Goal: Task Accomplishment & Management: Manage account settings

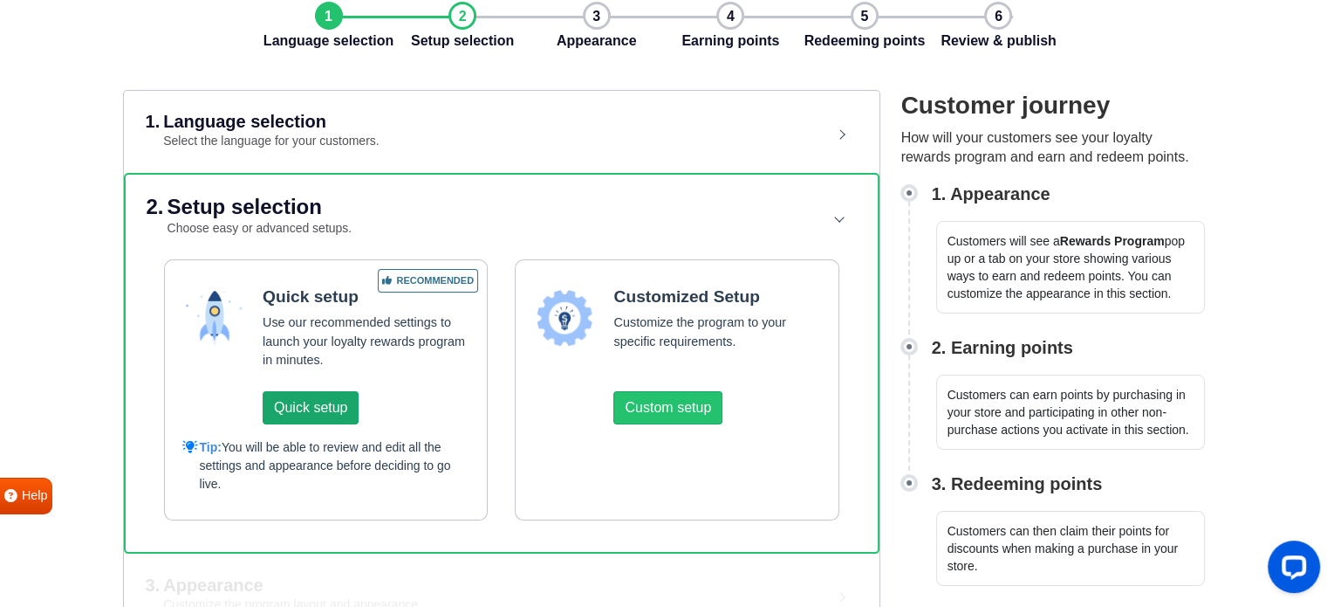
click at [331, 405] on button "Quick setup" at bounding box center [311, 407] width 96 height 33
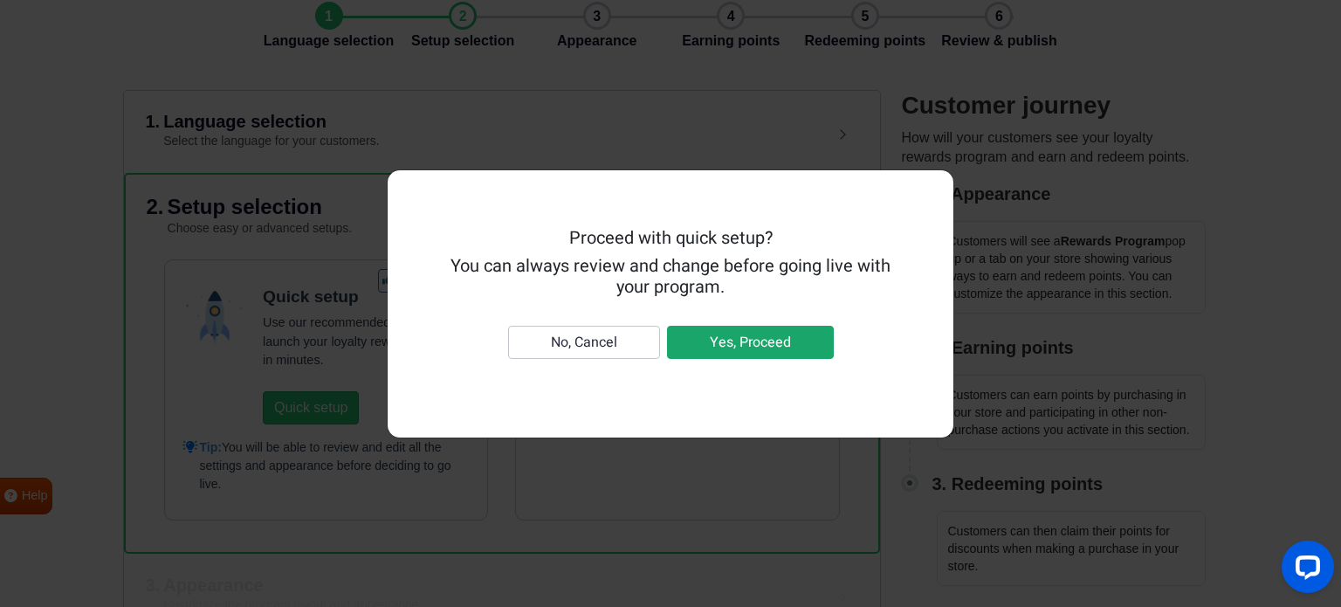
click at [764, 340] on button "Yes, Proceed" at bounding box center [750, 342] width 167 height 33
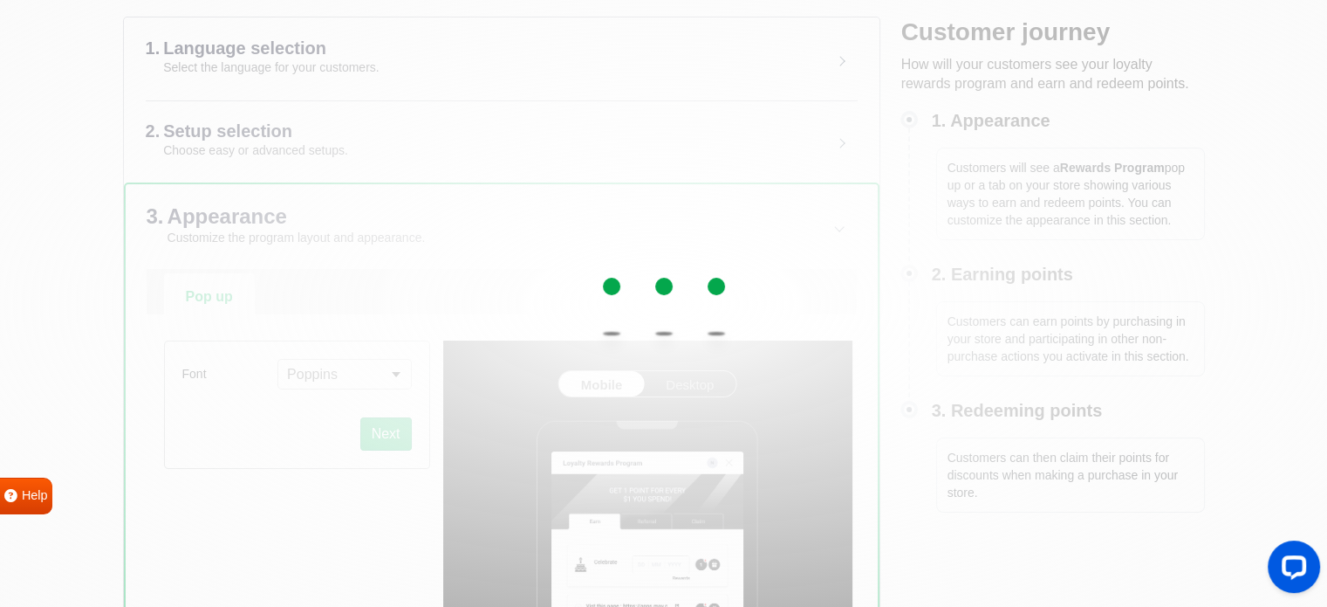
scroll to position [262, 0]
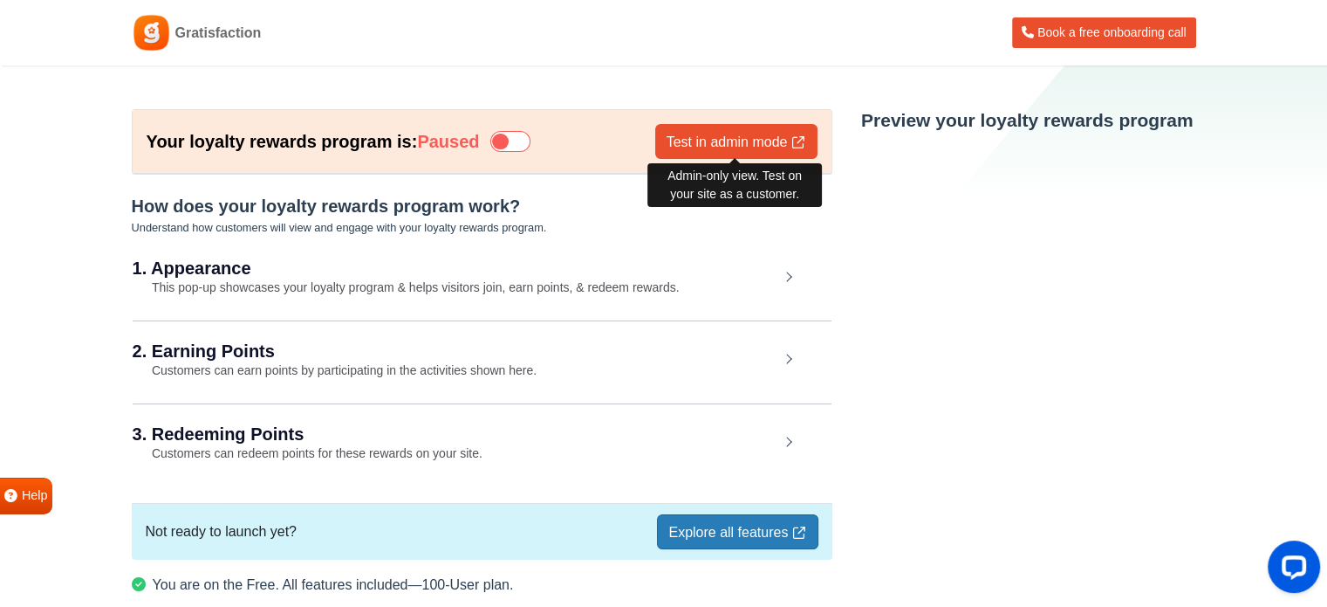
click at [720, 139] on link "Test in admin mode" at bounding box center [736, 141] width 162 height 35
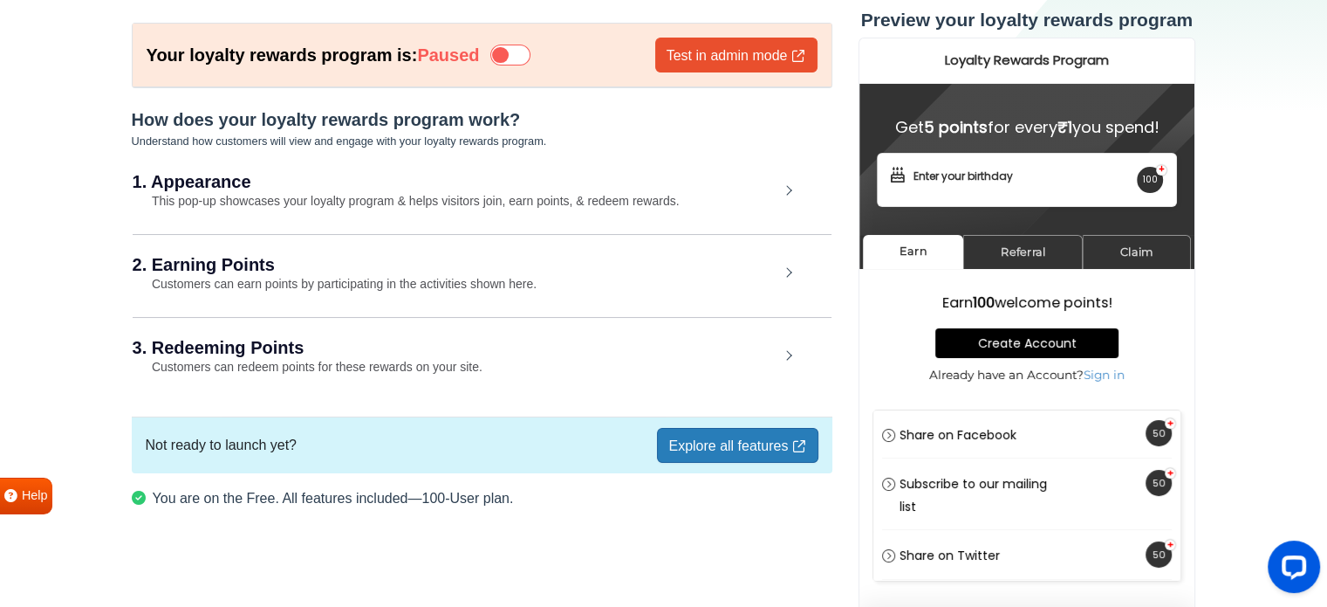
scroll to position [93, 0]
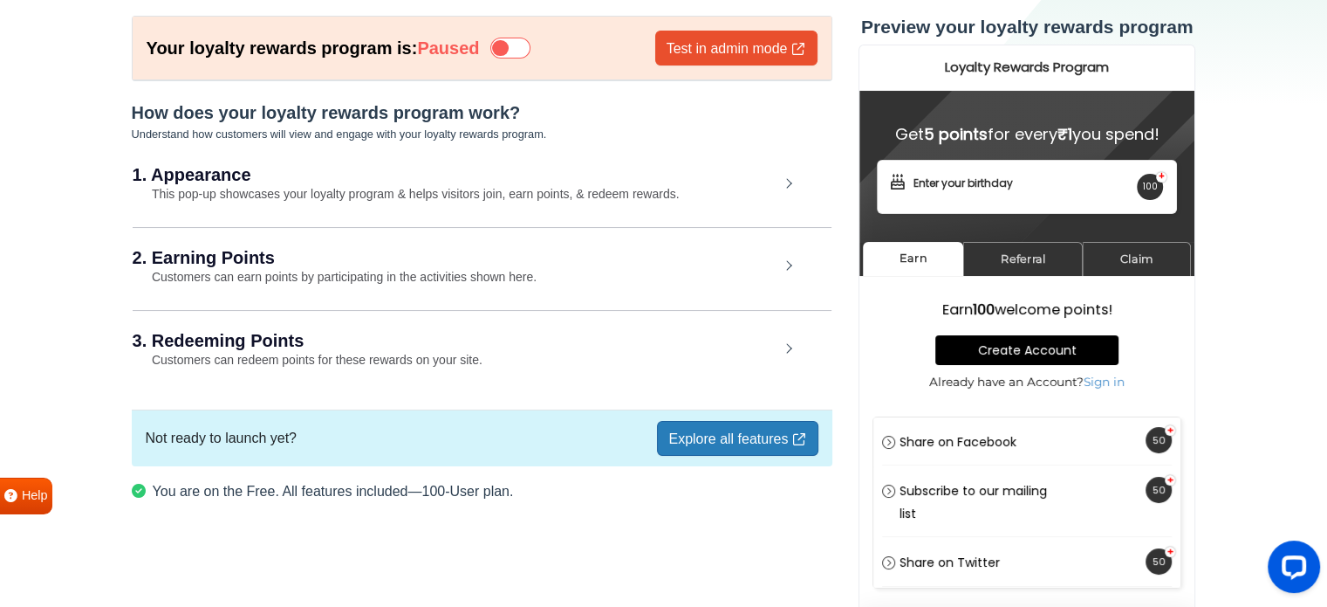
click at [792, 180] on div "1. Appearance This pop-up showcases your loyalty program & helps visitors join,…" at bounding box center [482, 185] width 699 height 80
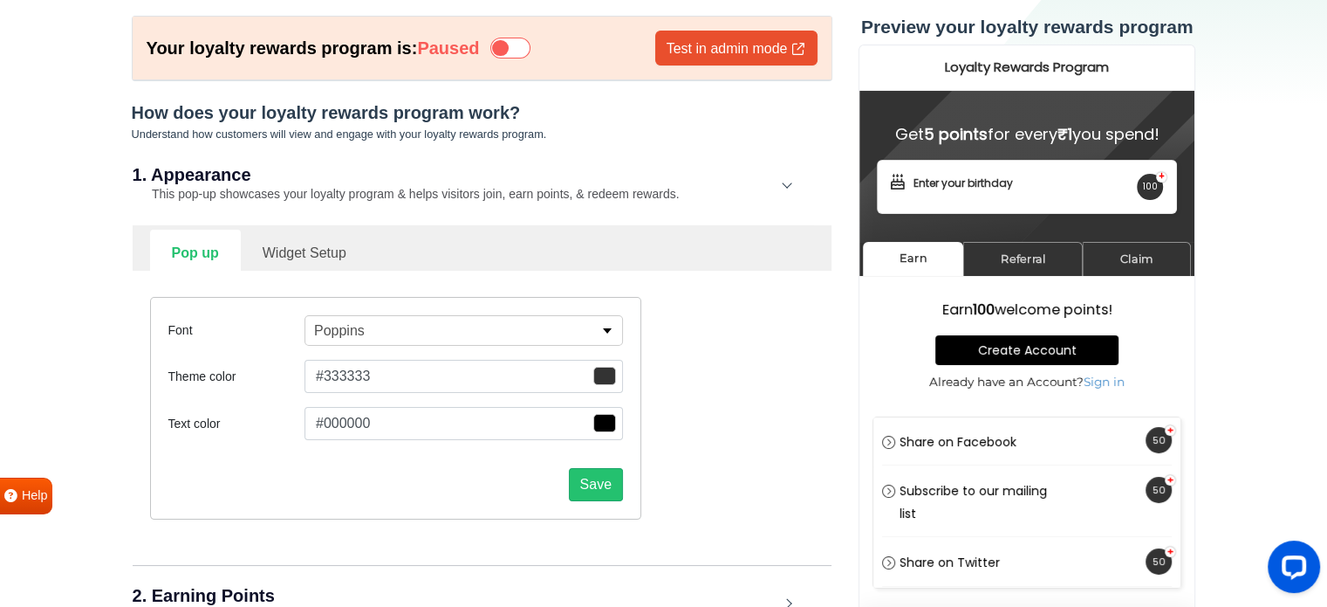
click at [792, 180] on div "1. Appearance This pop-up showcases your loyalty program & helps visitors join,…" at bounding box center [482, 185] width 699 height 80
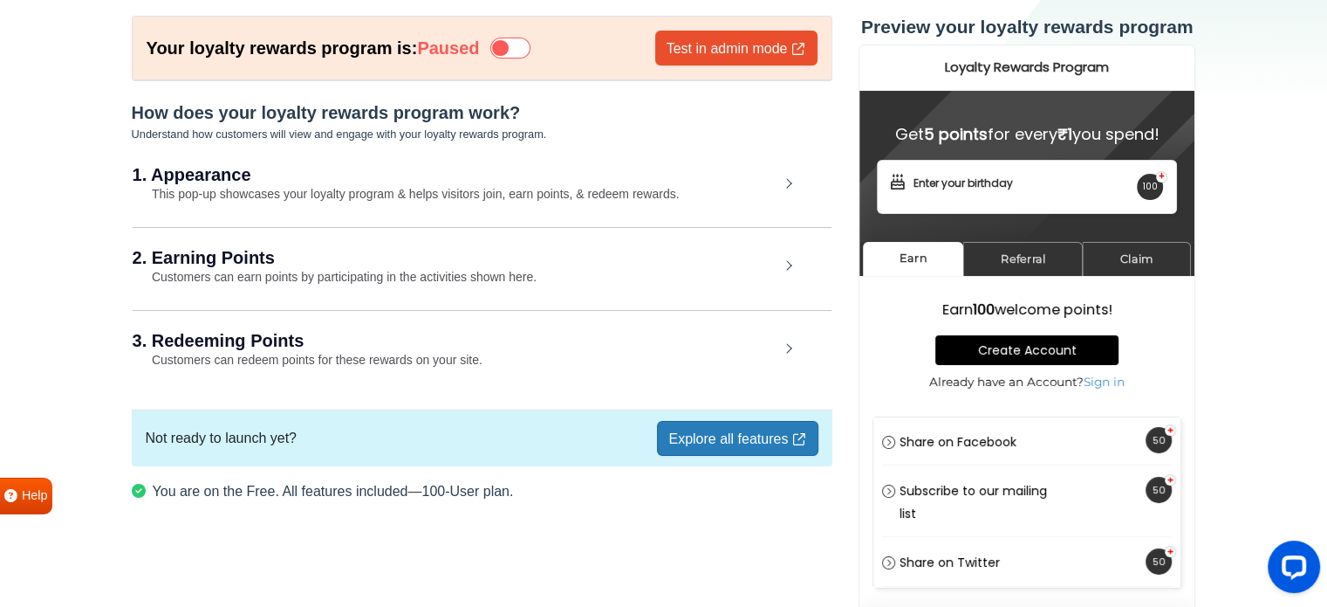
click at [785, 257] on div "2. Earning Points Customers can earn points by participating in the activities …" at bounding box center [482, 267] width 699 height 81
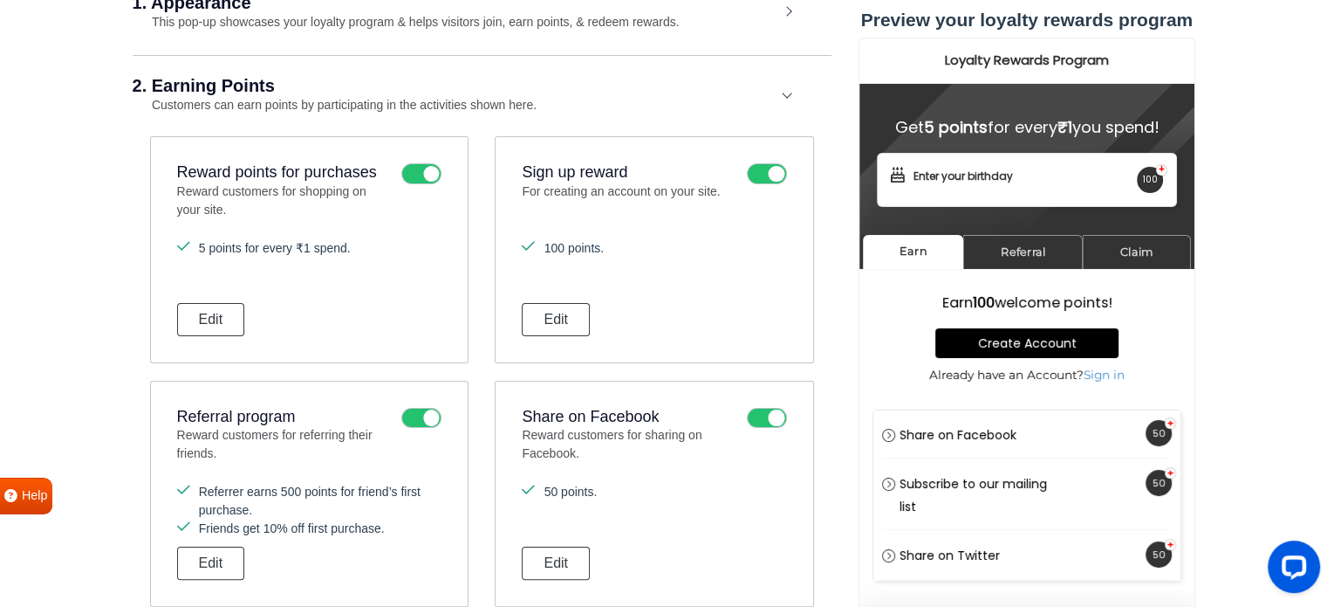
scroll to position [268, 0]
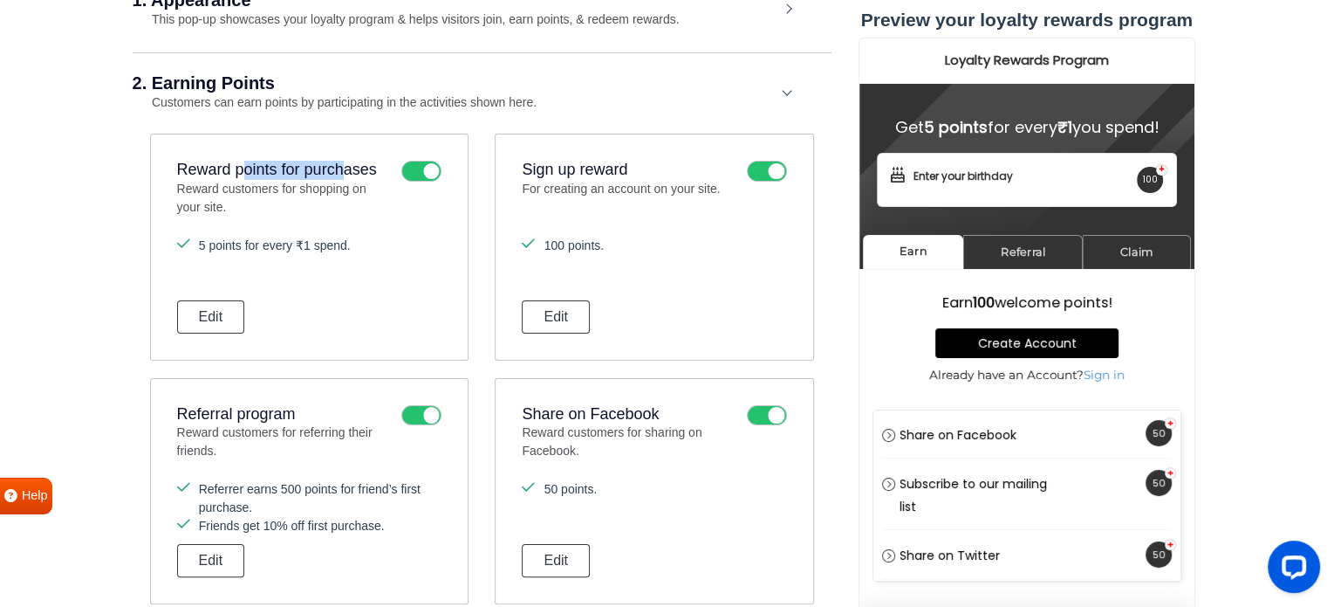
drag, startPoint x: 247, startPoint y: 167, endPoint x: 343, endPoint y: 168, distance: 96.0
click at [343, 168] on h3 "Reward points for purchases" at bounding box center [285, 170] width 216 height 19
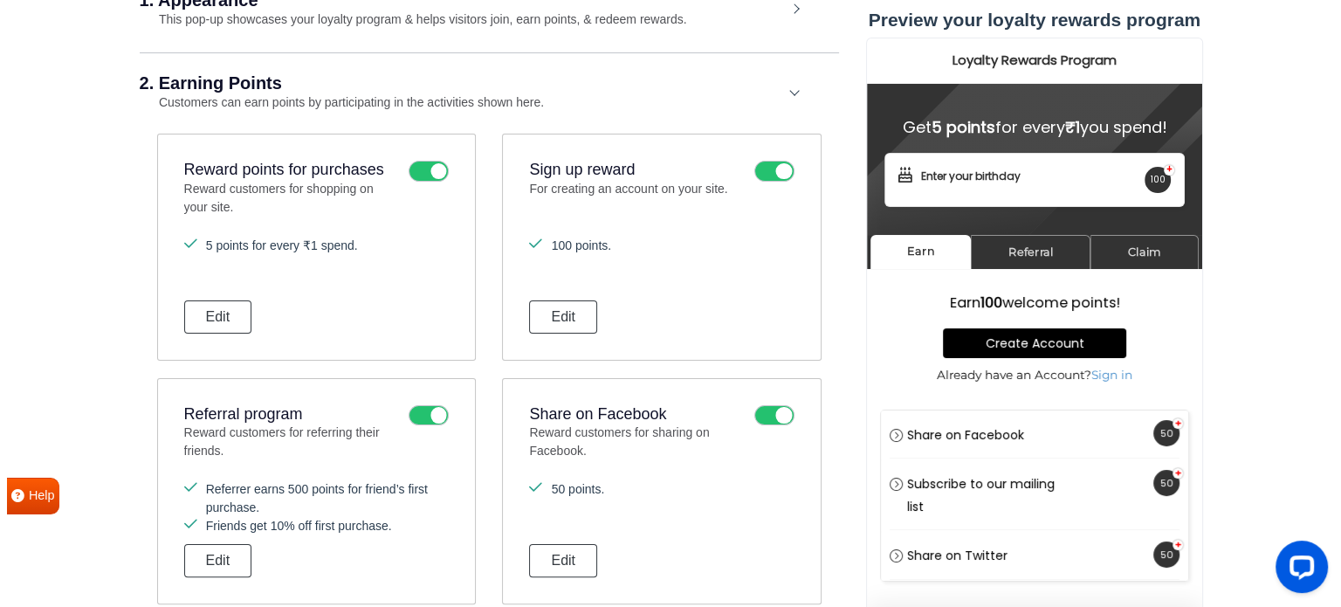
scroll to position [355, 0]
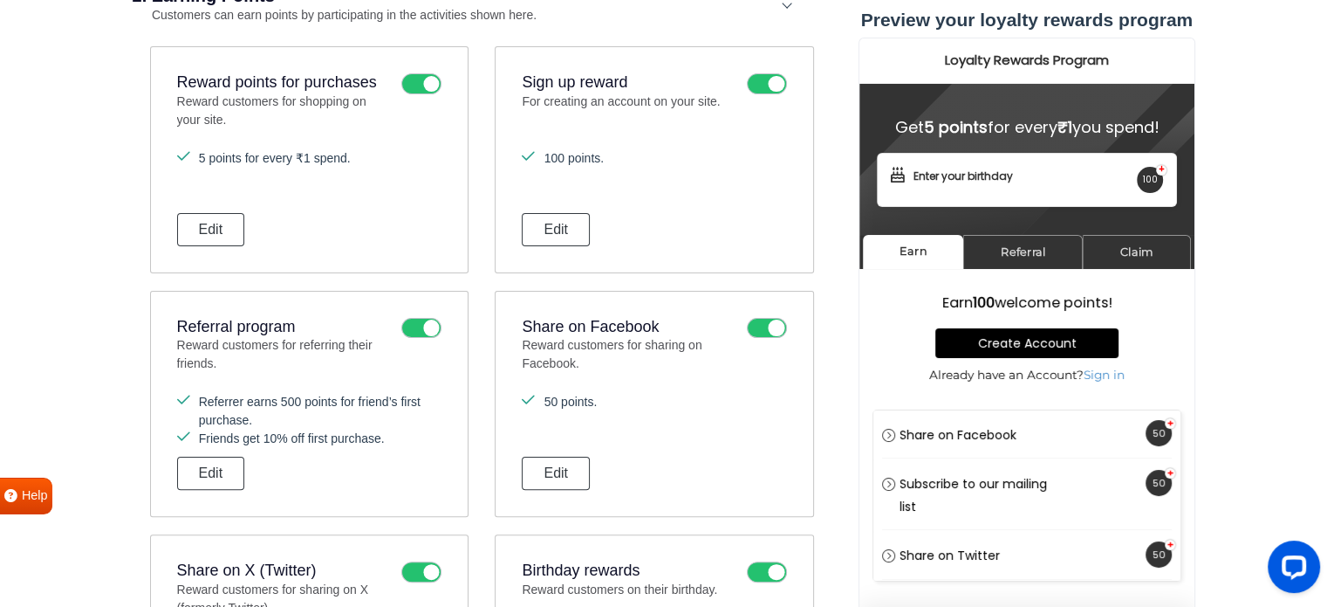
drag, startPoint x: 185, startPoint y: 341, endPoint x: 402, endPoint y: 436, distance: 237.2
click at [402, 436] on div "Referral program Reward customers for referring their friends. Referrer earns 5…" at bounding box center [309, 404] width 319 height 227
click at [402, 436] on li "Friends get 10% off first purchase." at bounding box center [309, 438] width 264 height 18
click at [214, 467] on button "Edit" at bounding box center [211, 472] width 68 height 33
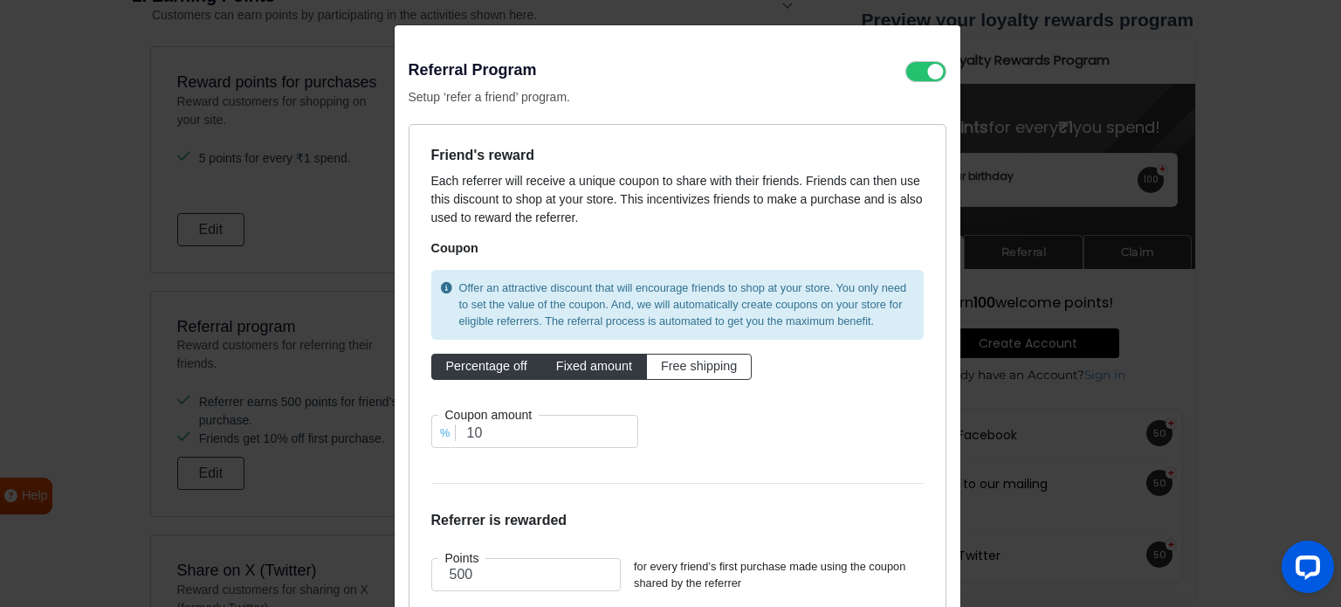
scroll to position [160, 0]
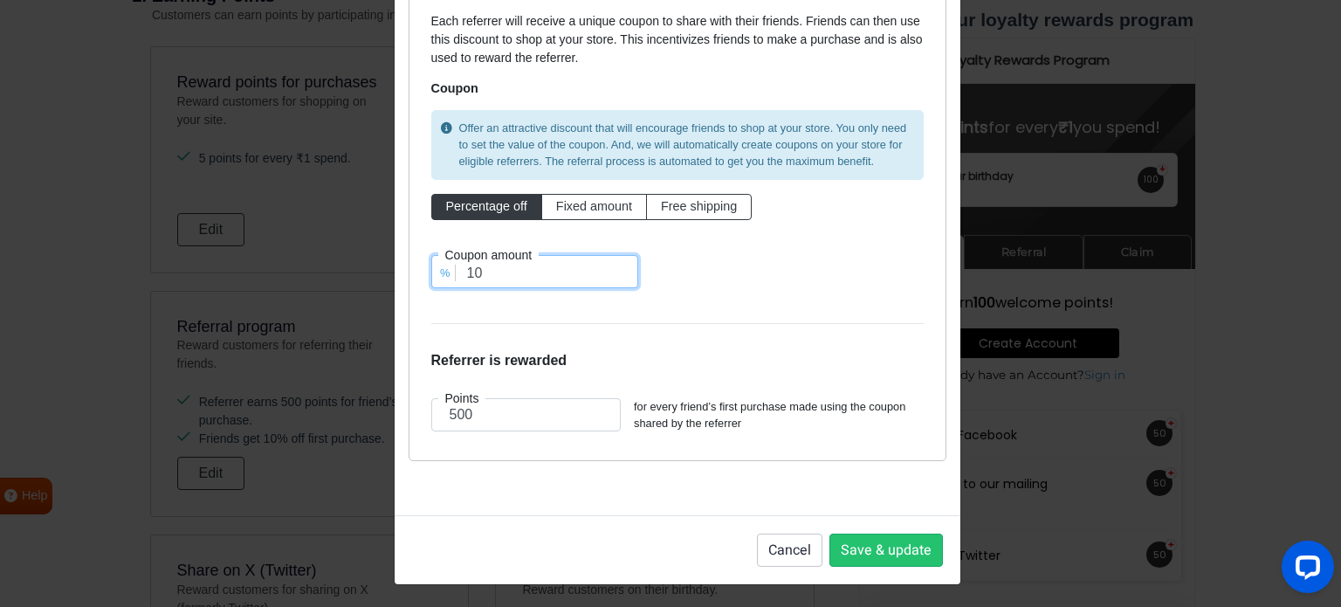
click at [431, 267] on input "10" at bounding box center [534, 271] width 207 height 33
type input "5"
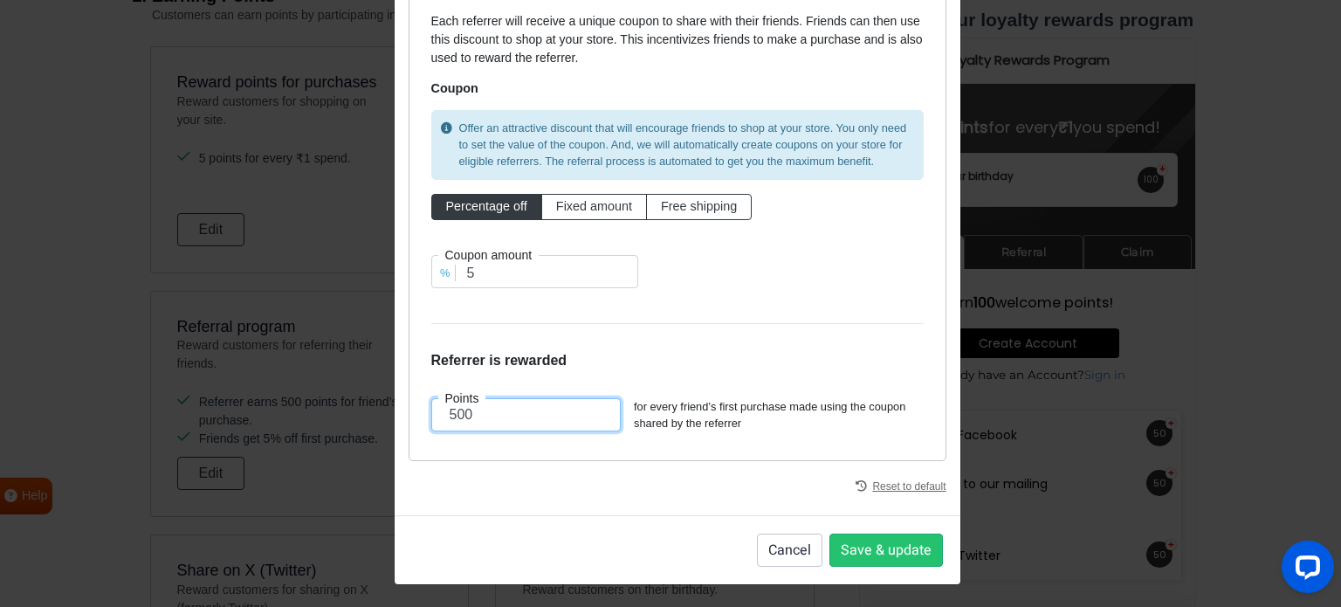
click at [435, 411] on input "500" at bounding box center [526, 414] width 190 height 33
drag, startPoint x: 468, startPoint y: 412, endPoint x: 427, endPoint y: 412, distance: 41.0
click at [431, 412] on input "500" at bounding box center [526, 414] width 190 height 33
type input "150"
click at [573, 199] on span "Fixed amount" at bounding box center [594, 206] width 76 height 14
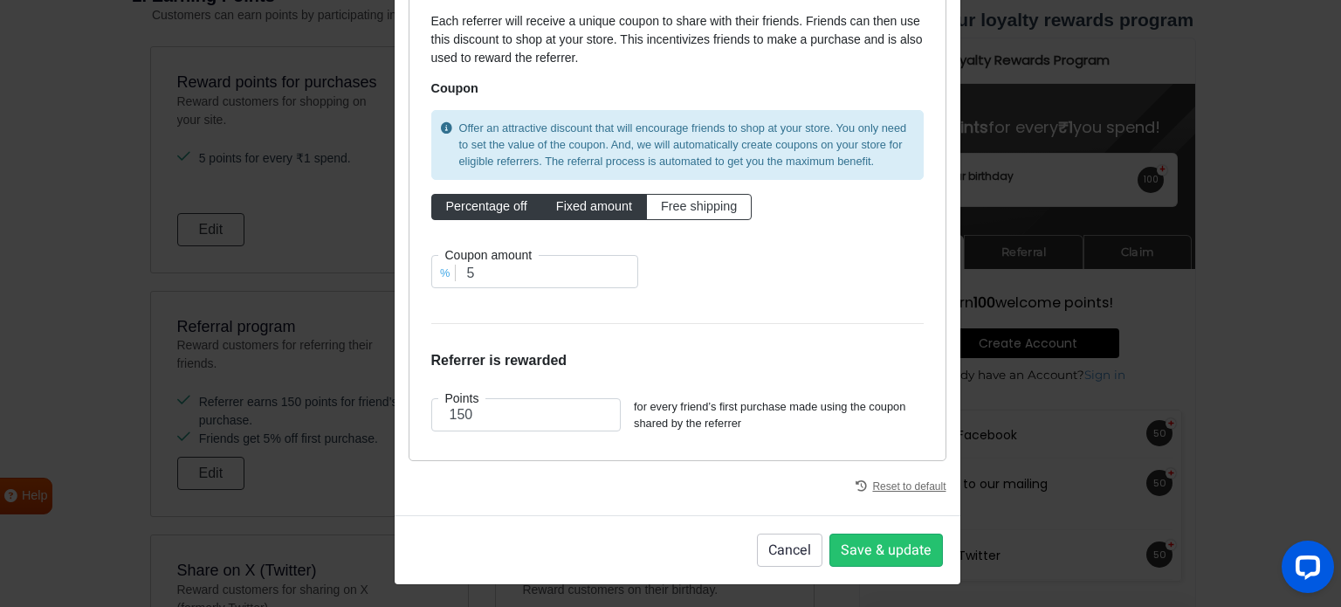
click at [567, 199] on input "Fixed amount" at bounding box center [561, 202] width 11 height 11
radio input "true"
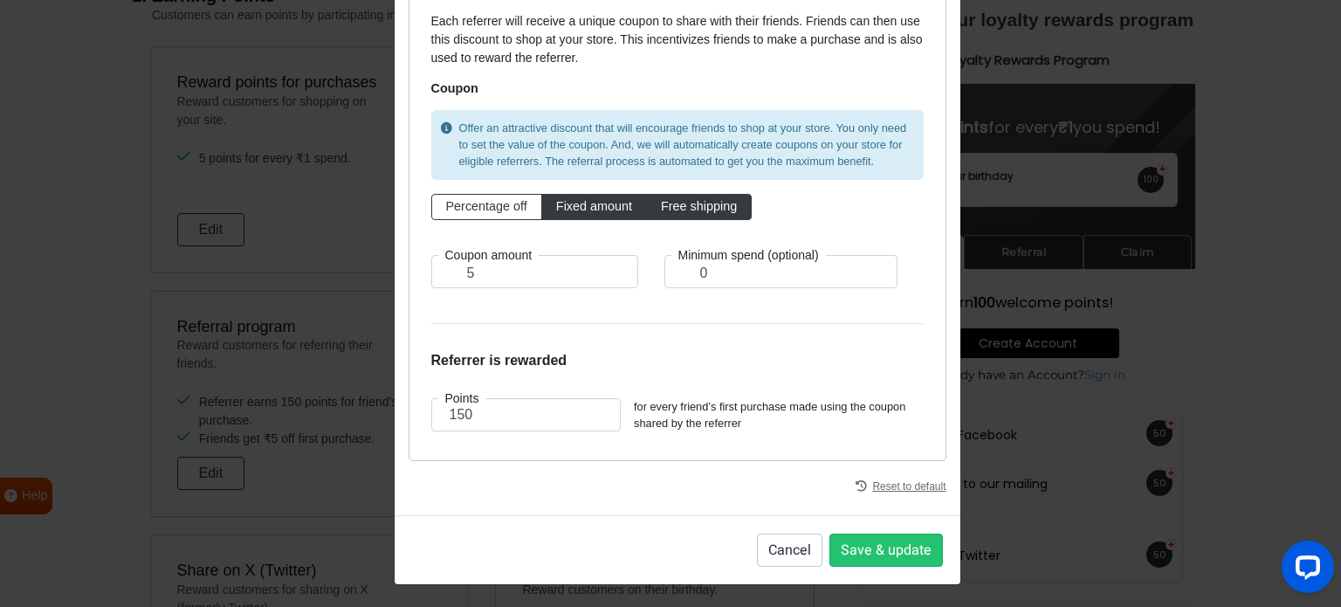
click at [685, 201] on span "Free shipping" at bounding box center [699, 206] width 76 height 14
click at [672, 201] on input "Free shipping" at bounding box center [666, 202] width 11 height 11
radio input "true"
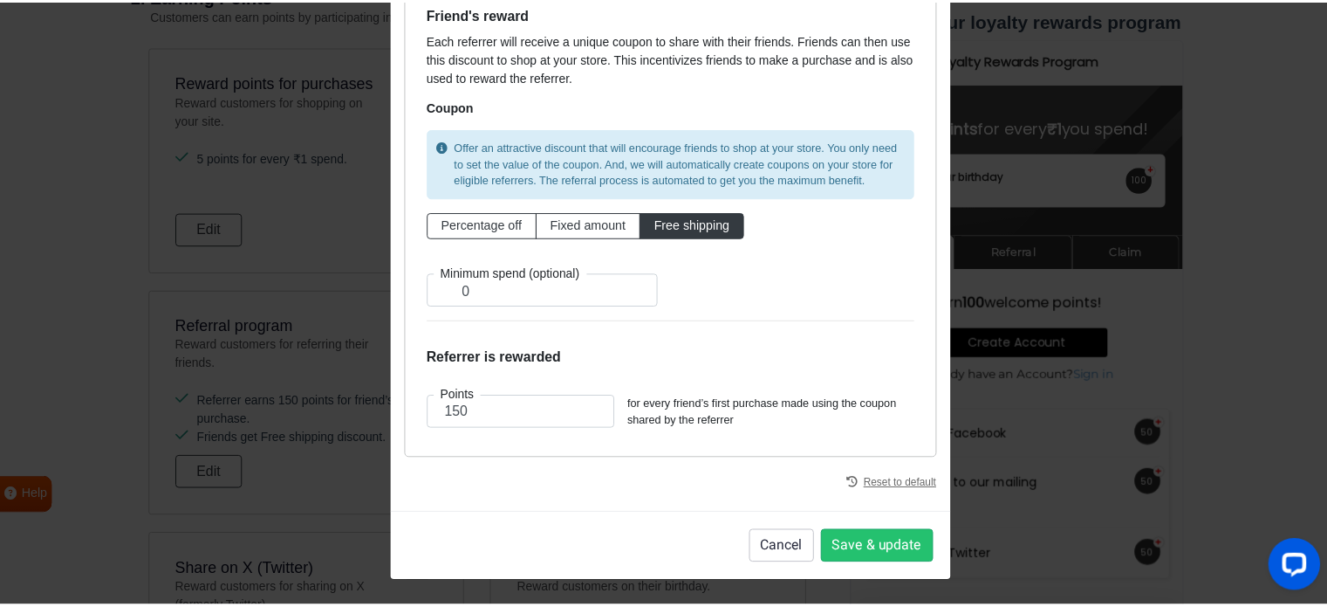
scroll to position [139, 0]
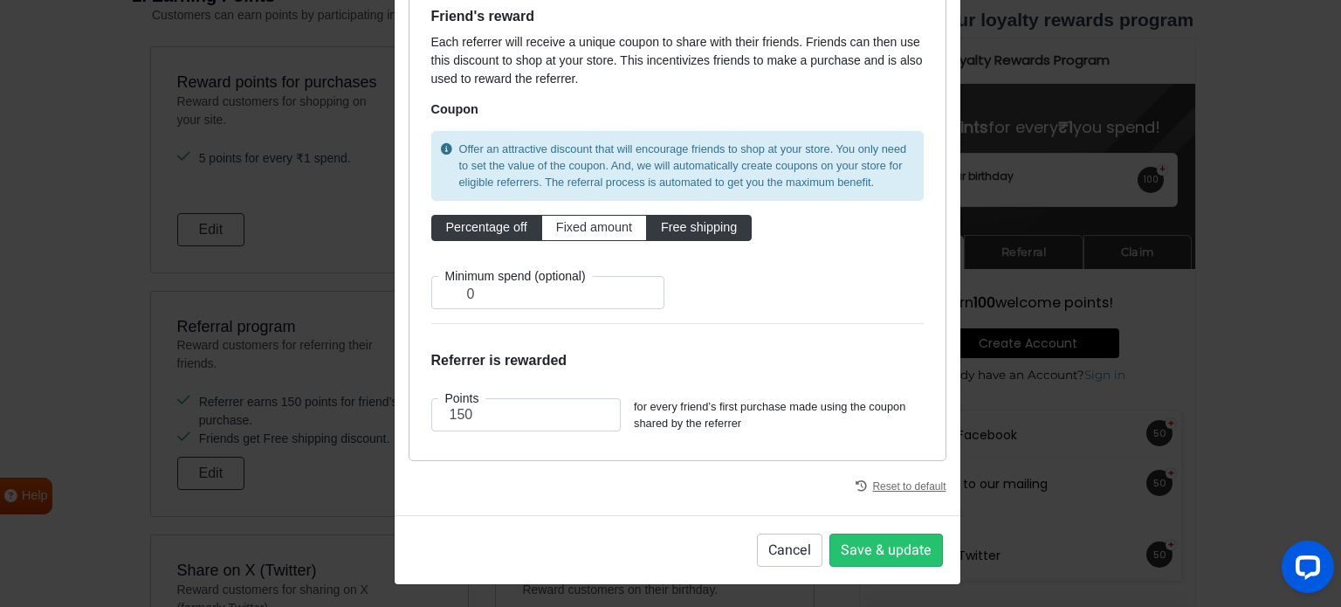
click at [479, 218] on label "Percentage off" at bounding box center [486, 228] width 111 height 26
click at [457, 218] on input "Percentage off" at bounding box center [451, 223] width 11 height 11
radio input "true"
type input "5"
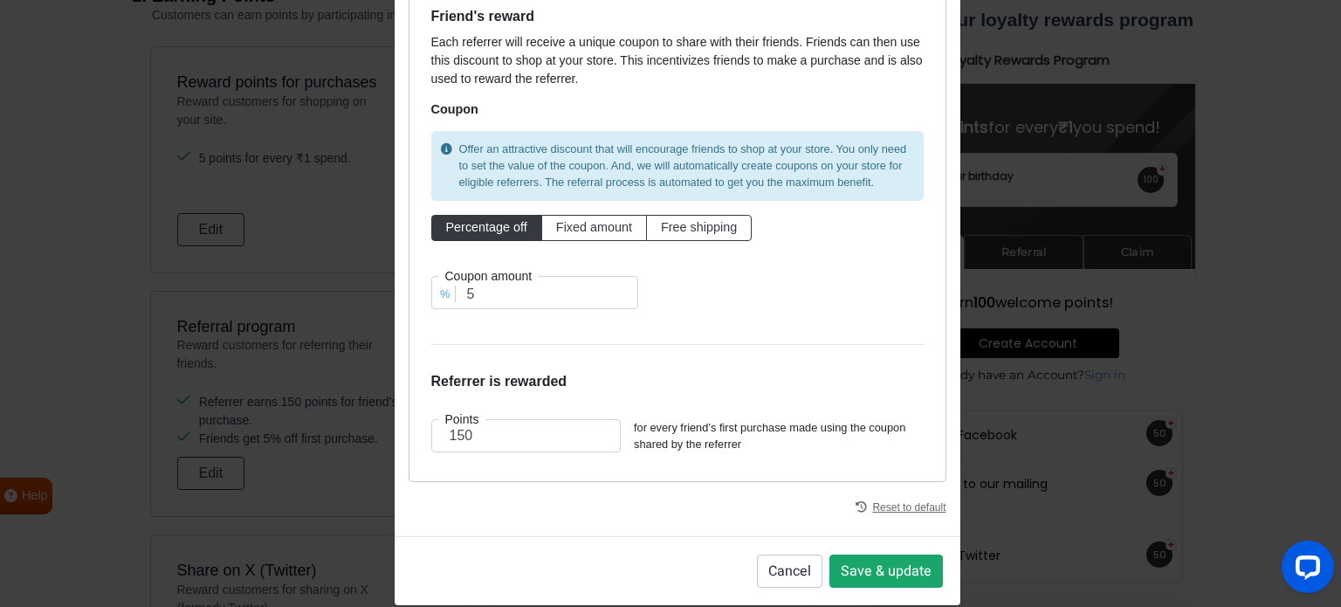
click at [842, 558] on button "Save & update" at bounding box center [885, 570] width 113 height 33
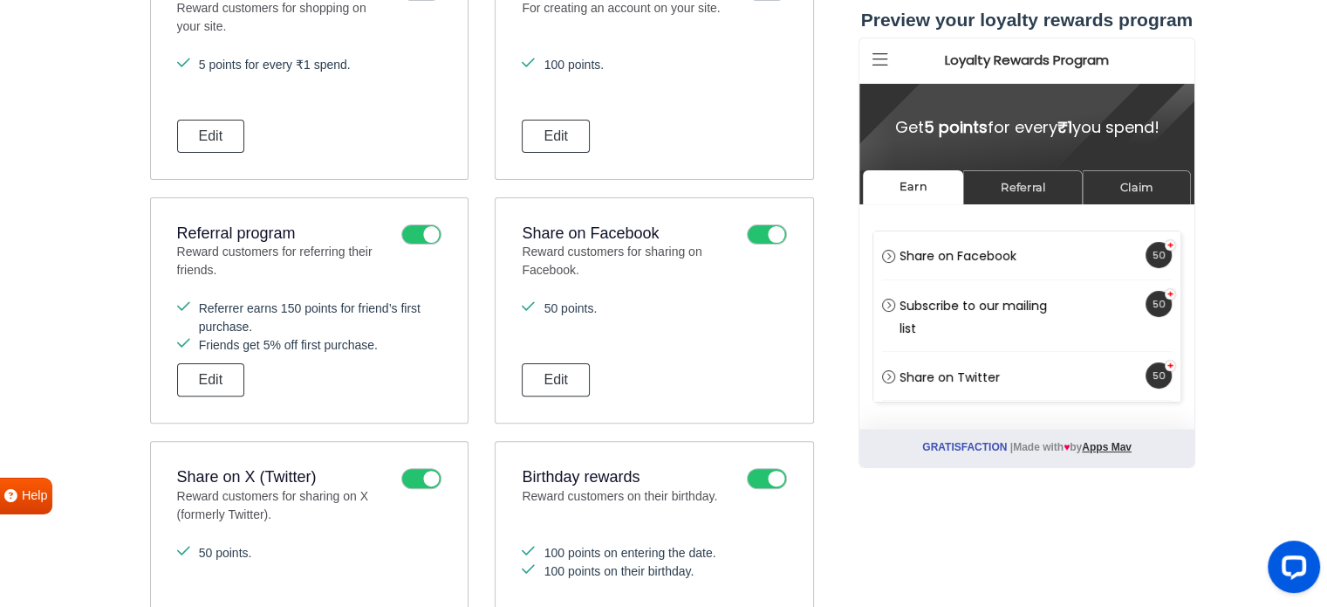
scroll to position [0, 0]
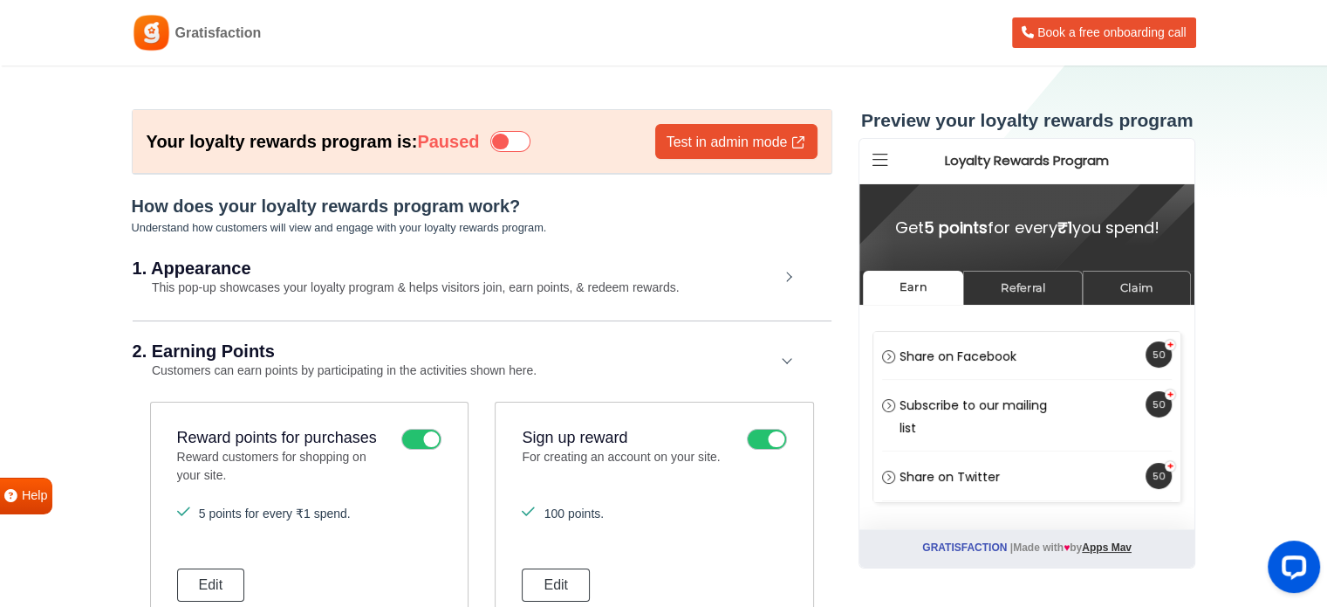
click at [761, 357] on h2 "2. Earning Points" at bounding box center [456, 350] width 647 height 17
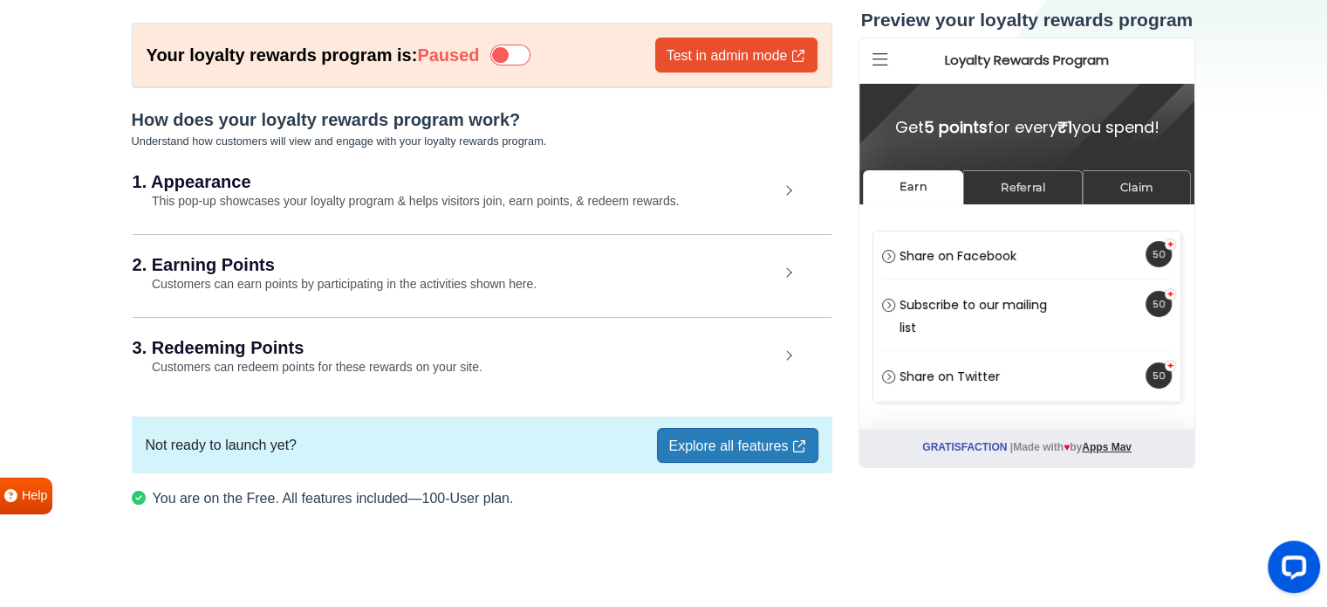
scroll to position [90, 0]
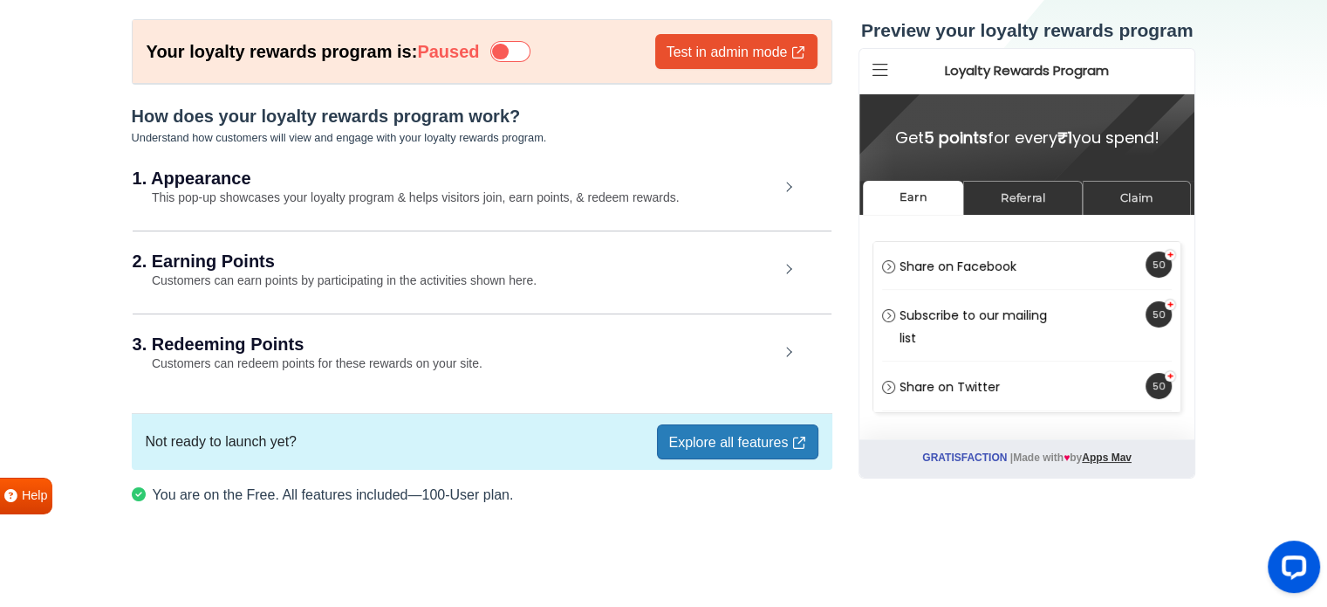
click at [754, 339] on h2 "3. Redeeming Points" at bounding box center [456, 343] width 647 height 17
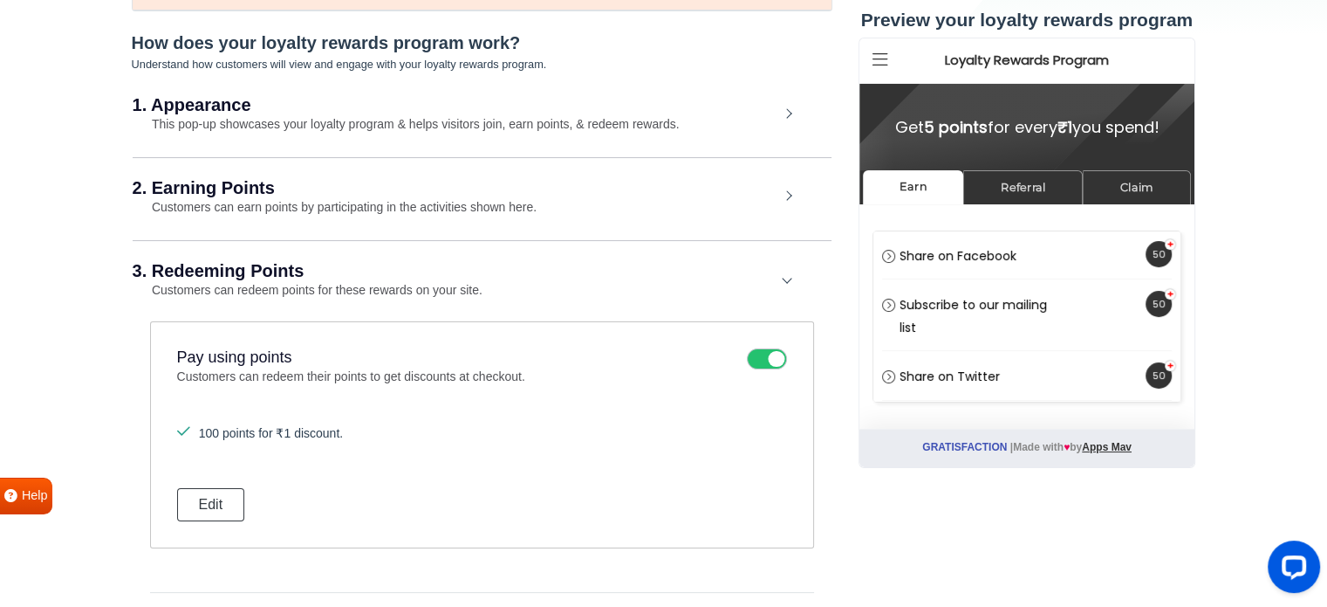
scroll to position [264, 0]
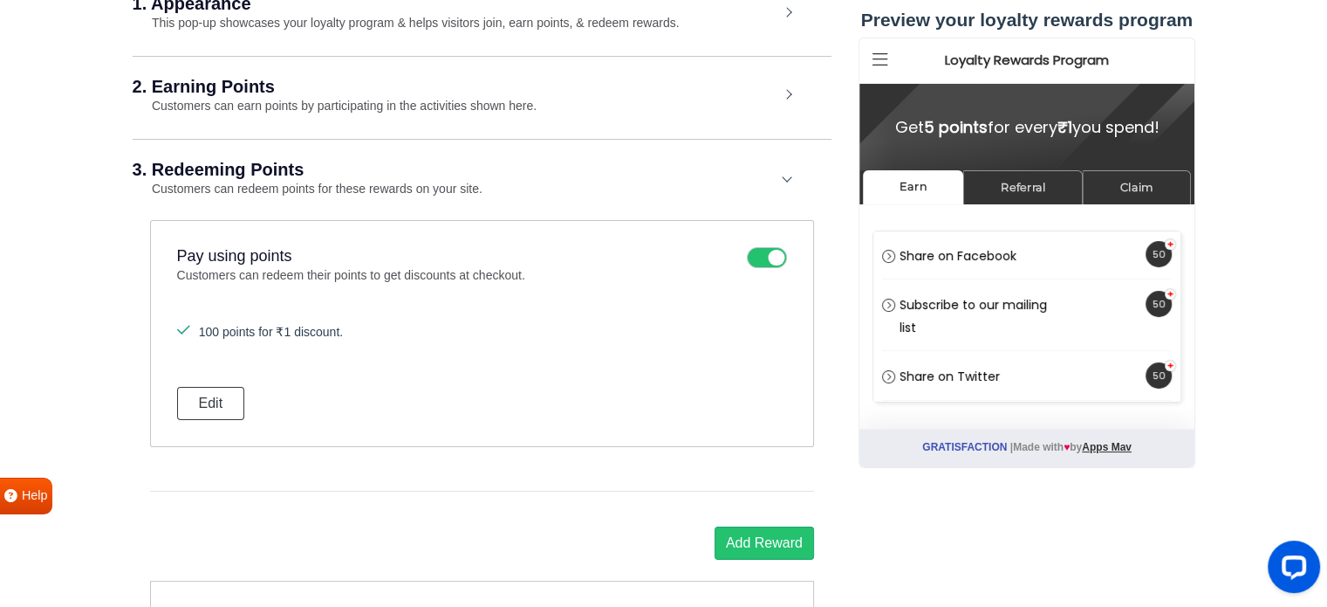
drag, startPoint x: 273, startPoint y: 327, endPoint x: 357, endPoint y: 338, distance: 84.4
click at [357, 338] on li "100 points for ₹1 discount." at bounding box center [482, 332] width 610 height 18
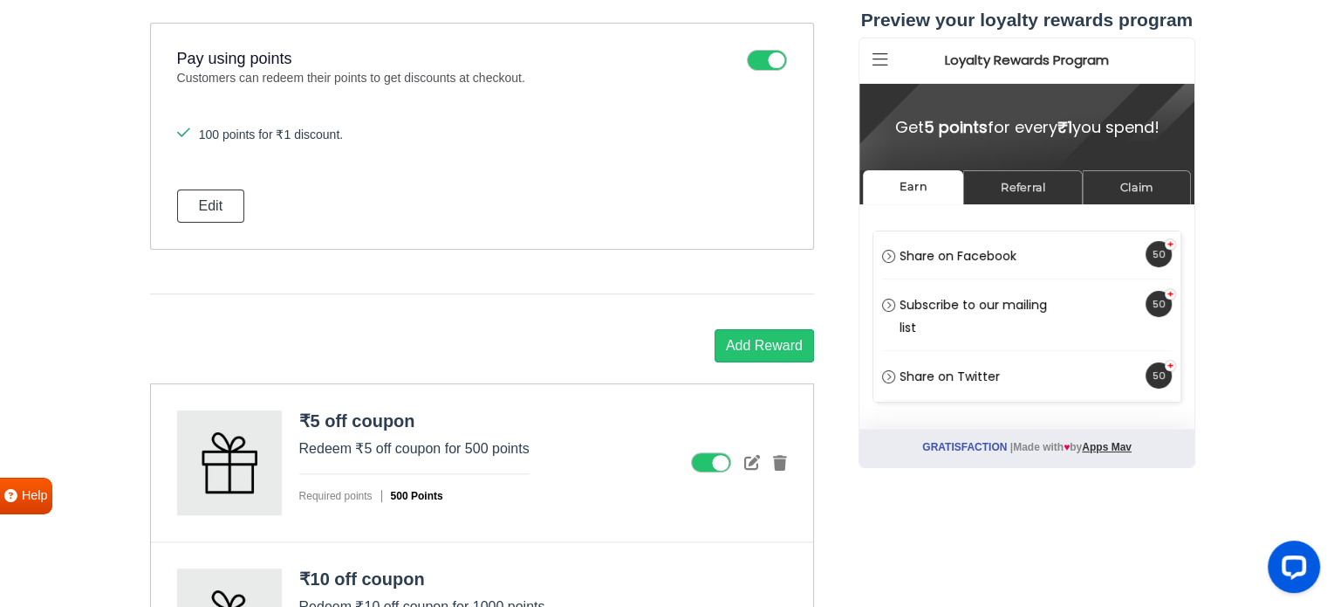
scroll to position [352, 0]
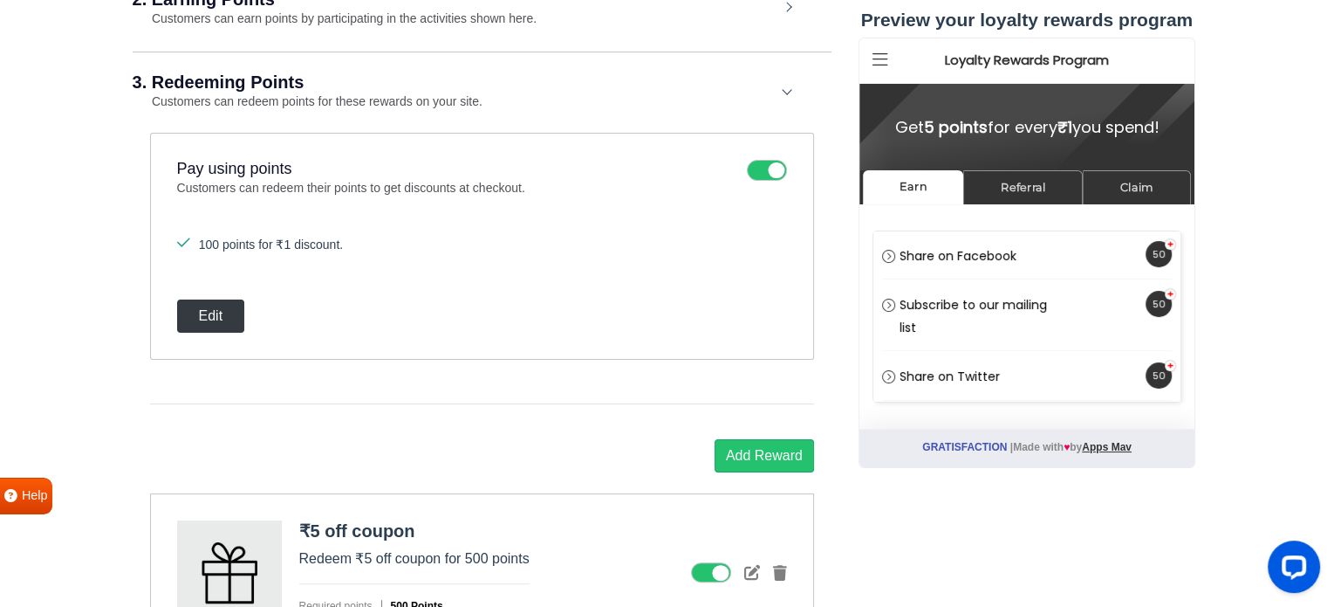
click at [229, 305] on button "Edit" at bounding box center [211, 315] width 68 height 33
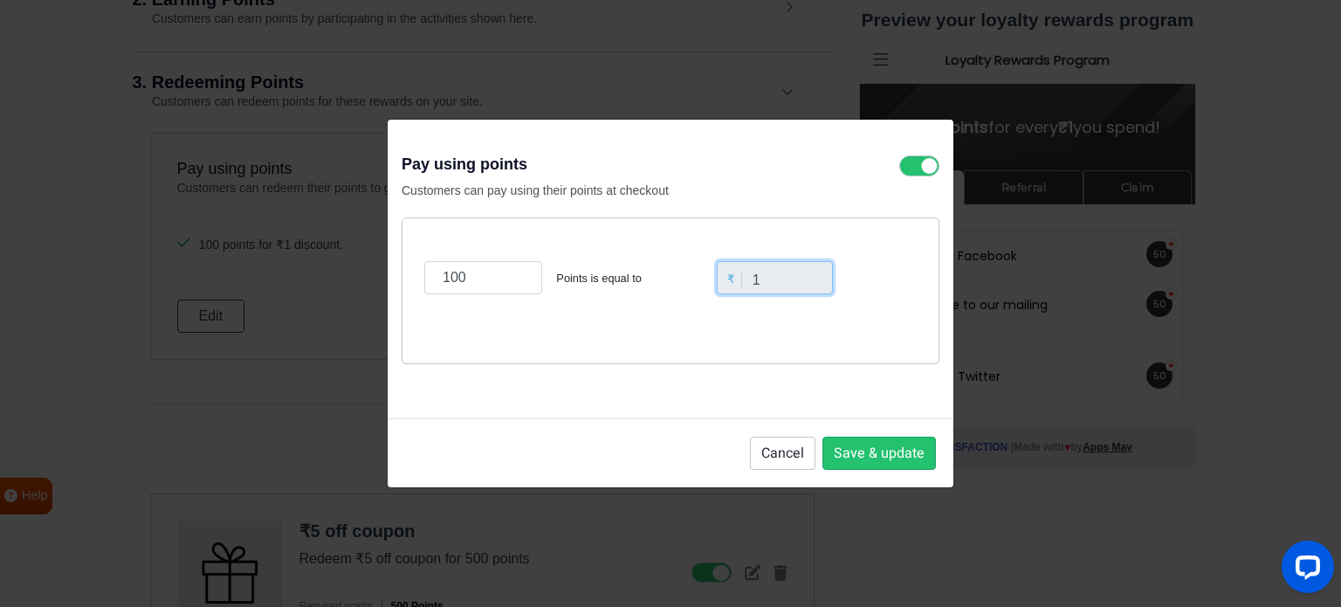
drag, startPoint x: 775, startPoint y: 279, endPoint x: 737, endPoint y: 279, distance: 37.5
click at [737, 279] on div "₹ 1" at bounding box center [775, 277] width 126 height 33
click at [787, 454] on button "Cancel" at bounding box center [782, 452] width 65 height 33
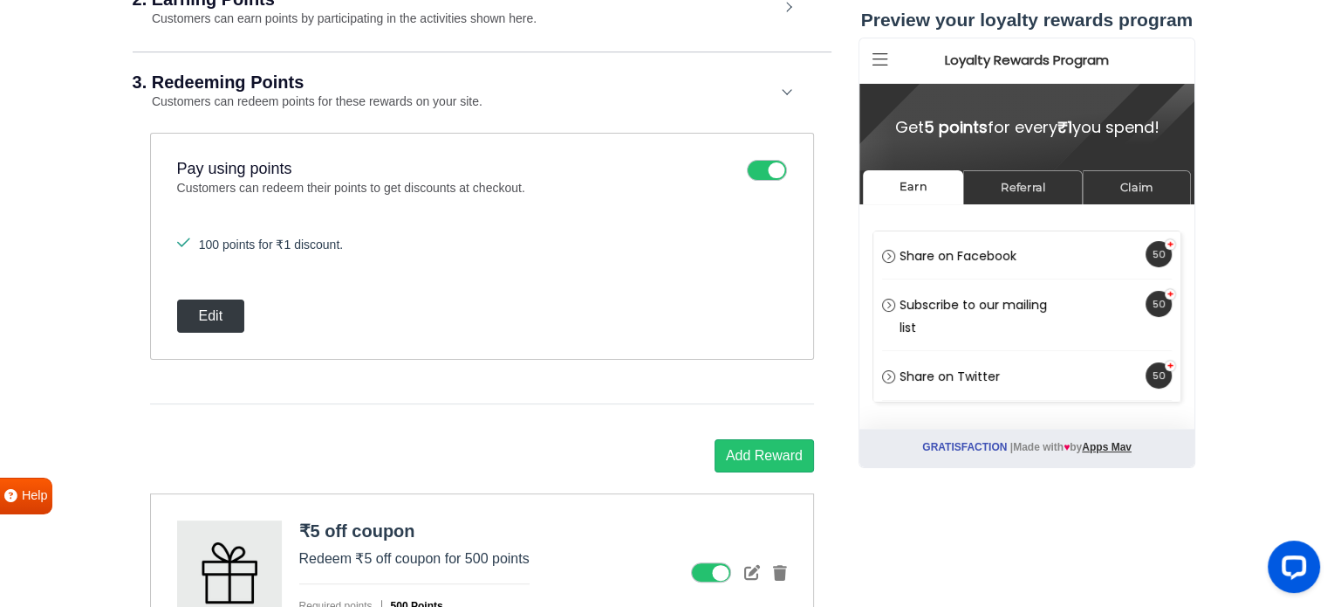
click at [227, 313] on button "Edit" at bounding box center [211, 315] width 68 height 33
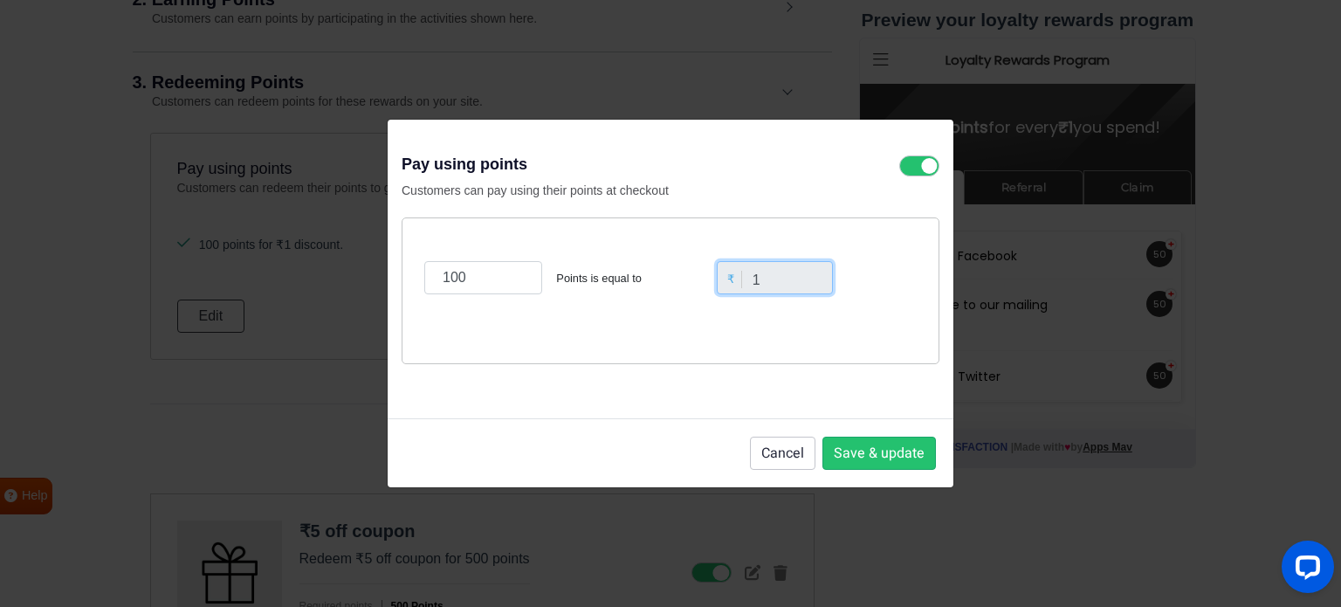
click at [781, 279] on input "1" at bounding box center [775, 277] width 117 height 33
drag, startPoint x: 792, startPoint y: 282, endPoint x: 696, endPoint y: 286, distance: 95.2
click at [696, 286] on div "100 Points is equal to ₹ 1" at bounding box center [670, 277] width 501 height 75
click at [772, 276] on input "1" at bounding box center [775, 277] width 117 height 33
drag, startPoint x: 799, startPoint y: 275, endPoint x: 710, endPoint y: 286, distance: 89.7
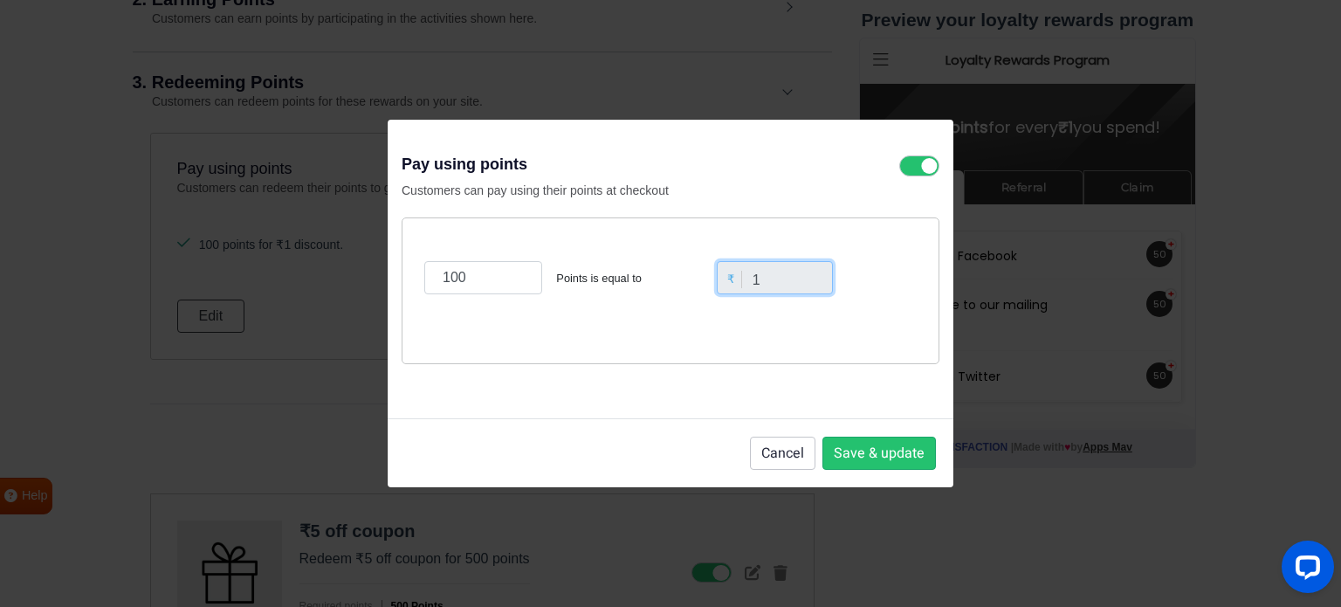
click at [710, 286] on div "100 Points is equal to ₹ 1" at bounding box center [670, 277] width 501 height 75
drag, startPoint x: 459, startPoint y: 275, endPoint x: 374, endPoint y: 269, distance: 85.7
click at [374, 269] on div "Pay using points Customers can pay using their points at checkout 100 Points is…" at bounding box center [670, 303] width 1341 height 607
type input "5"
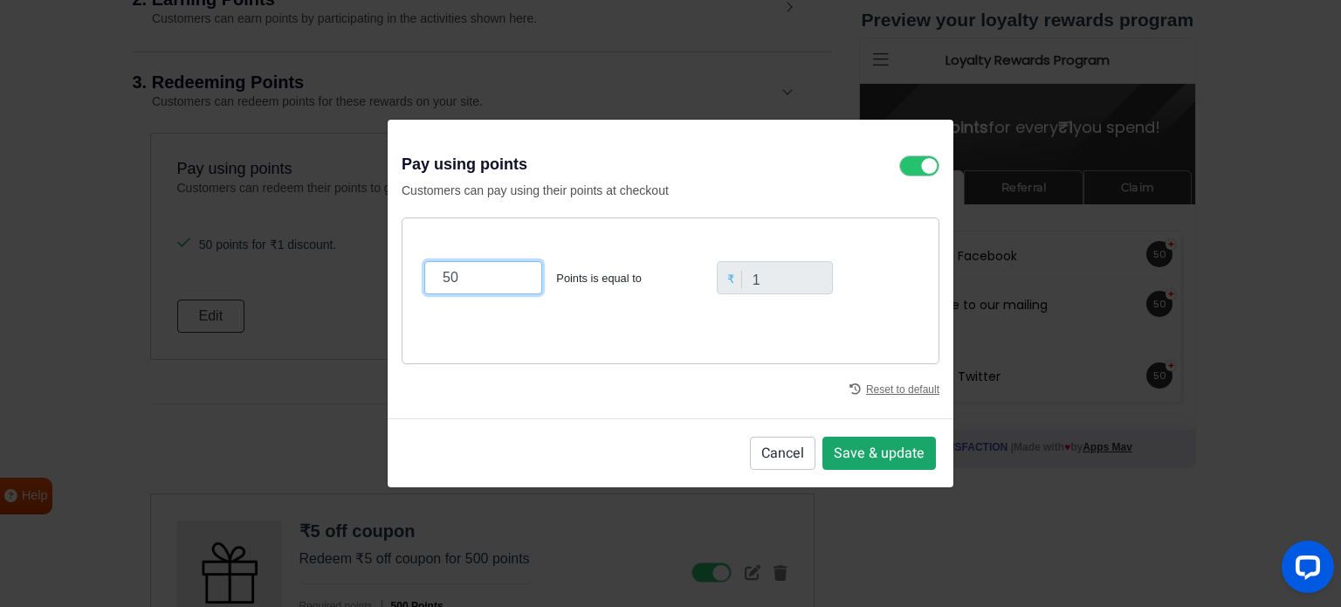
type input "50"
click at [892, 455] on button "Save & update" at bounding box center [878, 452] width 113 height 33
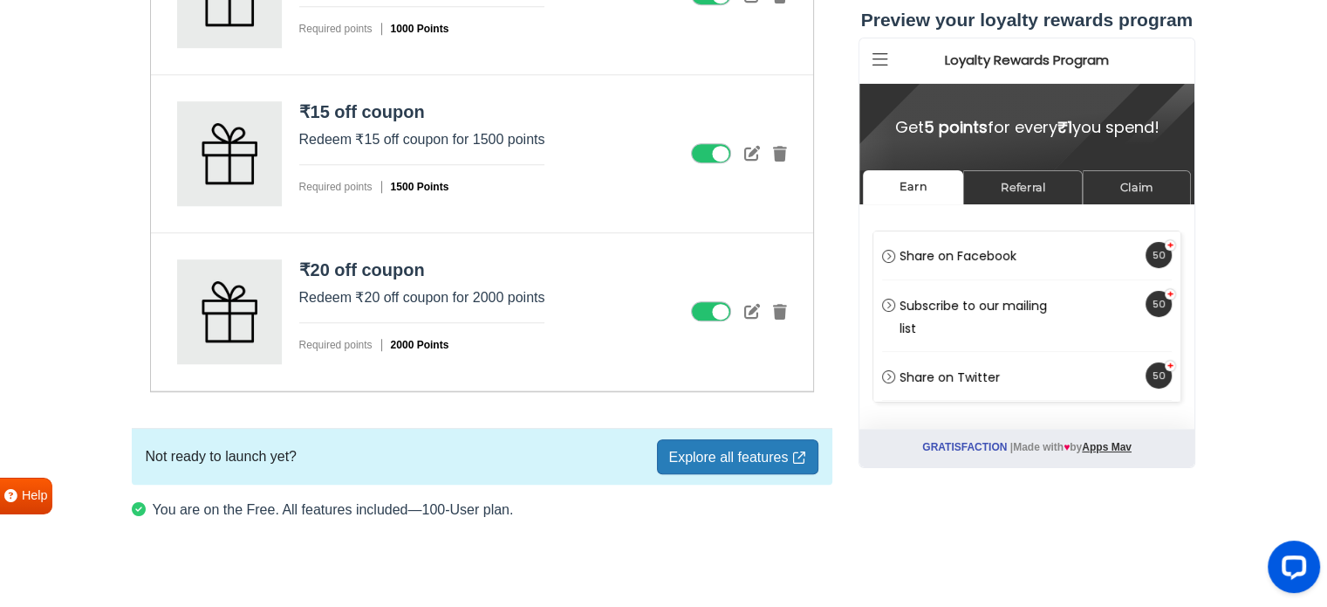
scroll to position [1095, 0]
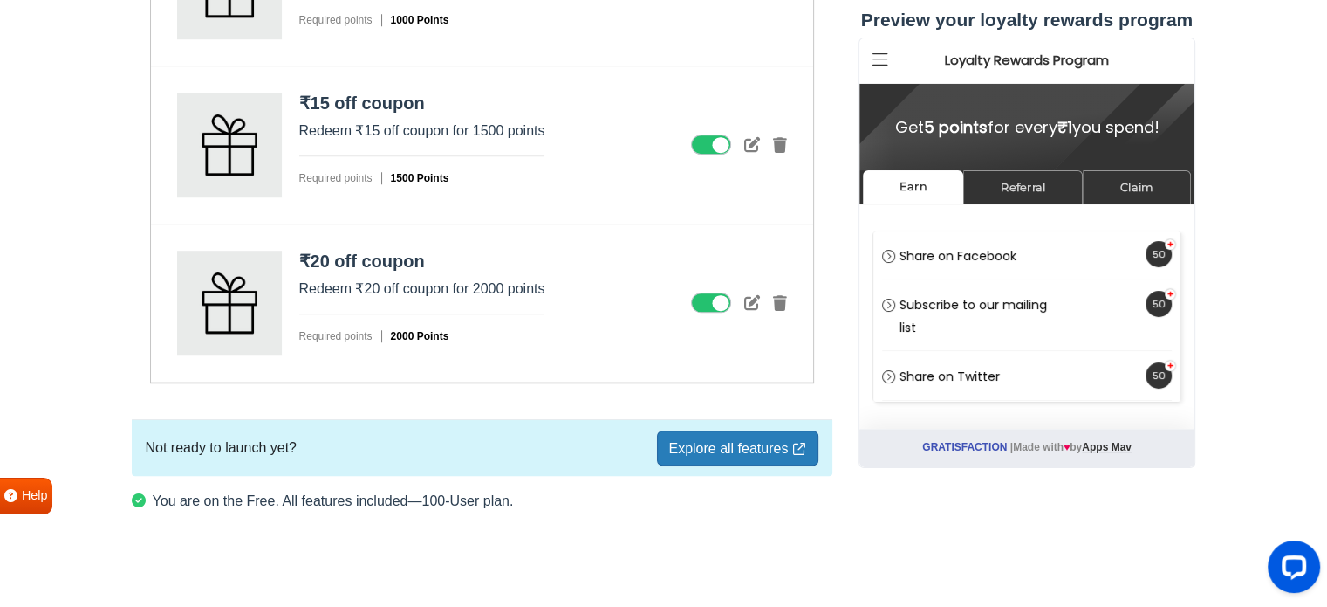
click at [1033, 444] on p "Gratisfaction | Made with ♥ by Apps Mav" at bounding box center [1026, 447] width 335 height 36
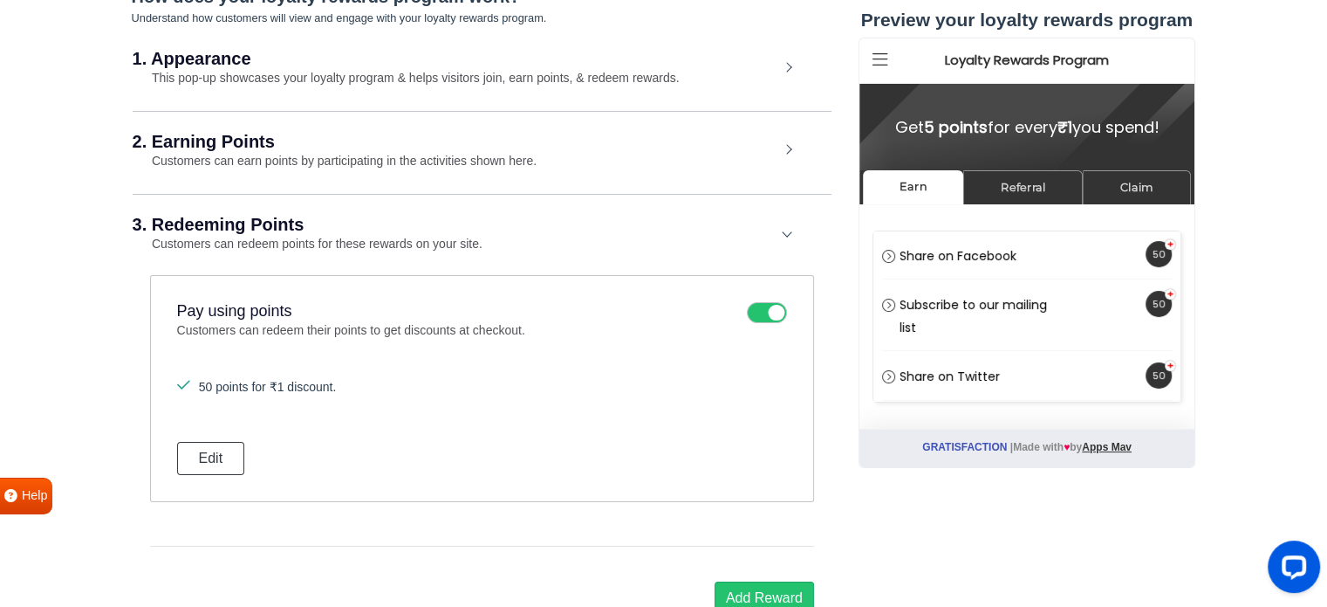
scroll to position [0, 0]
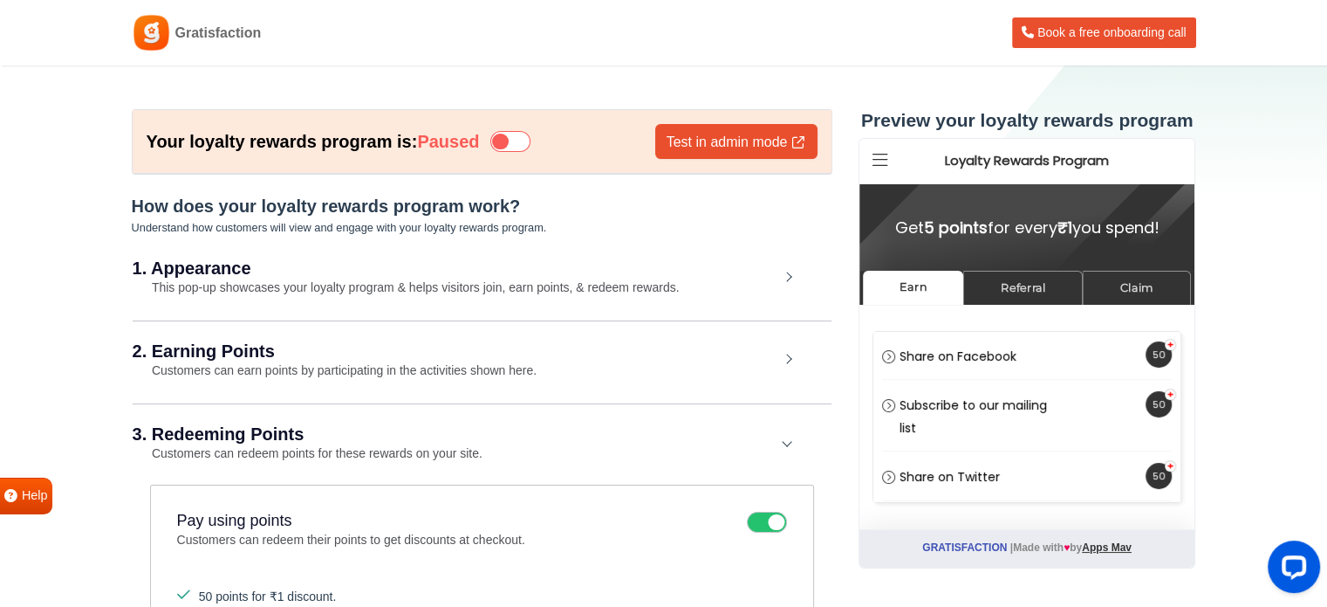
click at [522, 138] on icon at bounding box center [510, 141] width 40 height 21
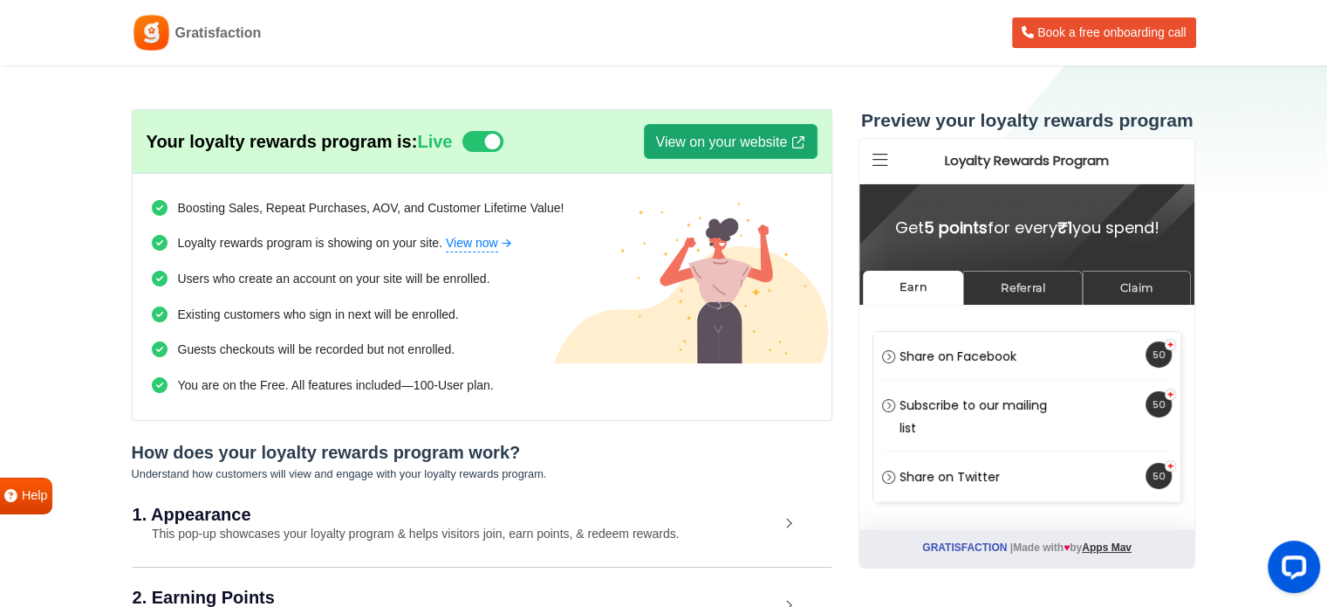
click at [704, 132] on link "View on your website" at bounding box center [730, 141] width 173 height 35
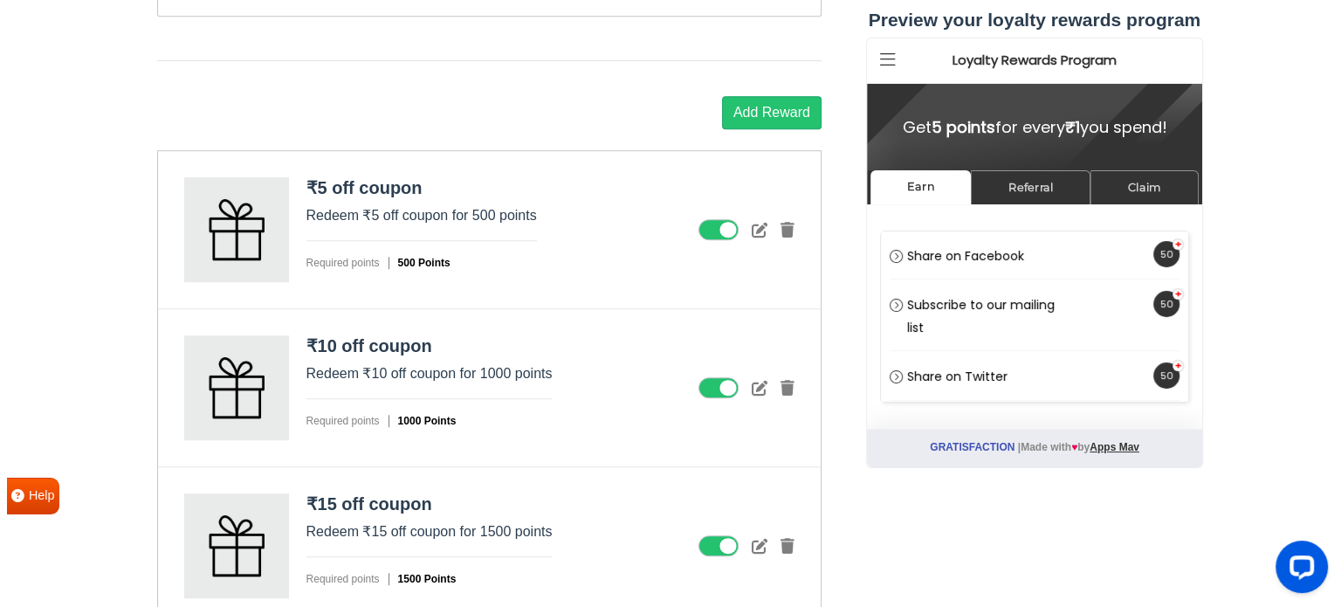
scroll to position [960, 0]
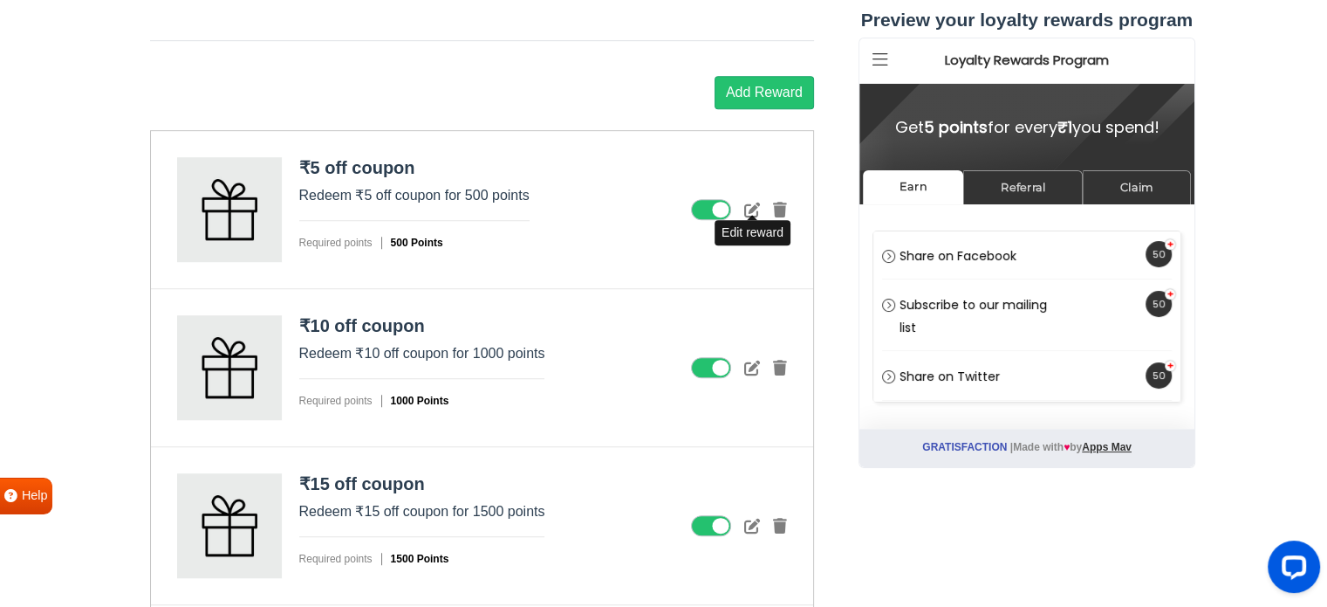
click at [748, 202] on icon at bounding box center [752, 210] width 16 height 16
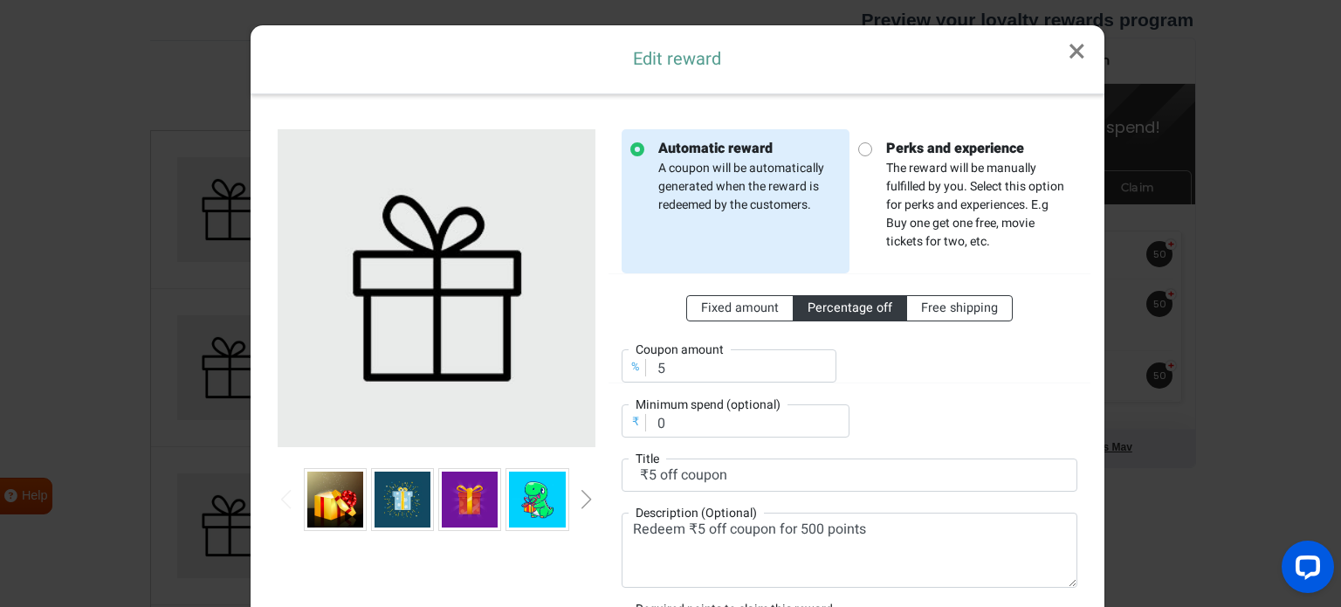
scroll to position [87, 0]
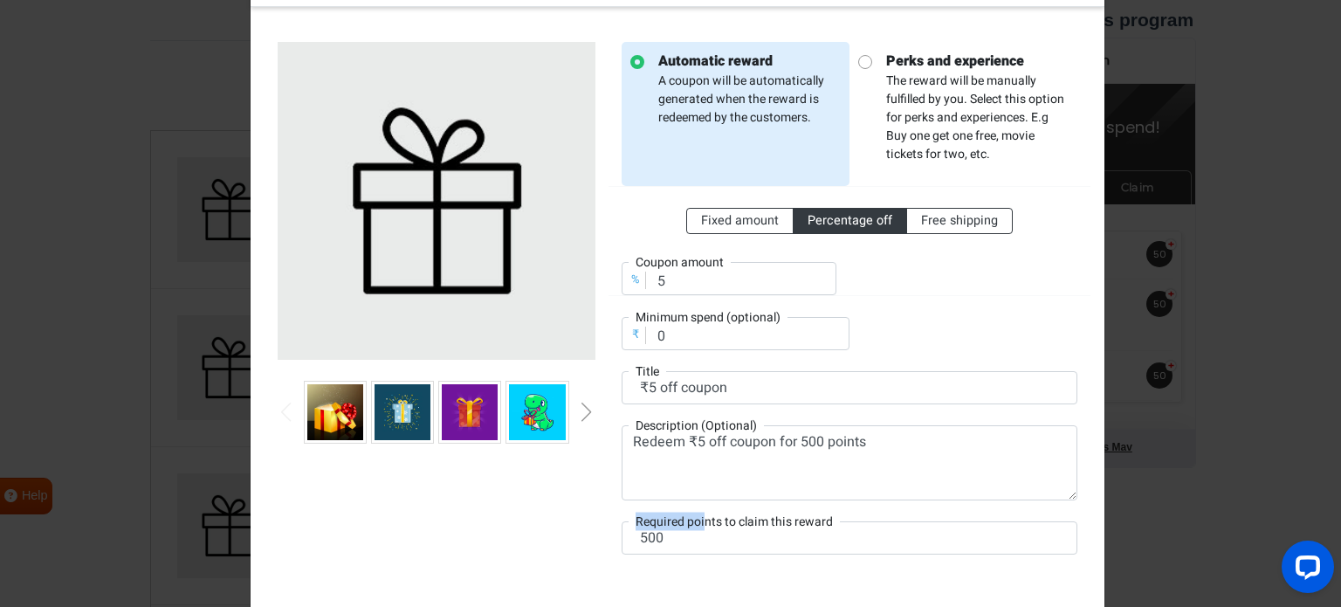
drag, startPoint x: 663, startPoint y: 526, endPoint x: 611, endPoint y: 530, distance: 52.5
click at [611, 530] on div "Automatic reward A coupon will be automatically generated when the reward is re…" at bounding box center [849, 308] width 482 height 533
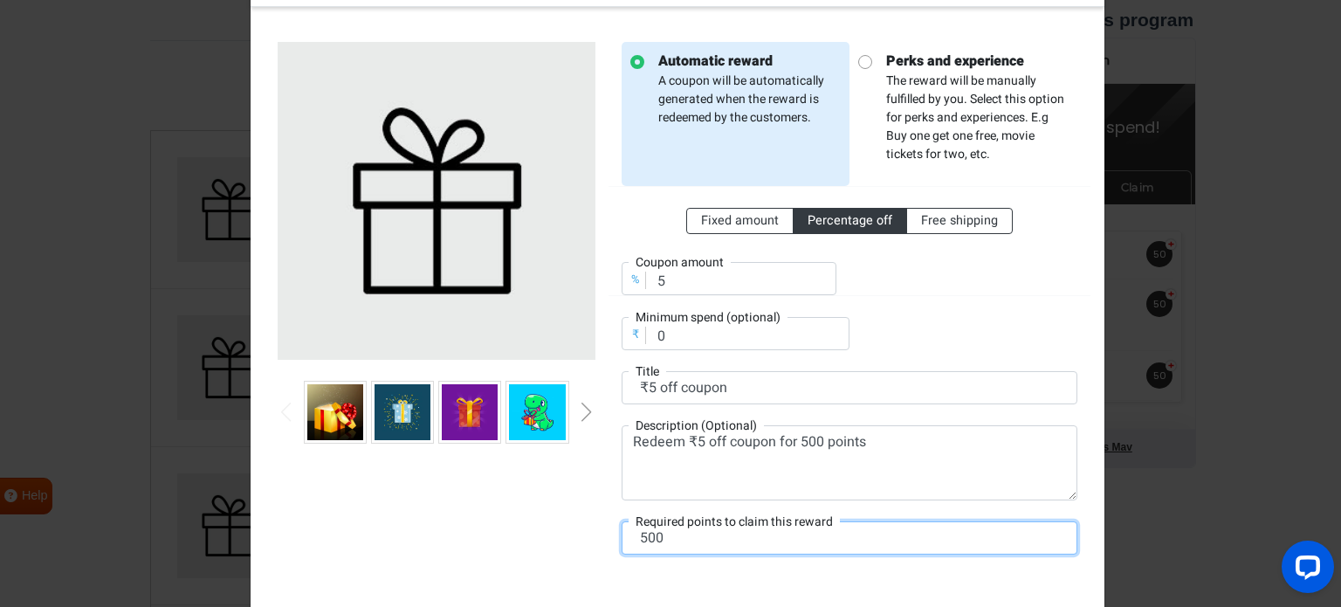
click at [674, 547] on input "500" at bounding box center [849, 537] width 456 height 33
drag, startPoint x: 670, startPoint y: 540, endPoint x: 600, endPoint y: 537, distance: 69.9
click at [608, 537] on div "Automatic reward A coupon will be automatically generated when the reward is re…" at bounding box center [849, 308] width 482 height 533
type input "250"
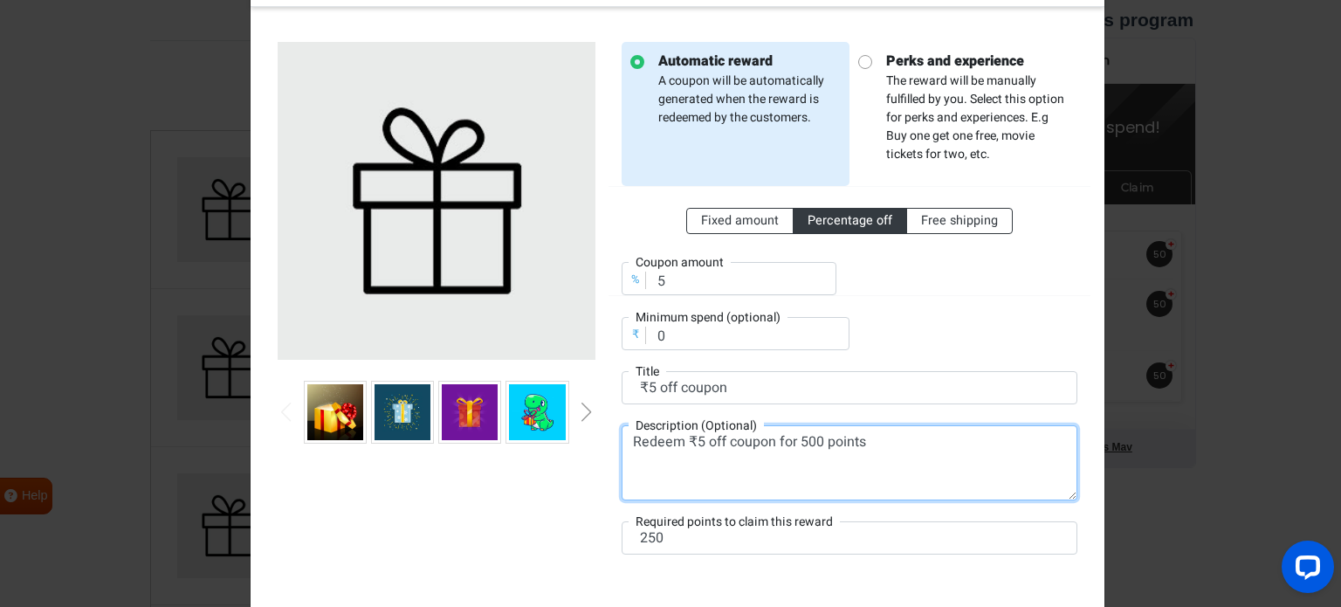
click at [813, 439] on textarea "Redeem ₹5 off coupon for 500 points" at bounding box center [849, 462] width 456 height 75
type textarea "Redeem ₹5 off coupon for 250 points"
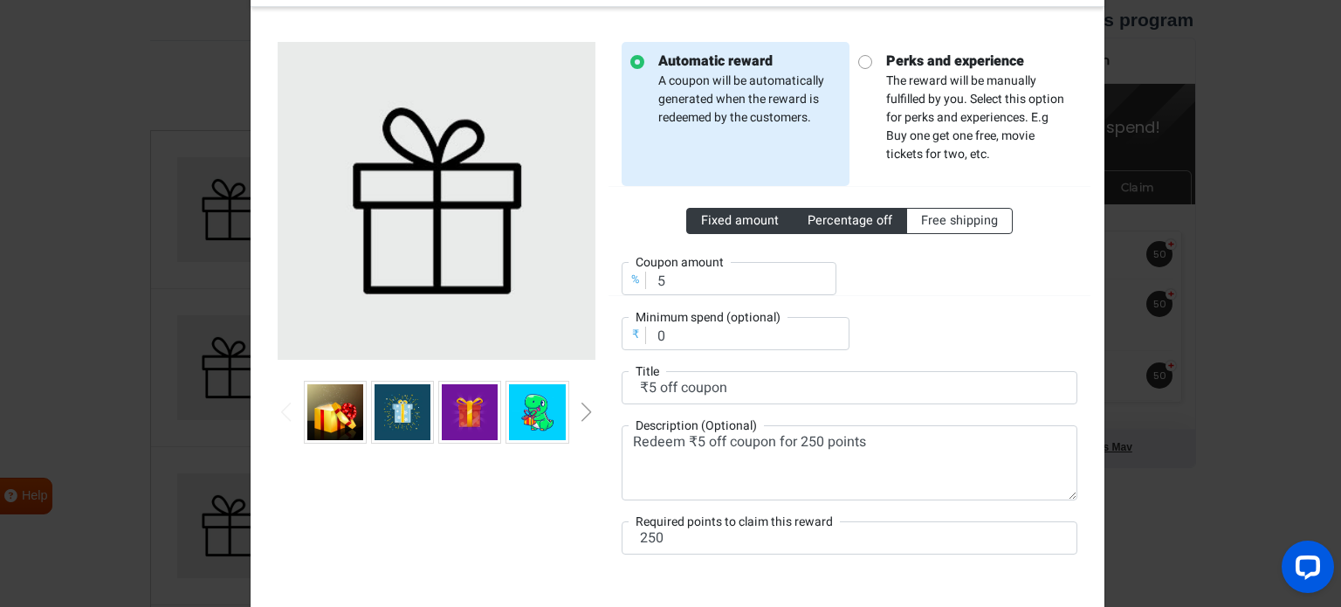
click at [731, 209] on label "Fixed amount" at bounding box center [739, 221] width 107 height 26
click at [712, 211] on input "Fixed amount" at bounding box center [706, 216] width 11 height 11
radio input "true"
click at [852, 296] on div "Fixed amount Percentage off Free shipping ₹ Coupon amount 5 ₹ Minimum spend (op…" at bounding box center [849, 268] width 456 height 164
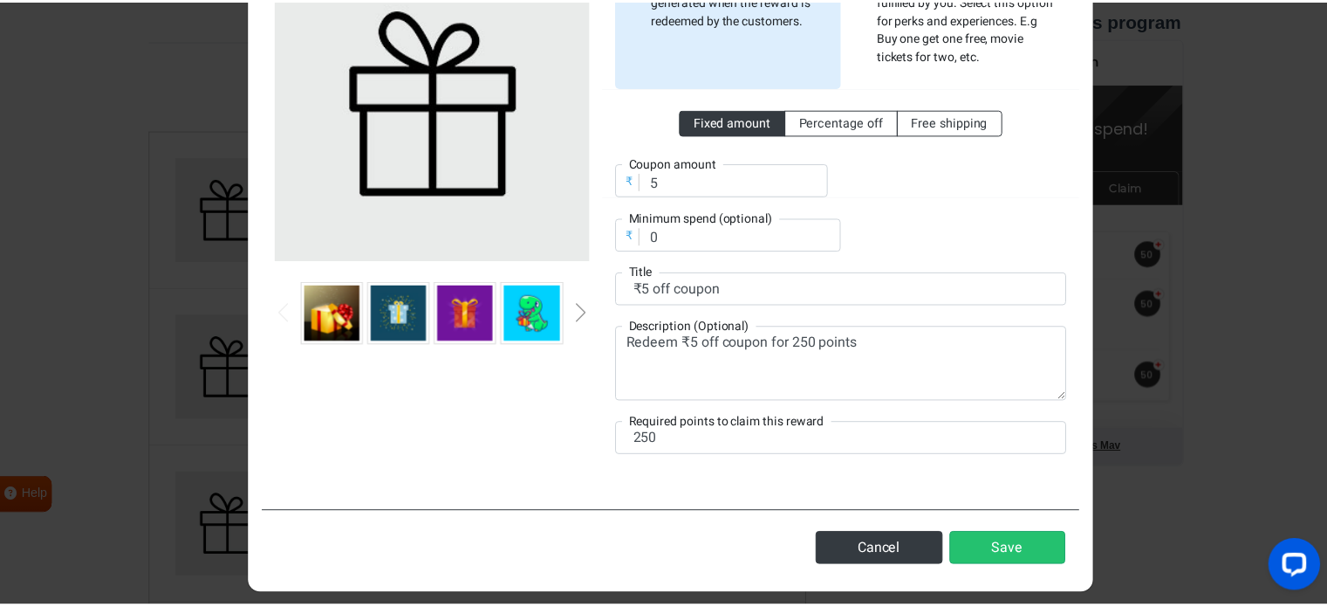
scroll to position [196, 0]
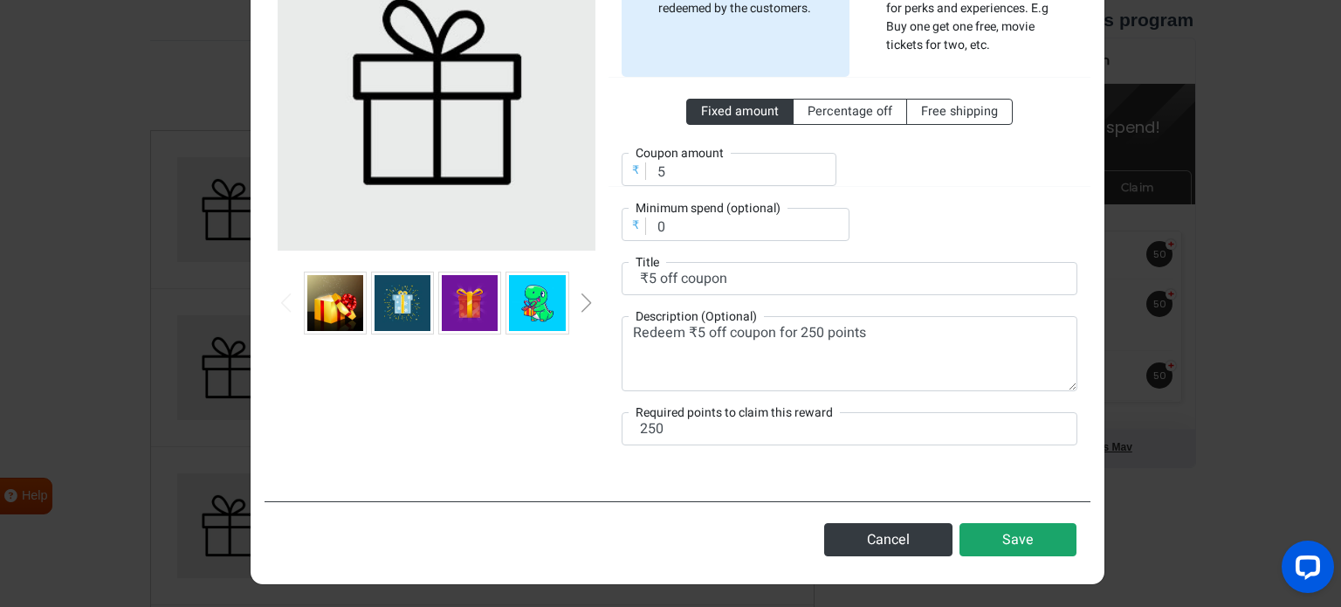
click at [1023, 534] on button "Save" at bounding box center [1017, 539] width 117 height 33
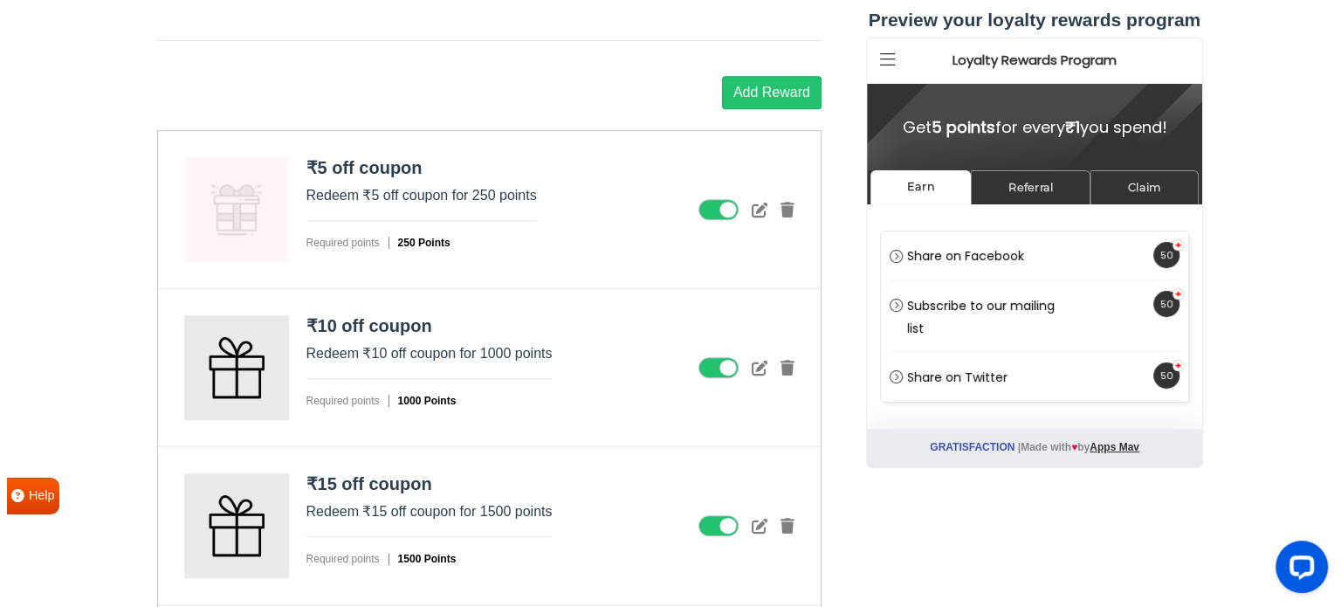
scroll to position [0, 0]
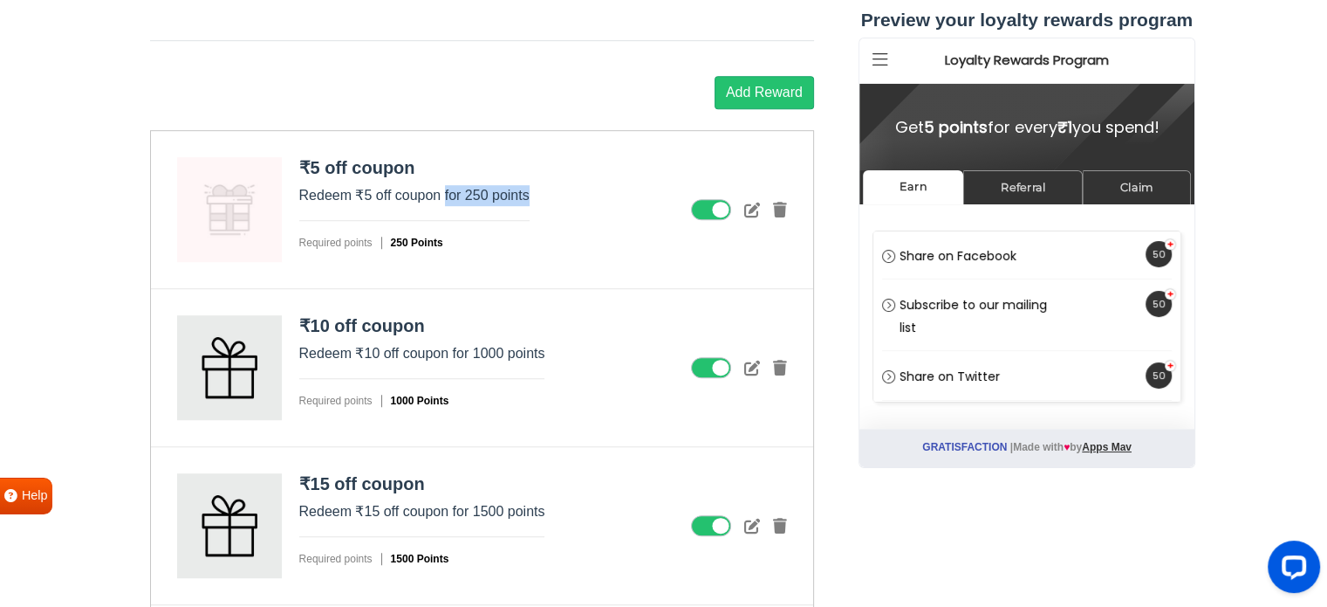
drag, startPoint x: 443, startPoint y: 191, endPoint x: 549, endPoint y: 190, distance: 105.6
click at [549, 190] on div "₹5 off coupon Redeem ₹5 off coupon for 250 points Required points 250 Points" at bounding box center [482, 210] width 662 height 158
click at [751, 360] on icon at bounding box center [752, 368] width 16 height 16
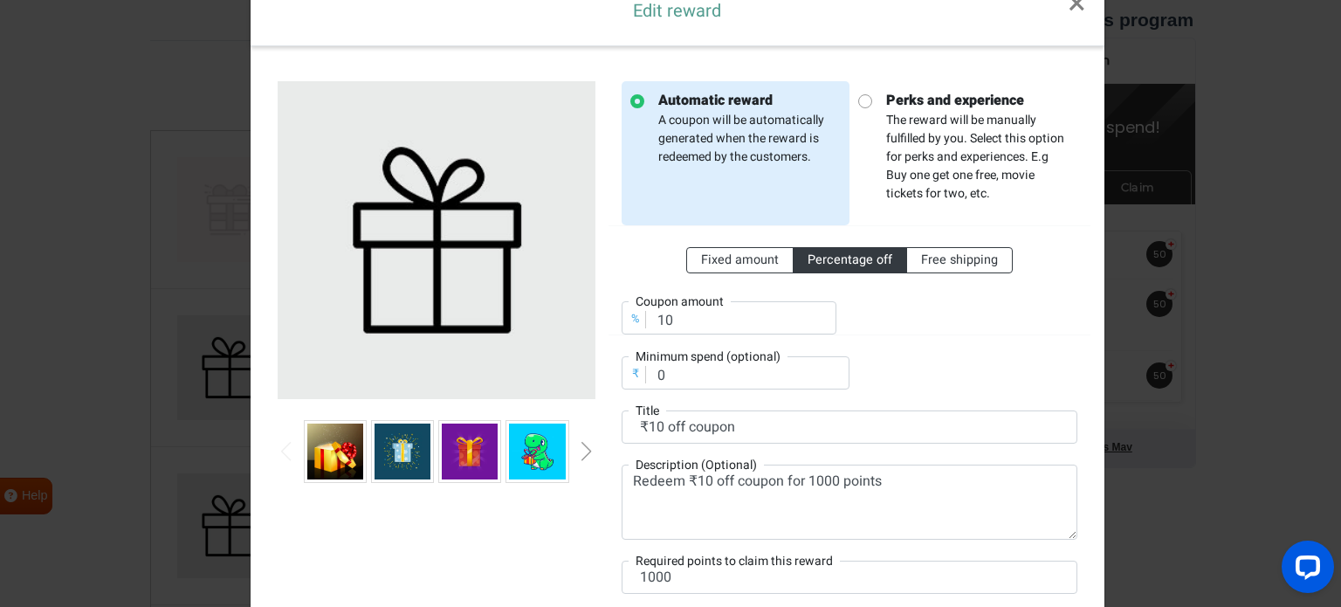
scroll to position [87, 0]
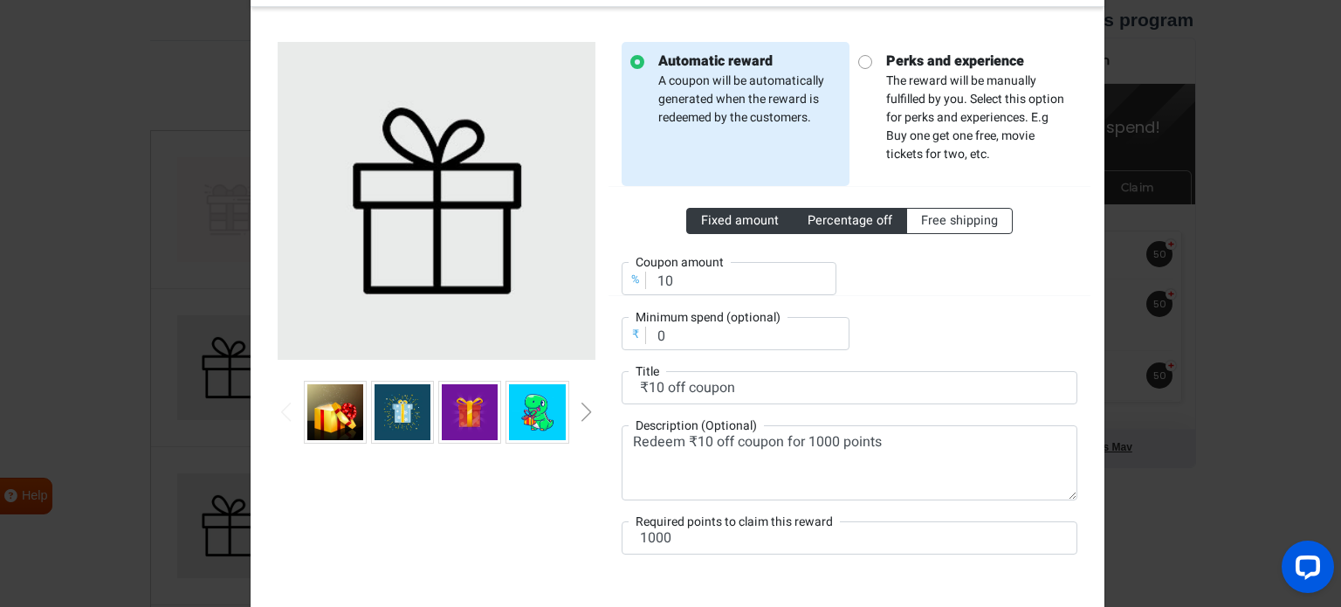
click at [723, 208] on label "Fixed amount" at bounding box center [739, 221] width 107 height 26
click at [712, 211] on input "Fixed amount" at bounding box center [706, 216] width 11 height 11
radio input "true"
drag, startPoint x: 670, startPoint y: 330, endPoint x: 611, endPoint y: 331, distance: 59.4
click at [611, 331] on div "Automatic reward A coupon will be automatically generated when the reward is re…" at bounding box center [849, 308] width 482 height 533
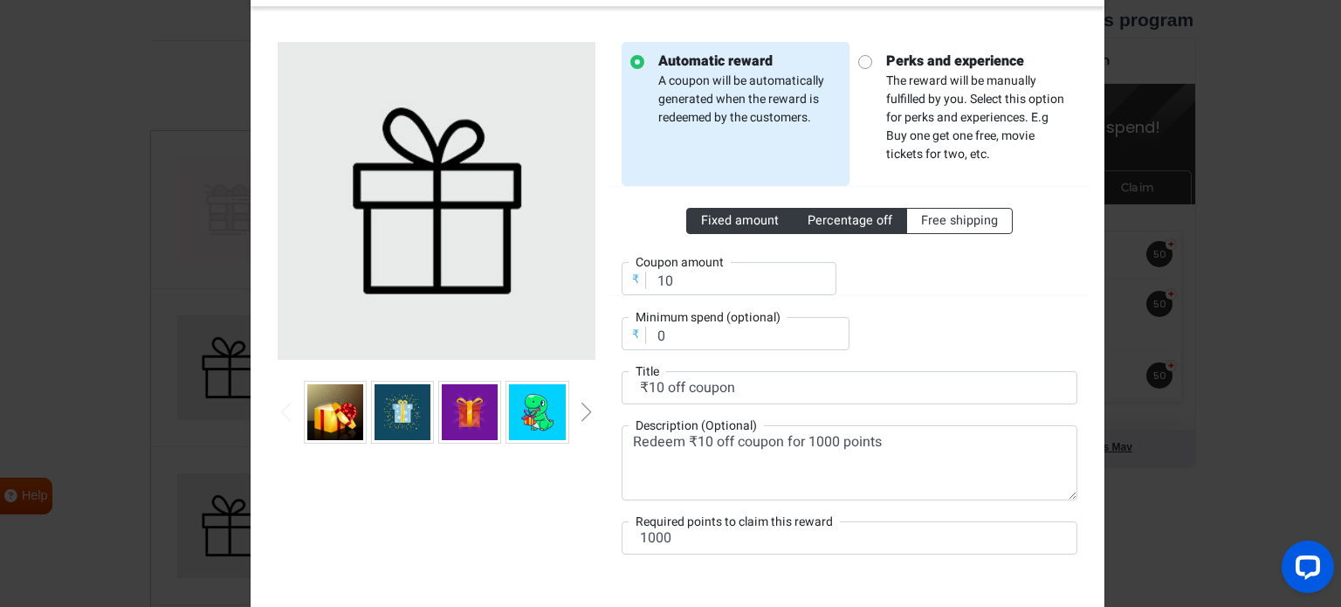
click at [843, 219] on span "Percentage off" at bounding box center [849, 220] width 85 height 18
click at [819, 219] on input "Percentage off" at bounding box center [812, 216] width 11 height 11
radio input "true"
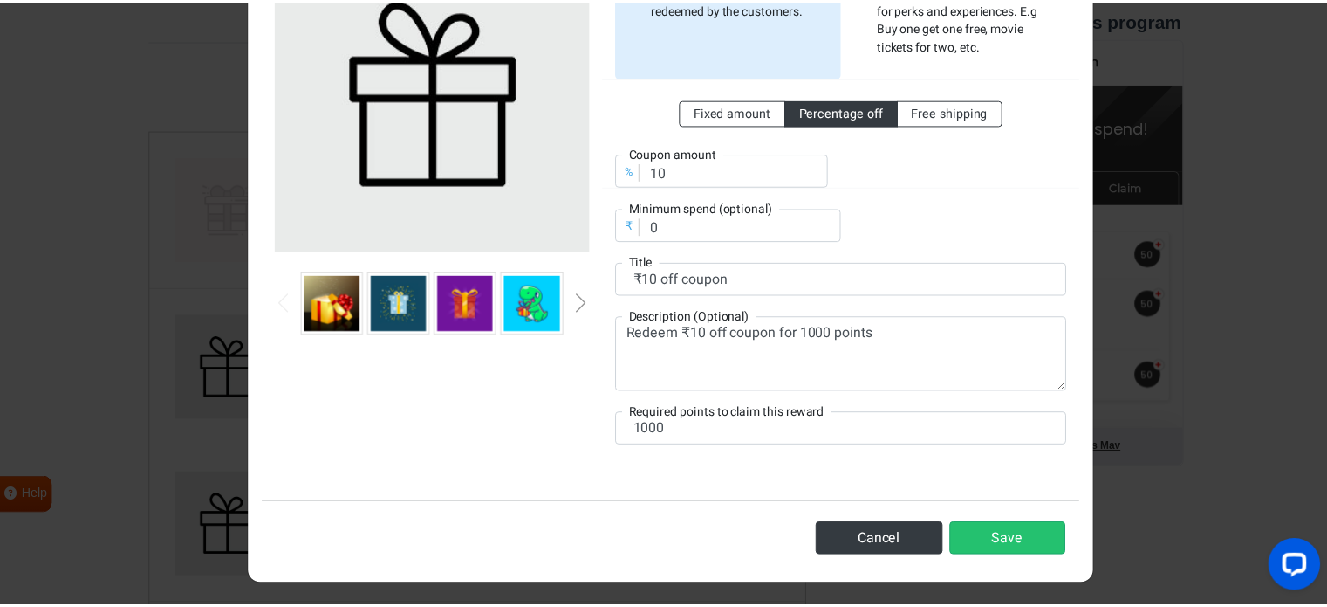
scroll to position [196, 0]
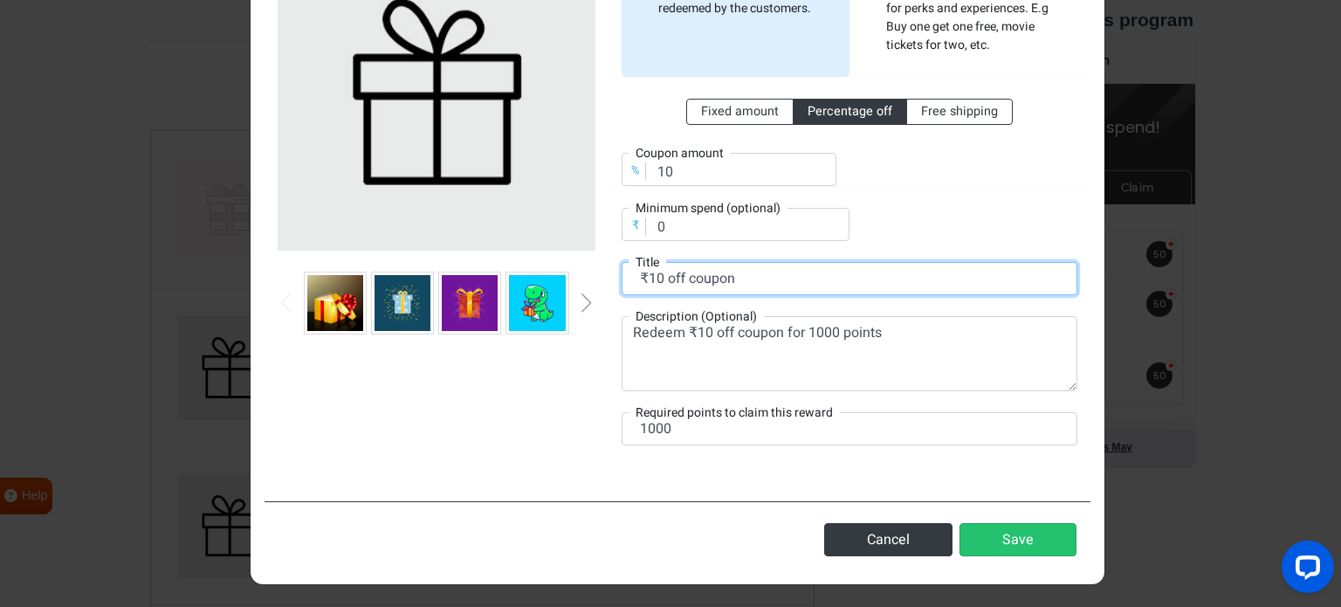
drag, startPoint x: 641, startPoint y: 272, endPoint x: 611, endPoint y: 273, distance: 29.7
click at [611, 273] on div "Automatic reward A coupon will be automatically generated when the reward is re…" at bounding box center [849, 199] width 482 height 533
click at [647, 275] on input "10 off coupon" at bounding box center [849, 278] width 456 height 33
type input "10% off coupon"
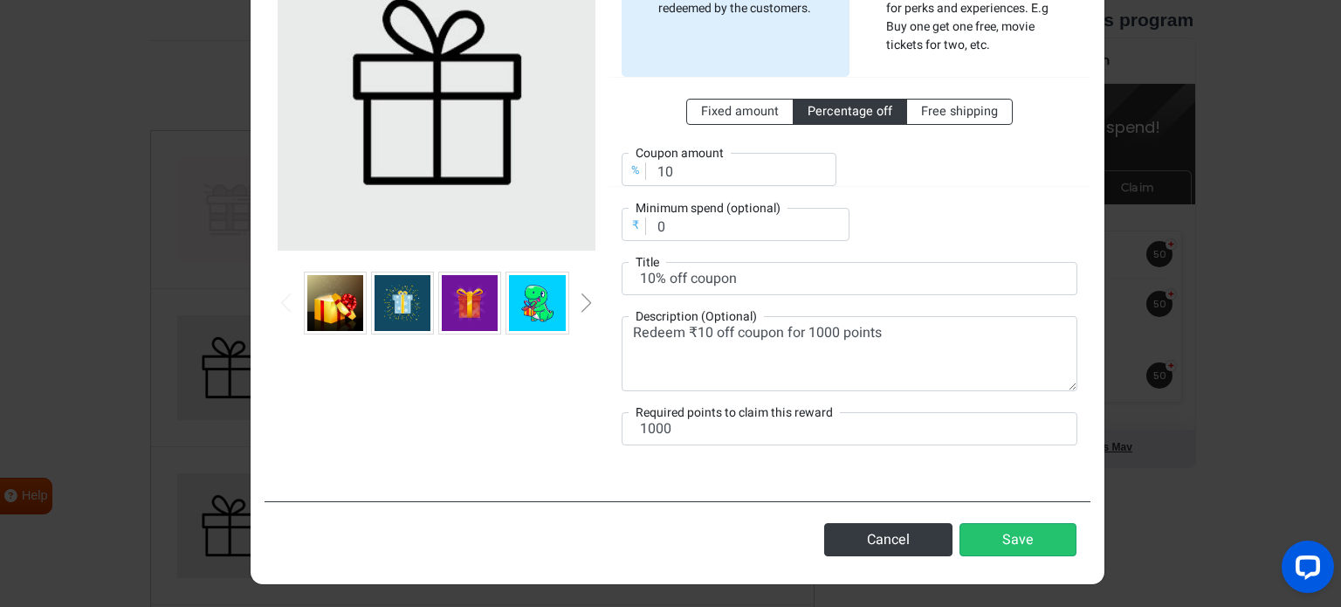
click at [991, 203] on div "Fixed amount Percentage off Free shipping % Coupon amount 10 ₹ Minimum spend (o…" at bounding box center [849, 159] width 456 height 164
drag, startPoint x: 681, startPoint y: 429, endPoint x: 536, endPoint y: 417, distance: 145.3
click at [598, 426] on div "Automatic reward A coupon will be automatically generated when the reward is re…" at bounding box center [677, 199] width 826 height 575
click at [531, 415] on div at bounding box center [436, 199] width 344 height 533
click at [1005, 538] on button "Save" at bounding box center [1017, 539] width 117 height 33
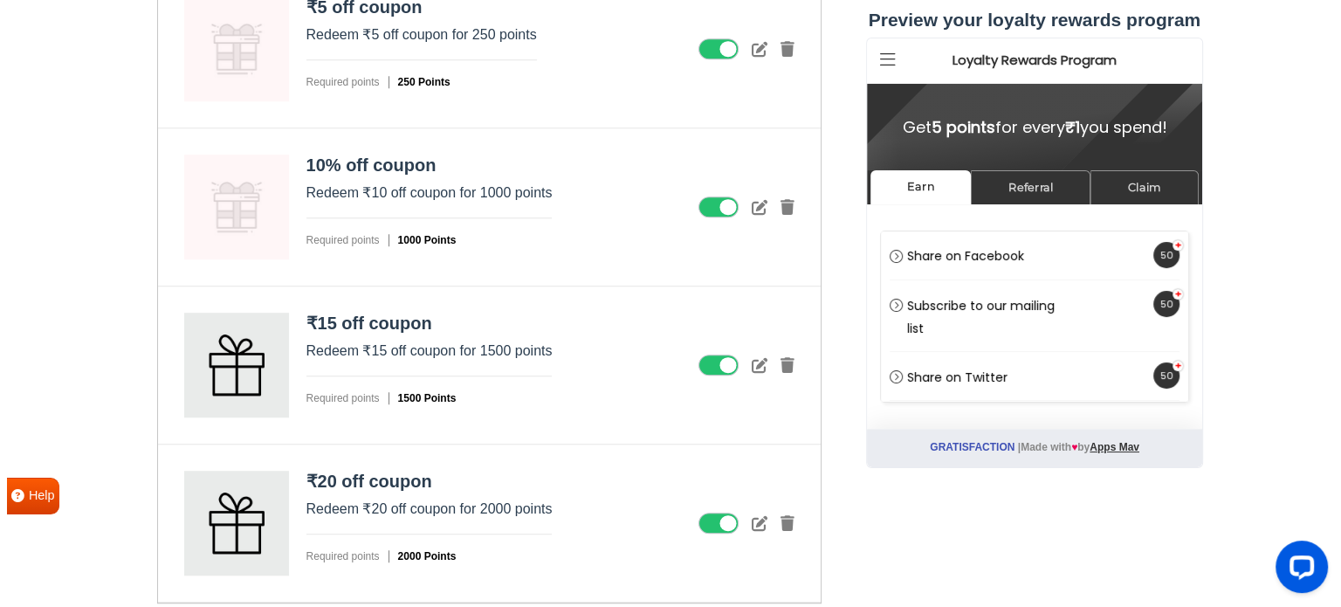
scroll to position [1135, 0]
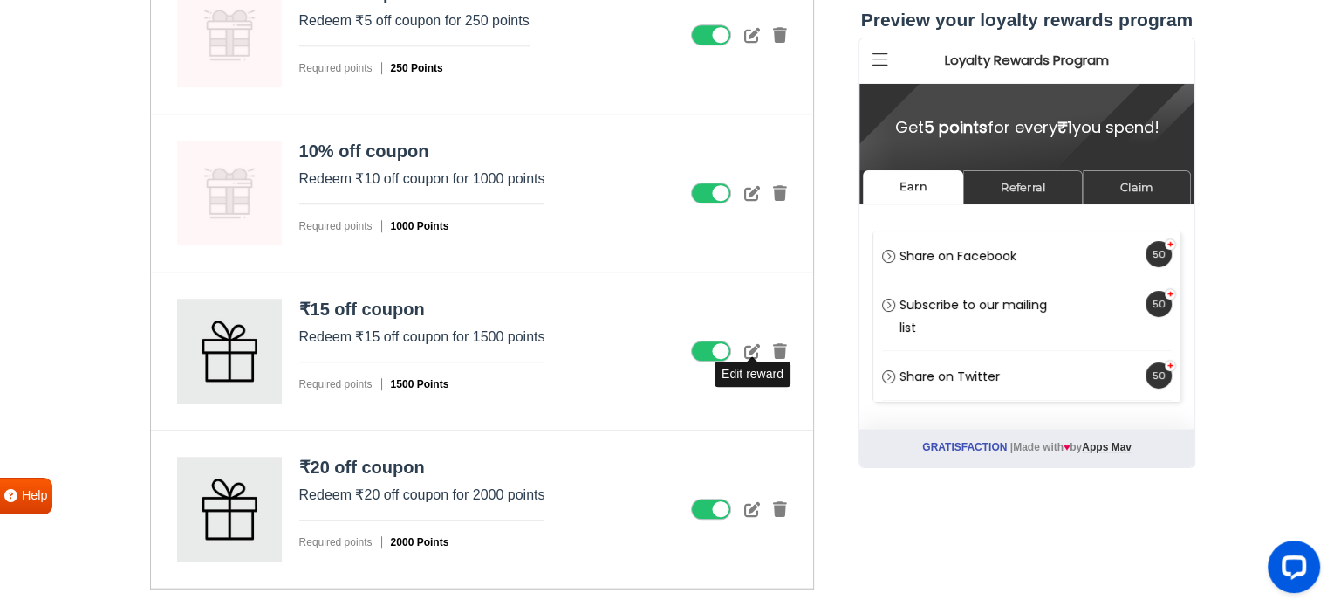
click at [754, 348] on icon at bounding box center [752, 351] width 16 height 16
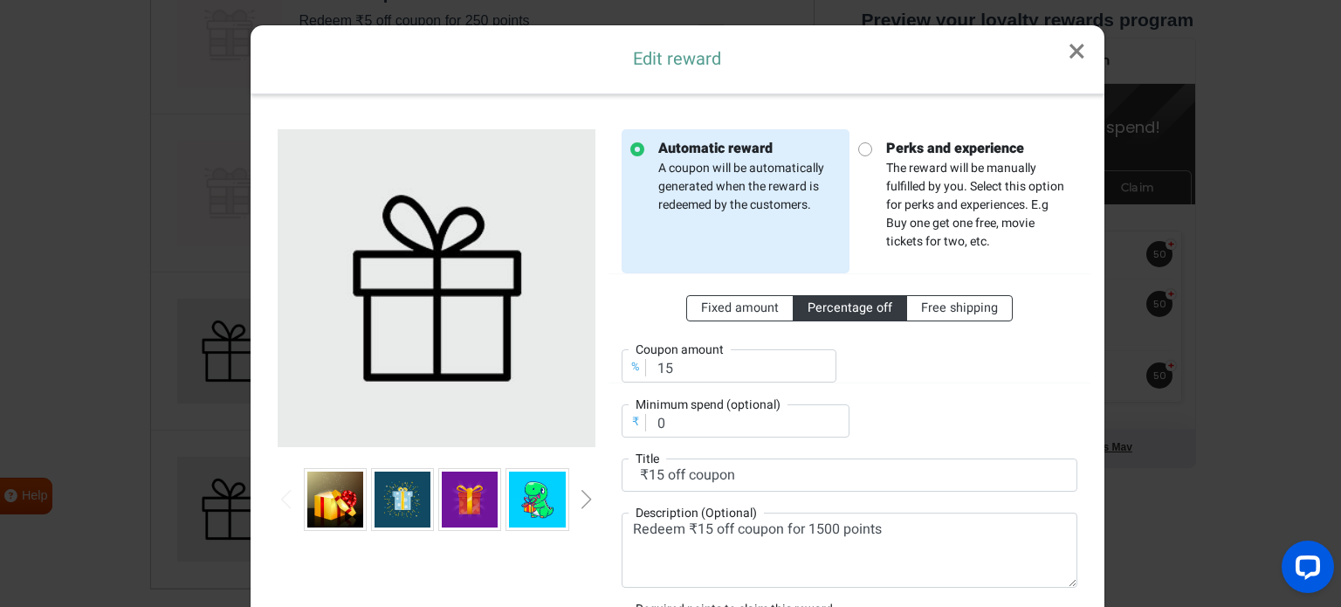
scroll to position [87, 0]
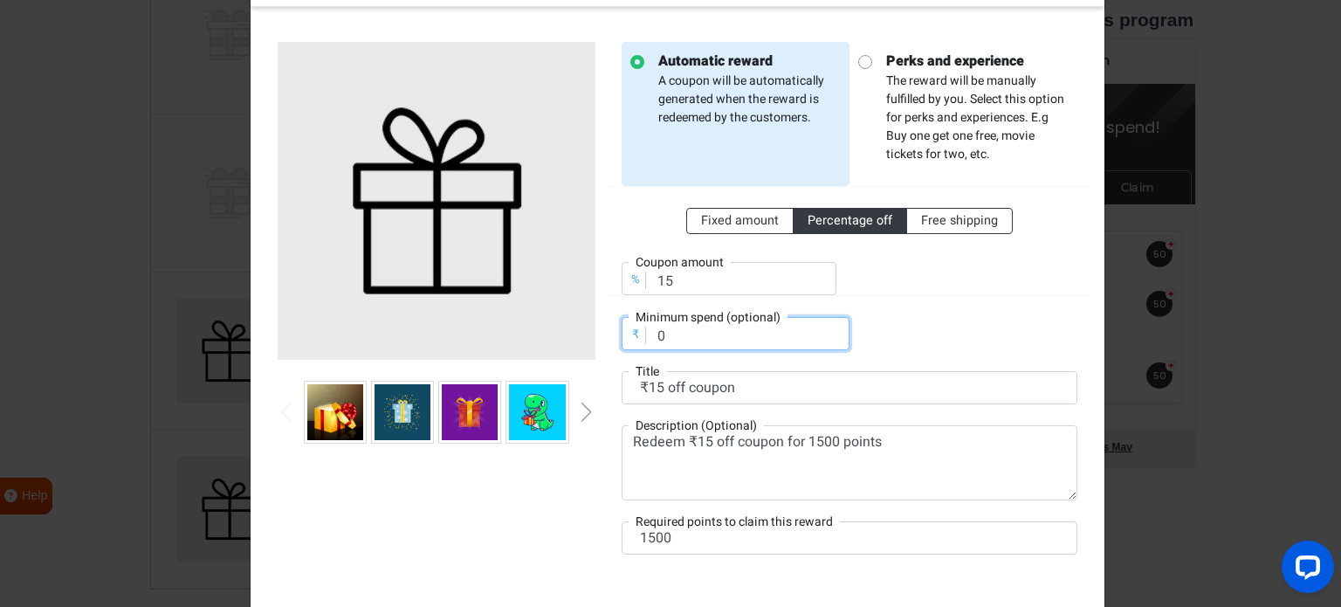
drag, startPoint x: 667, startPoint y: 333, endPoint x: 641, endPoint y: 333, distance: 25.3
click at [641, 333] on input "0" at bounding box center [735, 333] width 228 height 33
click at [678, 275] on input "15" at bounding box center [728, 278] width 215 height 33
drag, startPoint x: 657, startPoint y: 273, endPoint x: 643, endPoint y: 273, distance: 14.0
click at [643, 273] on input "15" at bounding box center [728, 278] width 215 height 33
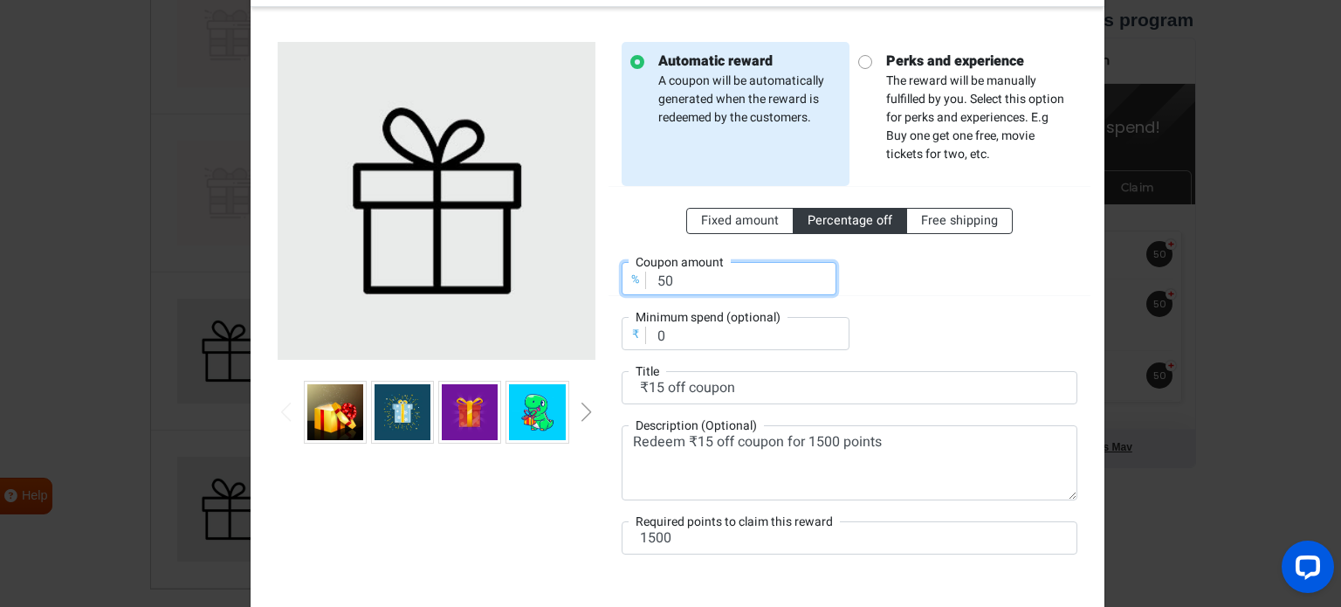
type input "50"
drag, startPoint x: 670, startPoint y: 341, endPoint x: 634, endPoint y: 335, distance: 37.2
click at [634, 335] on div "₹ Minimum spend (optional) 0" at bounding box center [735, 333] width 228 height 33
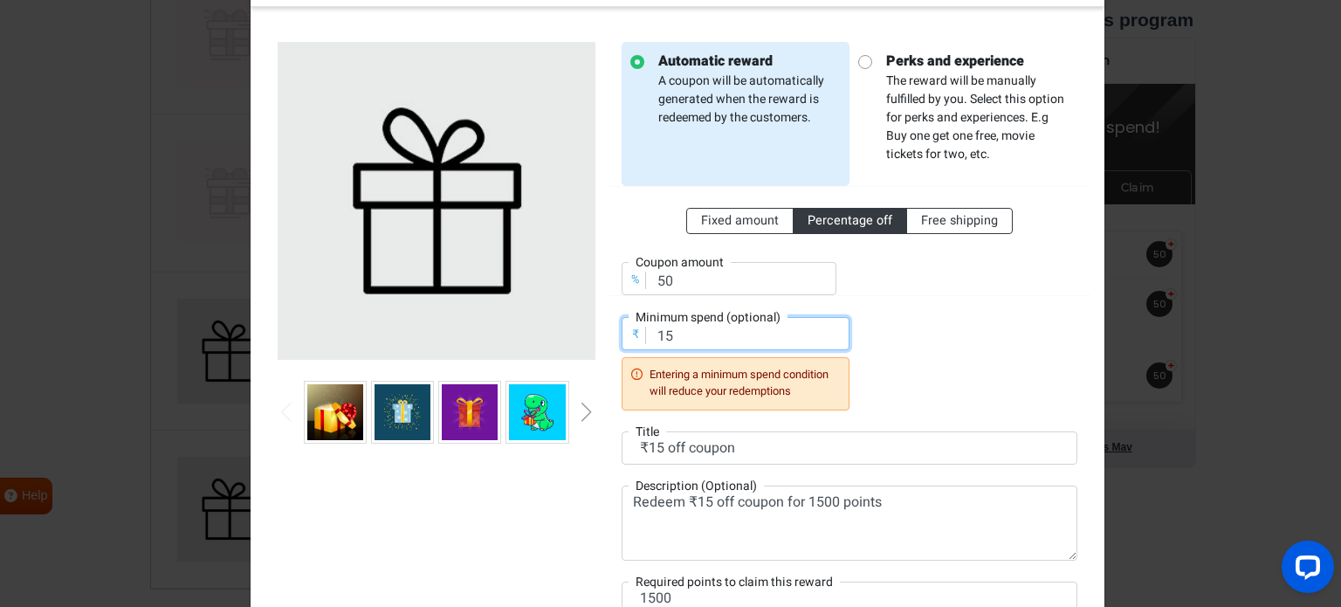
type input "1"
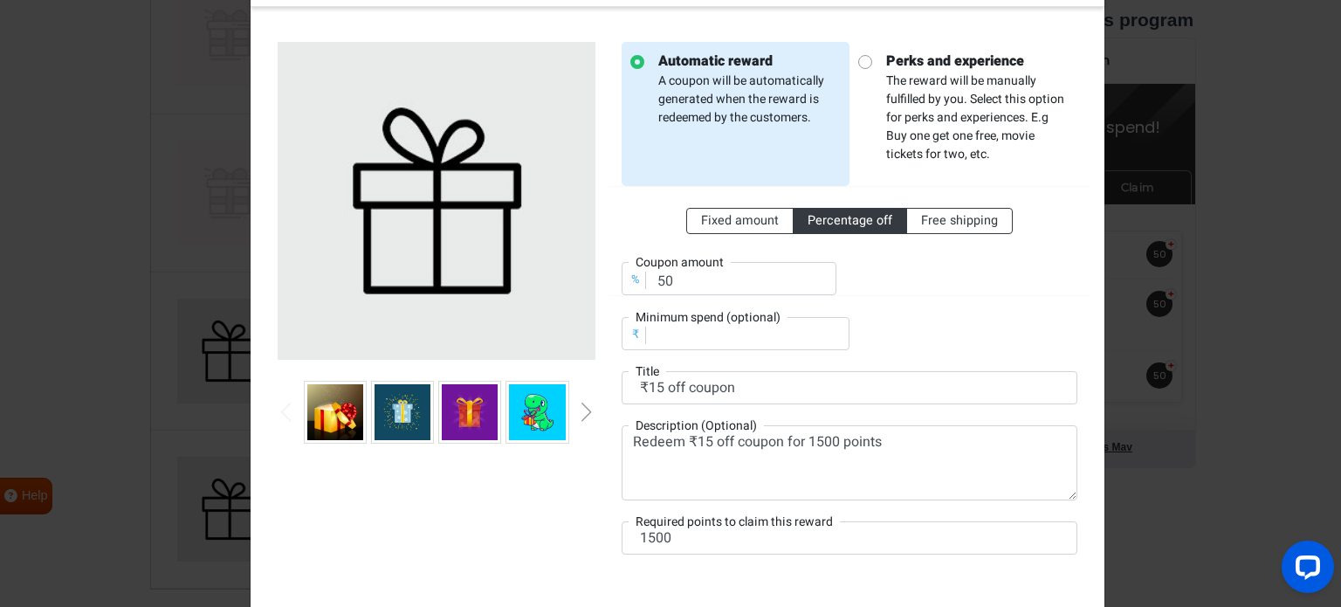
click at [921, 324] on div "Fixed amount Percentage off Free shipping % Coupon amount 50 ₹ Minimum spend (o…" at bounding box center [849, 268] width 456 height 164
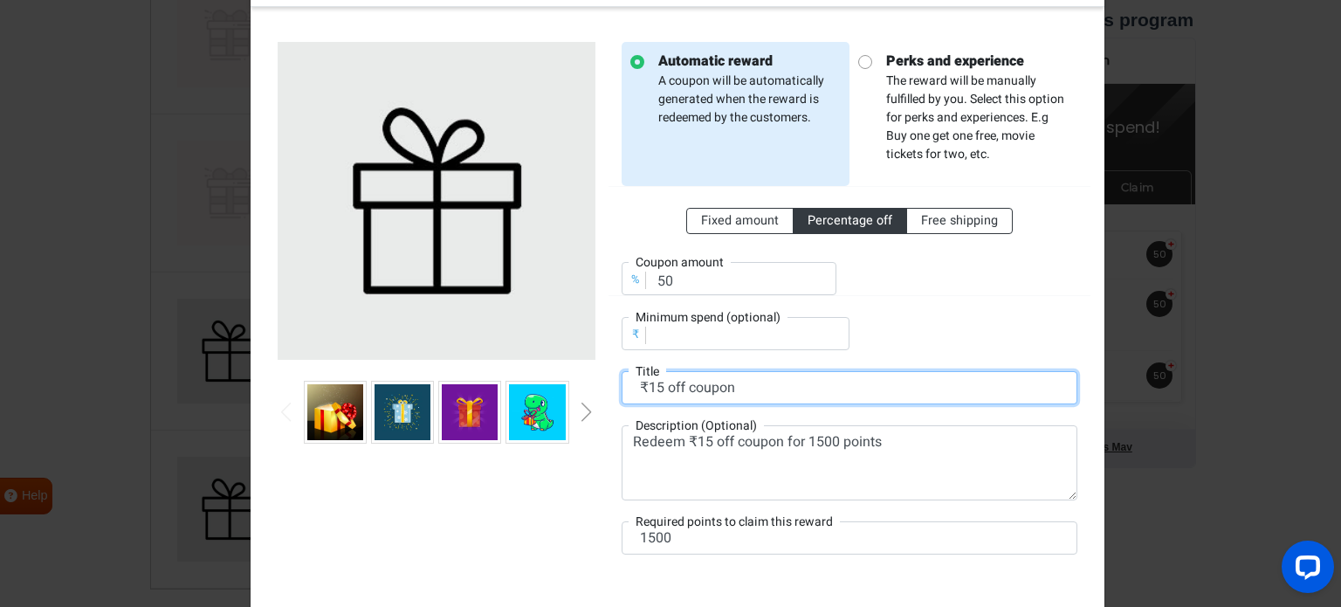
drag, startPoint x: 656, startPoint y: 382, endPoint x: 643, endPoint y: 387, distance: 13.8
click at [643, 387] on input "₹15 off coupon" at bounding box center [849, 387] width 456 height 33
type input "₹50 off coupon"
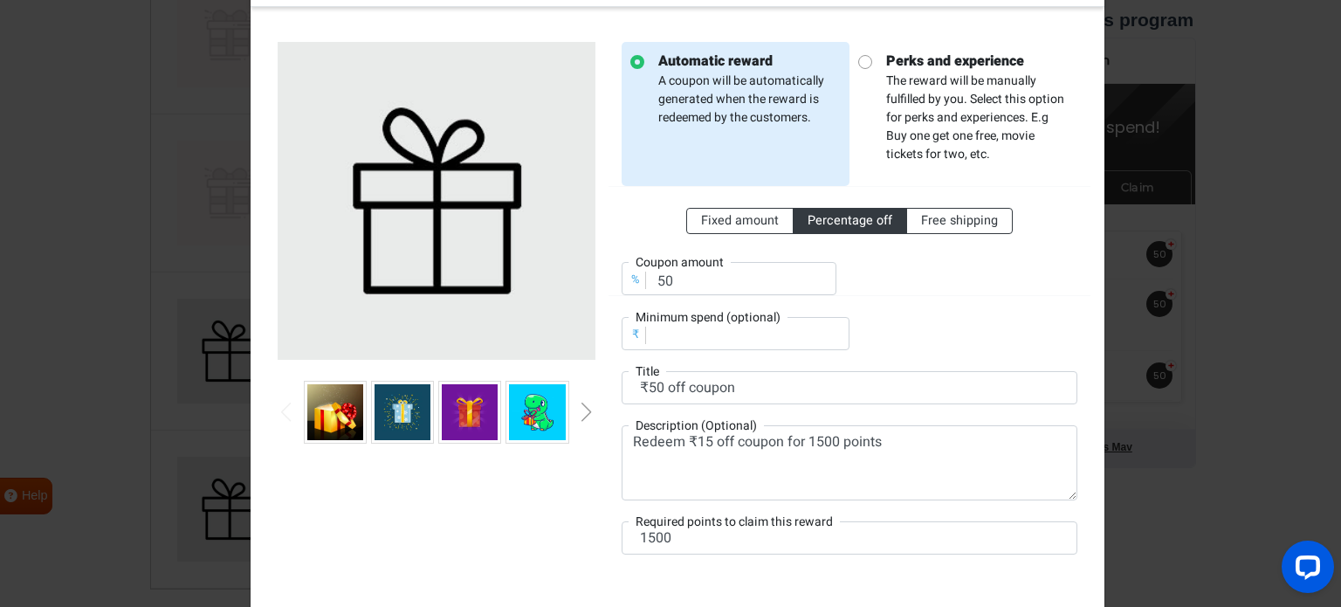
click at [744, 203] on div "Fixed amount Percentage off Free shipping % Coupon amount 50" at bounding box center [849, 241] width 482 height 110
click at [739, 223] on span "Fixed amount" at bounding box center [740, 220] width 78 height 18
click at [712, 223] on input "Fixed amount" at bounding box center [706, 216] width 11 height 11
radio input "true"
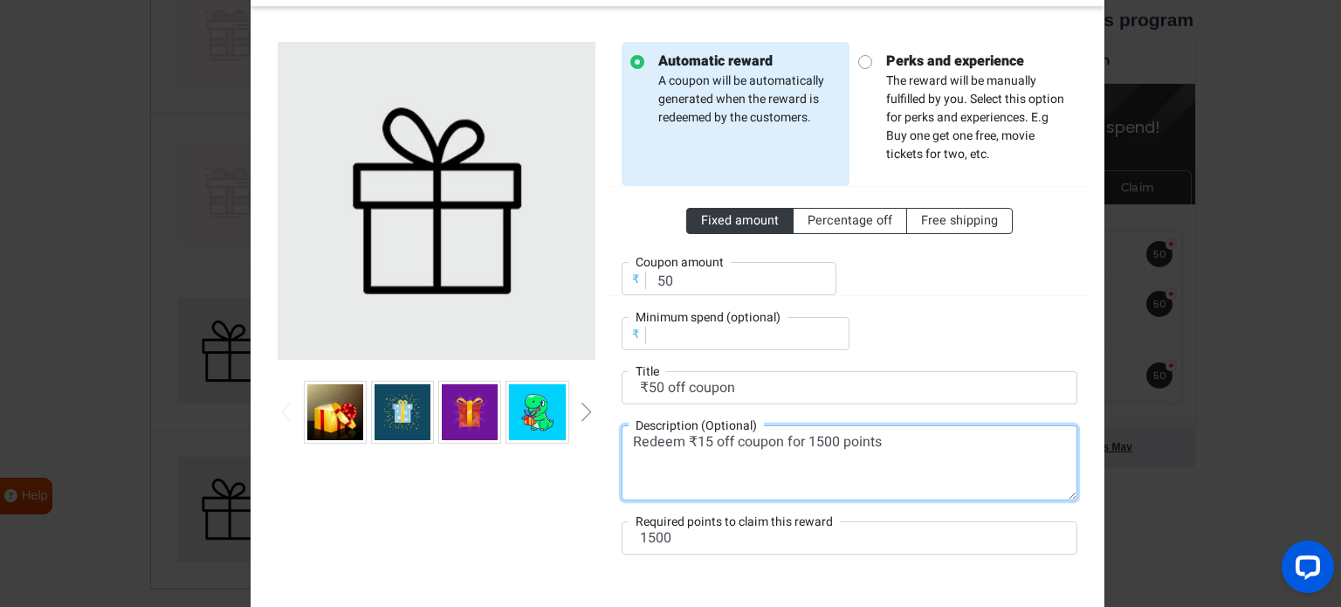
click at [698, 438] on textarea "Redeem ₹15 off coupon for 1500 points" at bounding box center [849, 462] width 456 height 75
drag, startPoint x: 701, startPoint y: 438, endPoint x: 693, endPoint y: 442, distance: 9.0
click at [689, 442] on textarea "Redeem ₹15 off coupon for 1500 points" at bounding box center [849, 462] width 456 height 75
type textarea "Redeem ₹50 off coupon for 1500 points"
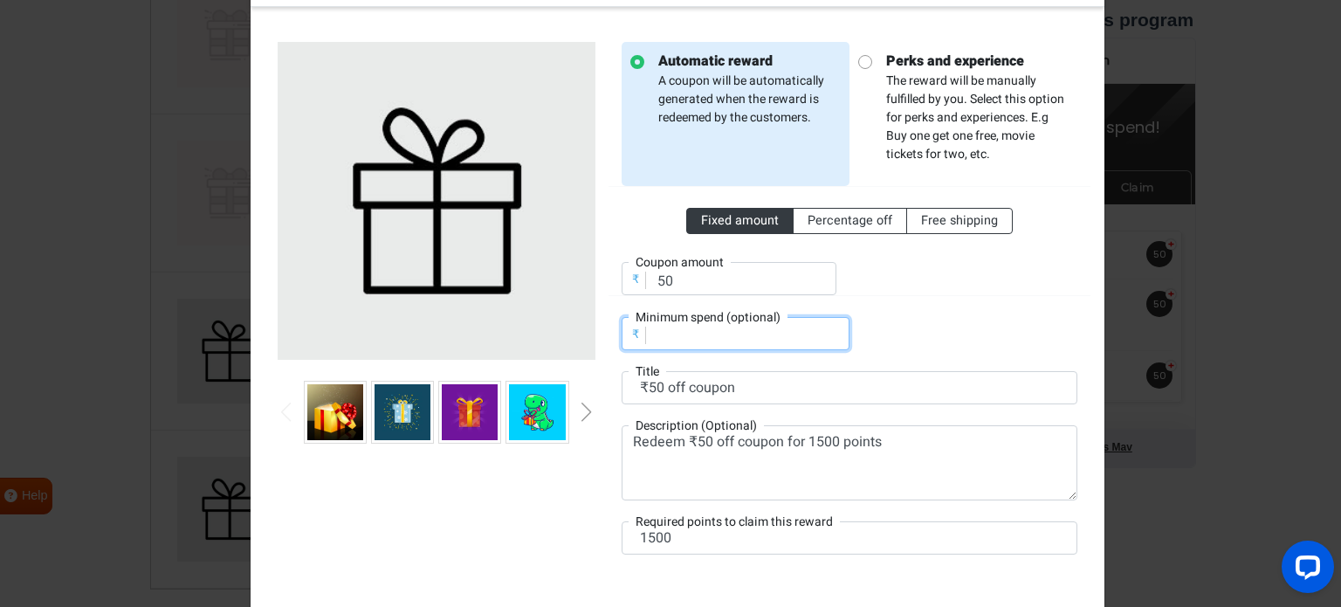
click at [933, 335] on div "Fixed amount Percentage off Free shipping ₹ Coupon amount 50 ₹ Minimum spend (o…" at bounding box center [849, 268] width 456 height 164
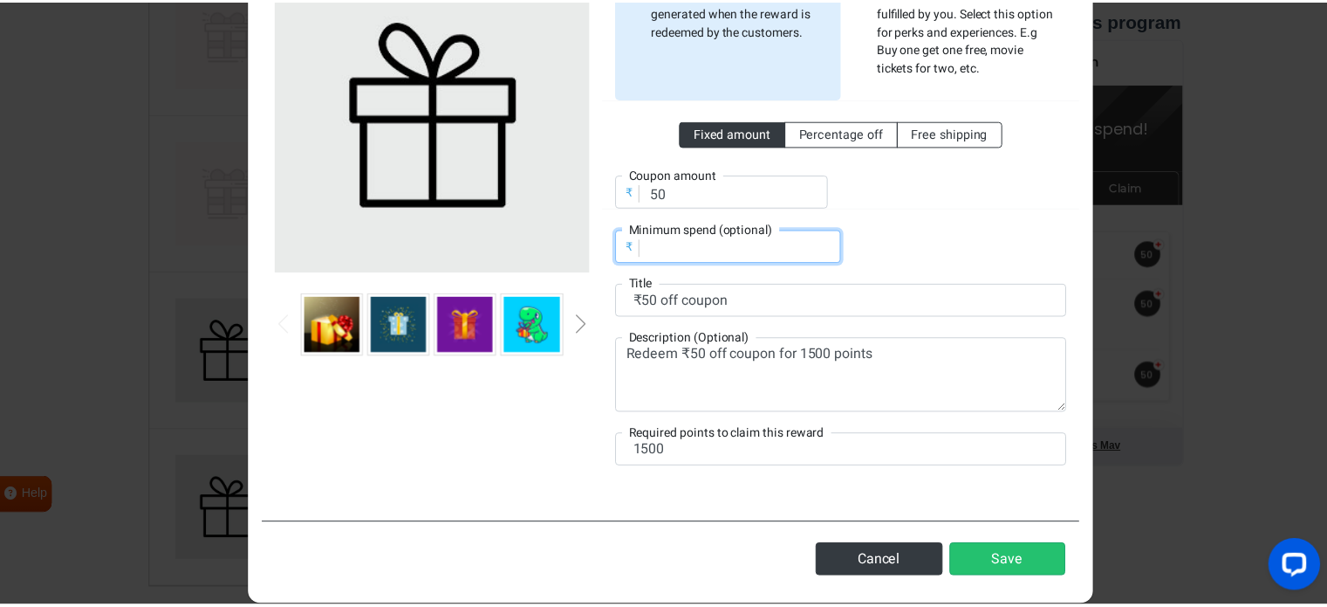
scroll to position [196, 0]
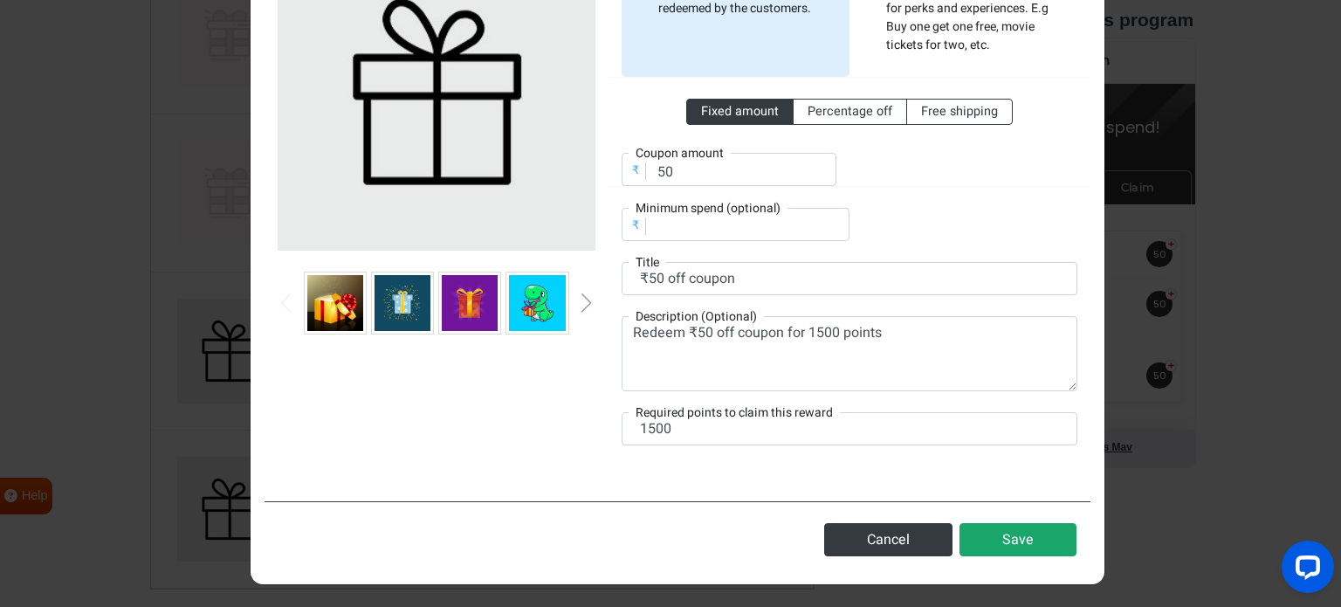
click at [1005, 534] on button "Save" at bounding box center [1017, 539] width 117 height 33
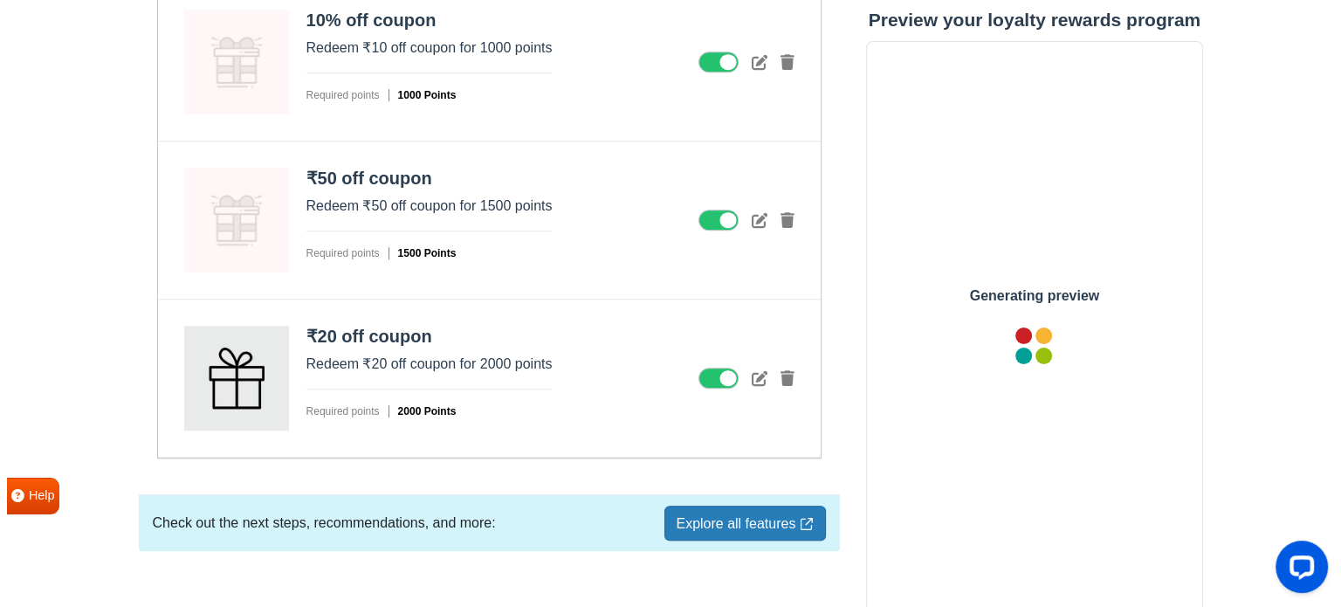
scroll to position [1292, 0]
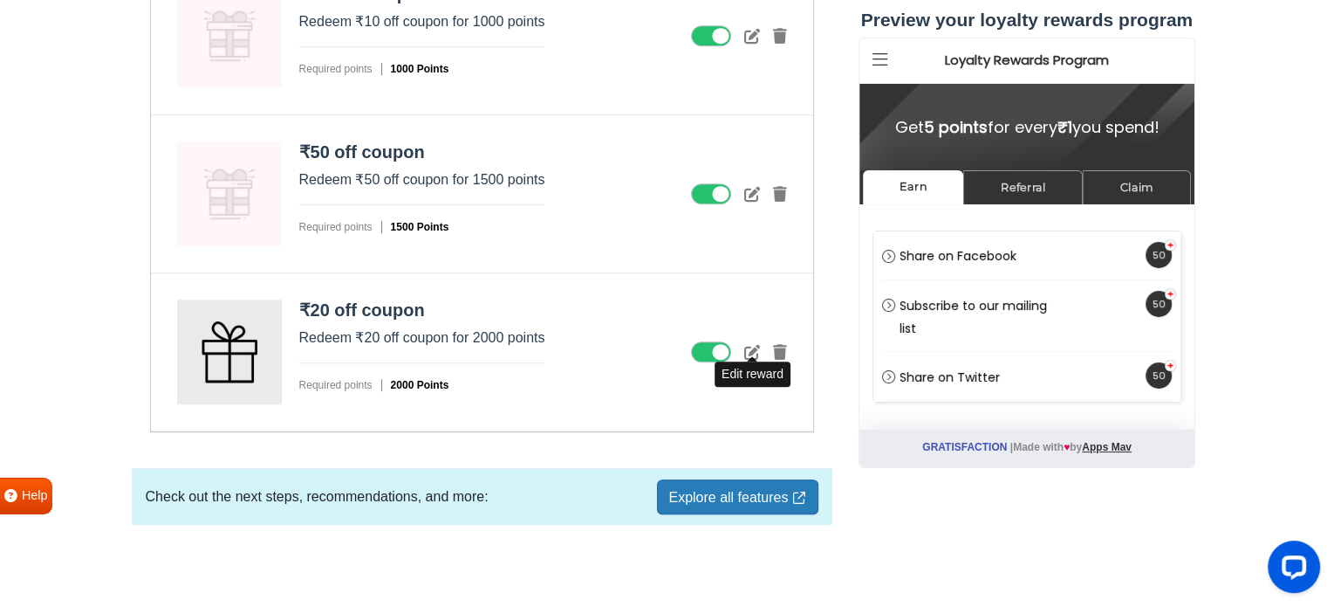
click at [747, 344] on icon at bounding box center [752, 352] width 16 height 16
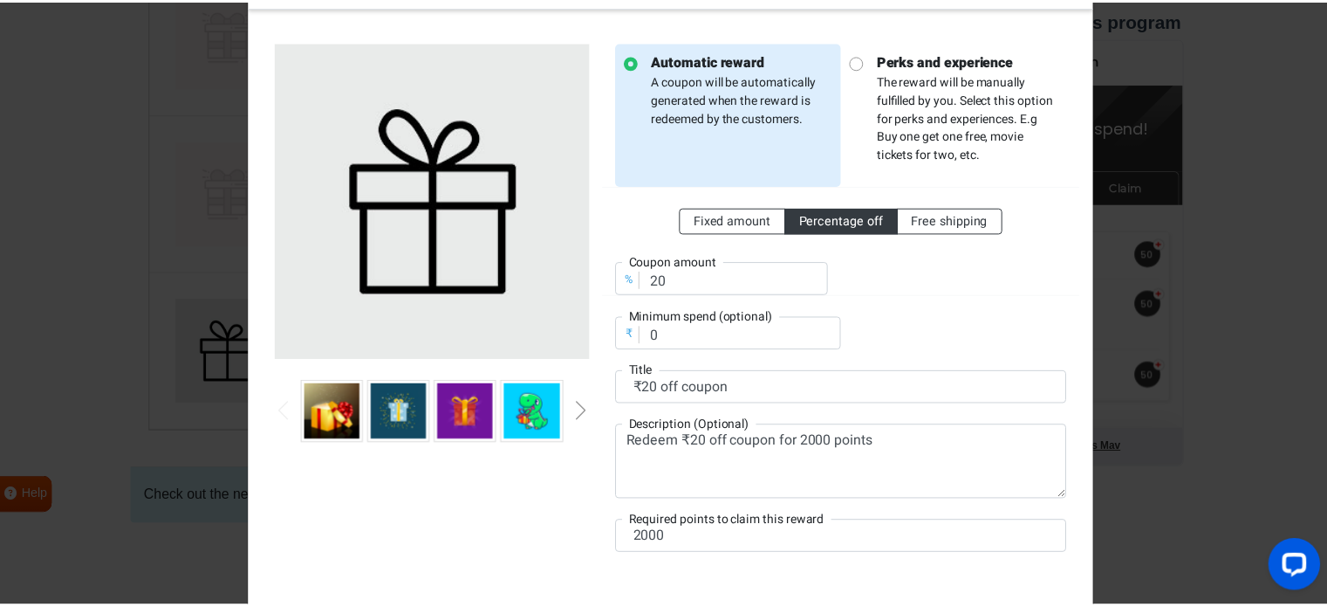
scroll to position [175, 0]
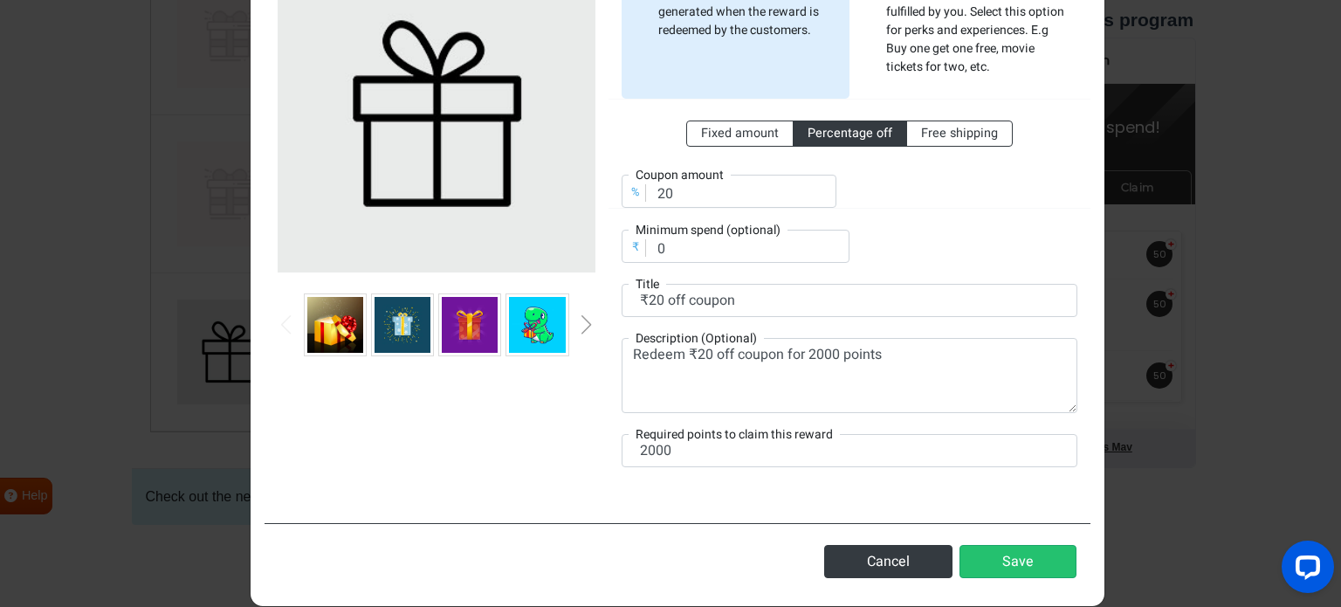
click at [582, 327] on div "Next slide" at bounding box center [586, 324] width 9 height 19
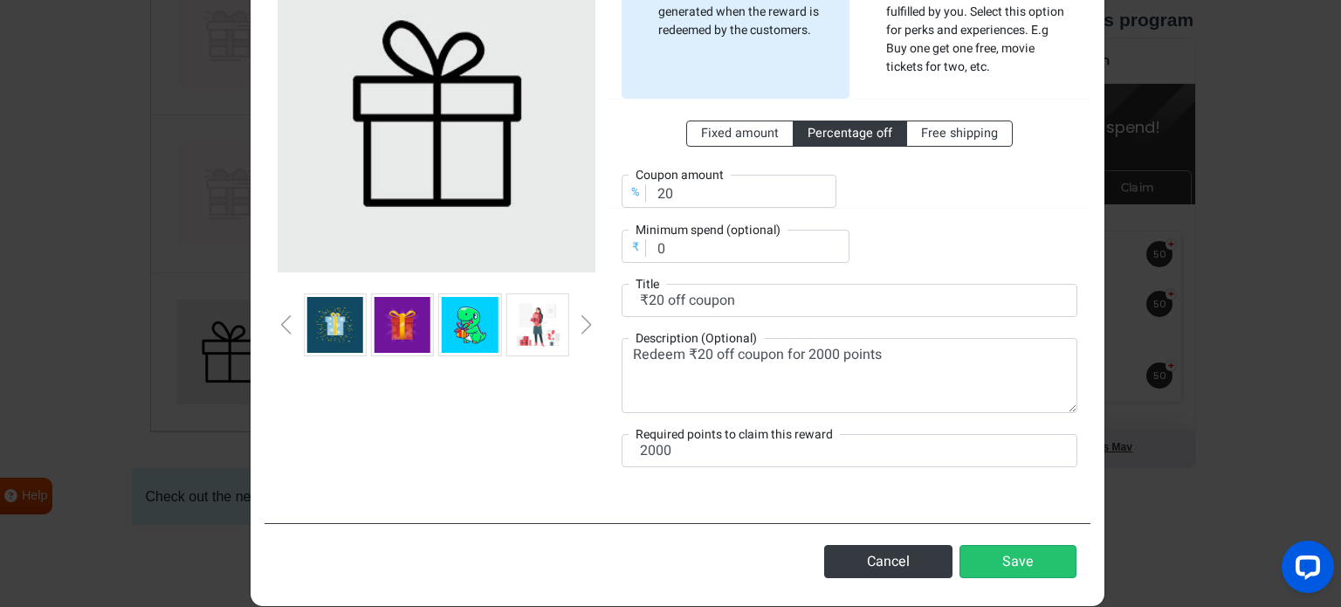
click at [582, 327] on div "Next slide" at bounding box center [586, 324] width 9 height 19
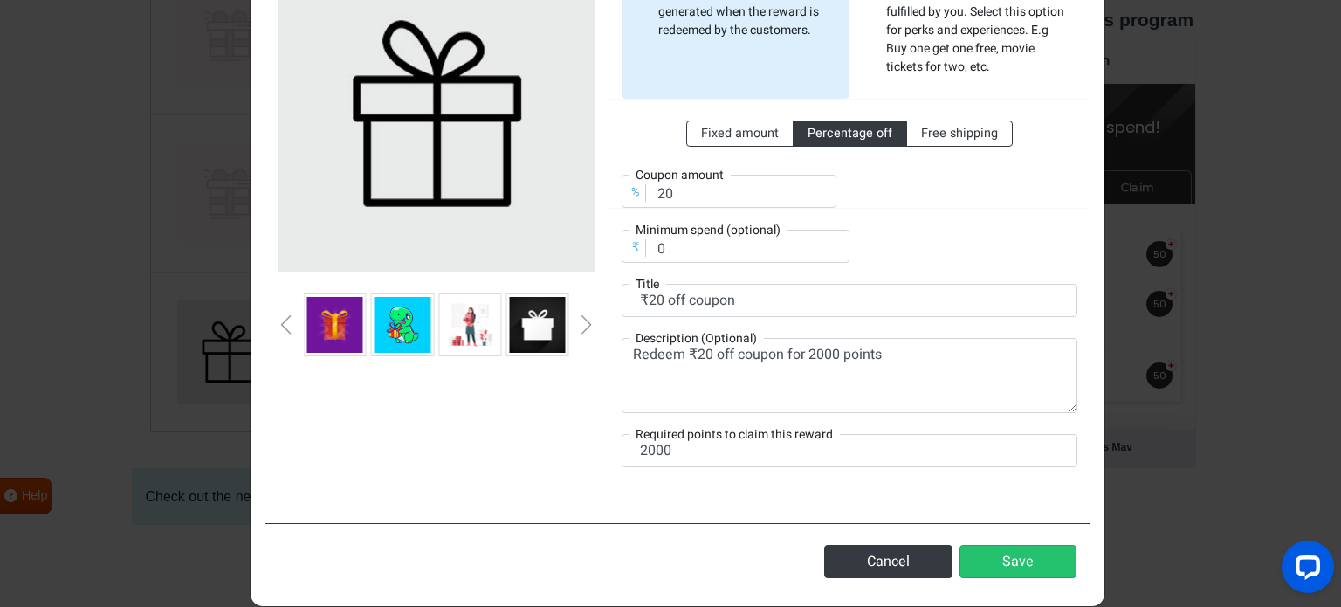
click at [582, 327] on div "Next slide" at bounding box center [586, 324] width 9 height 19
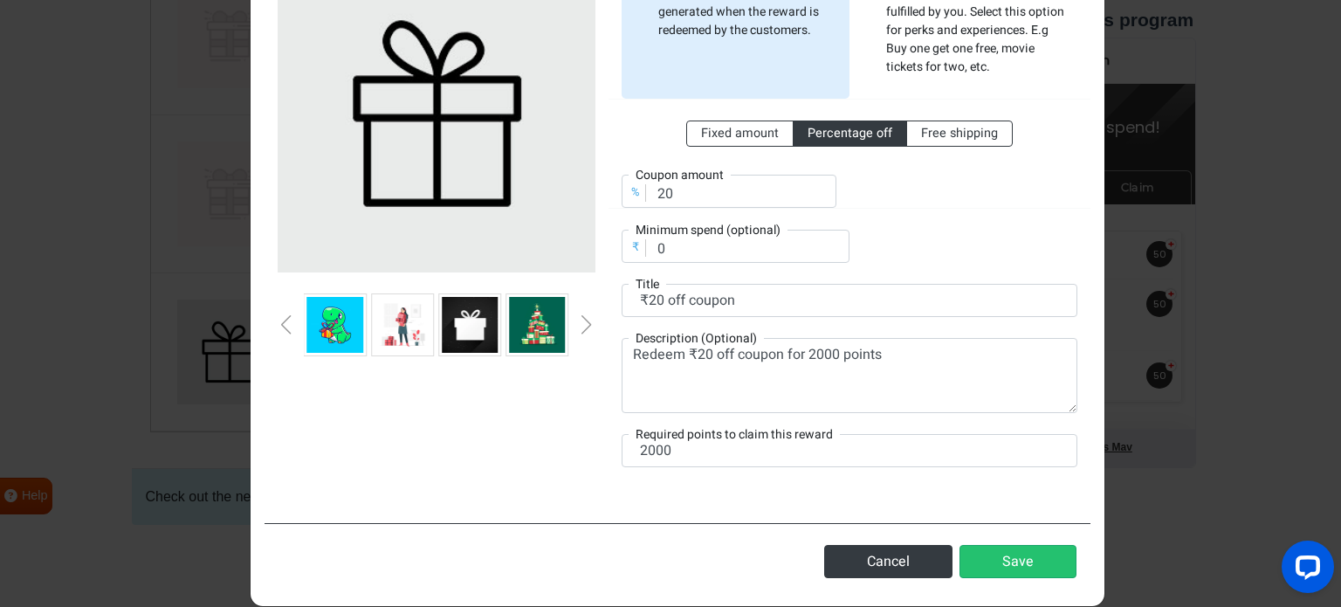
click at [582, 327] on div "Next slide" at bounding box center [586, 324] width 9 height 19
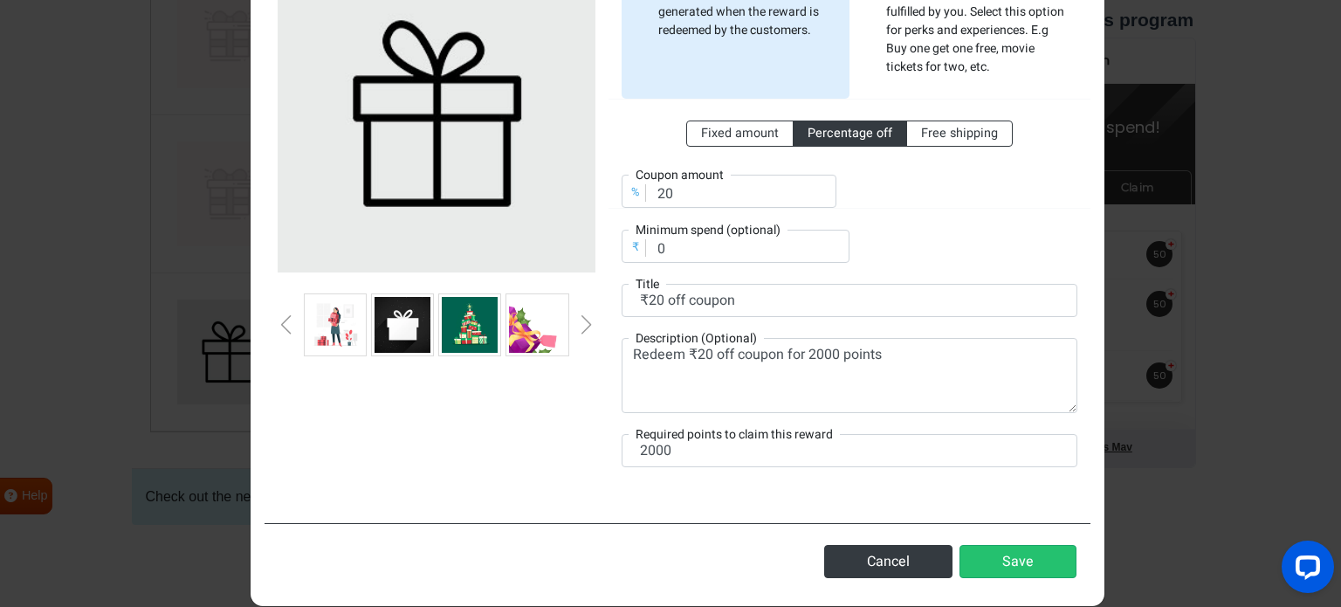
click at [582, 327] on div "Next slide" at bounding box center [586, 324] width 9 height 19
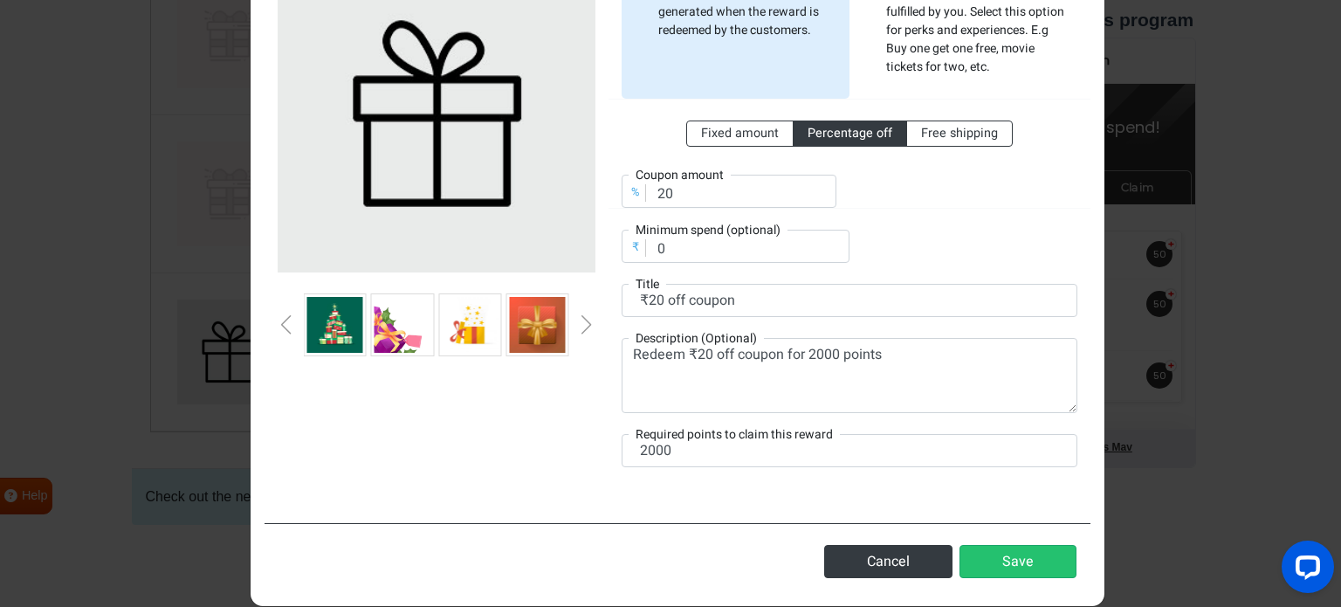
click at [582, 327] on div "Next slide" at bounding box center [586, 324] width 9 height 19
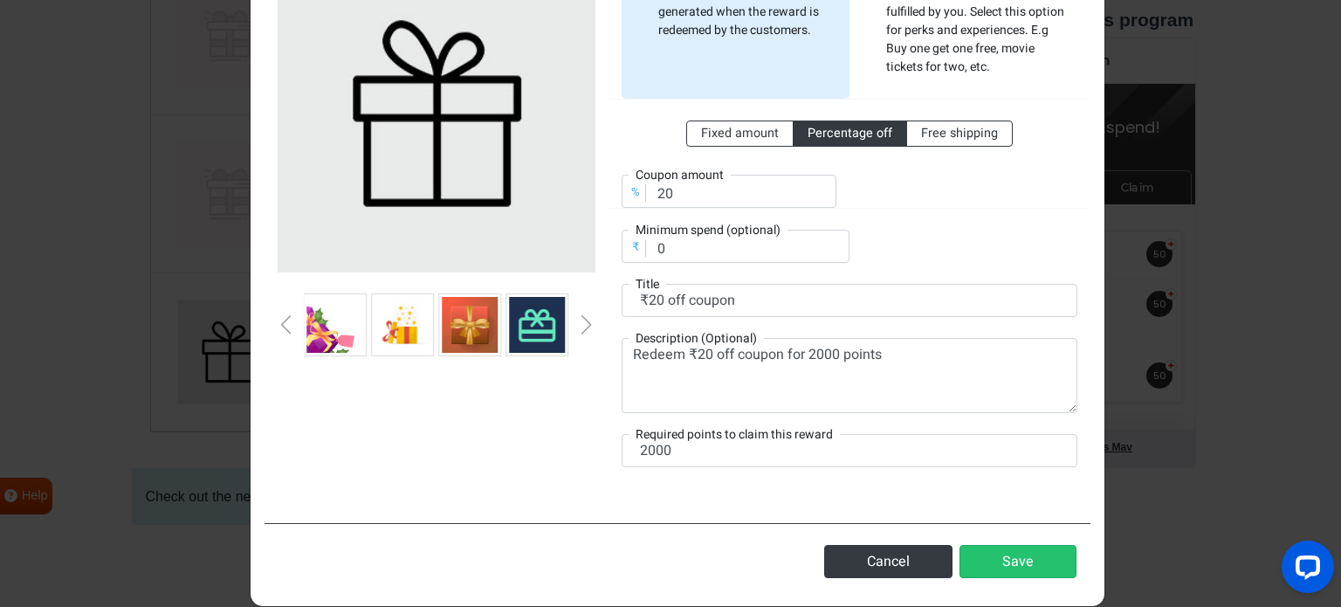
click at [582, 327] on div "Next slide" at bounding box center [586, 324] width 9 height 19
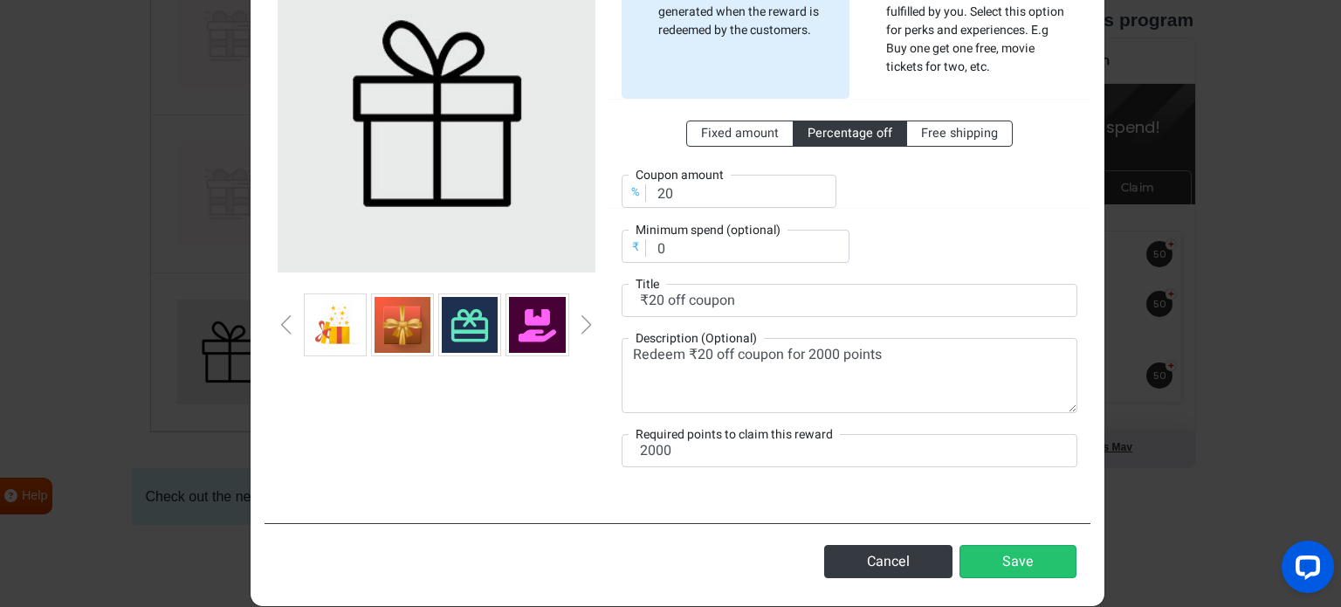
click at [582, 327] on div "Next slide" at bounding box center [586, 324] width 9 height 19
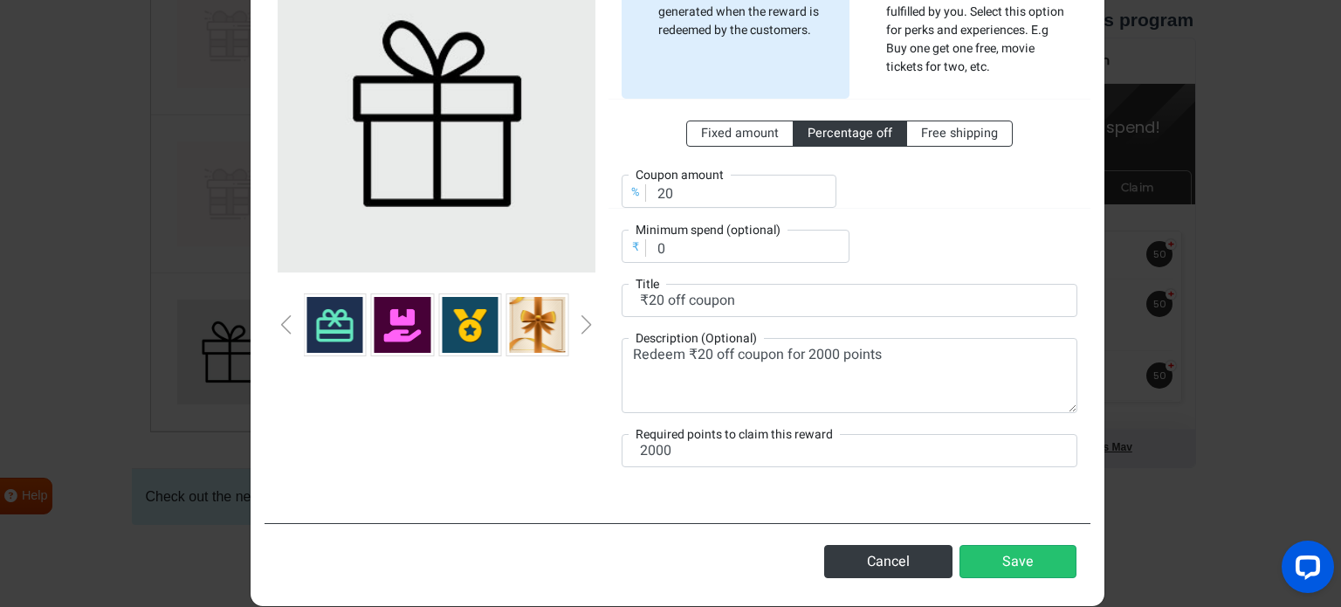
click at [457, 324] on img at bounding box center [470, 325] width 56 height 56
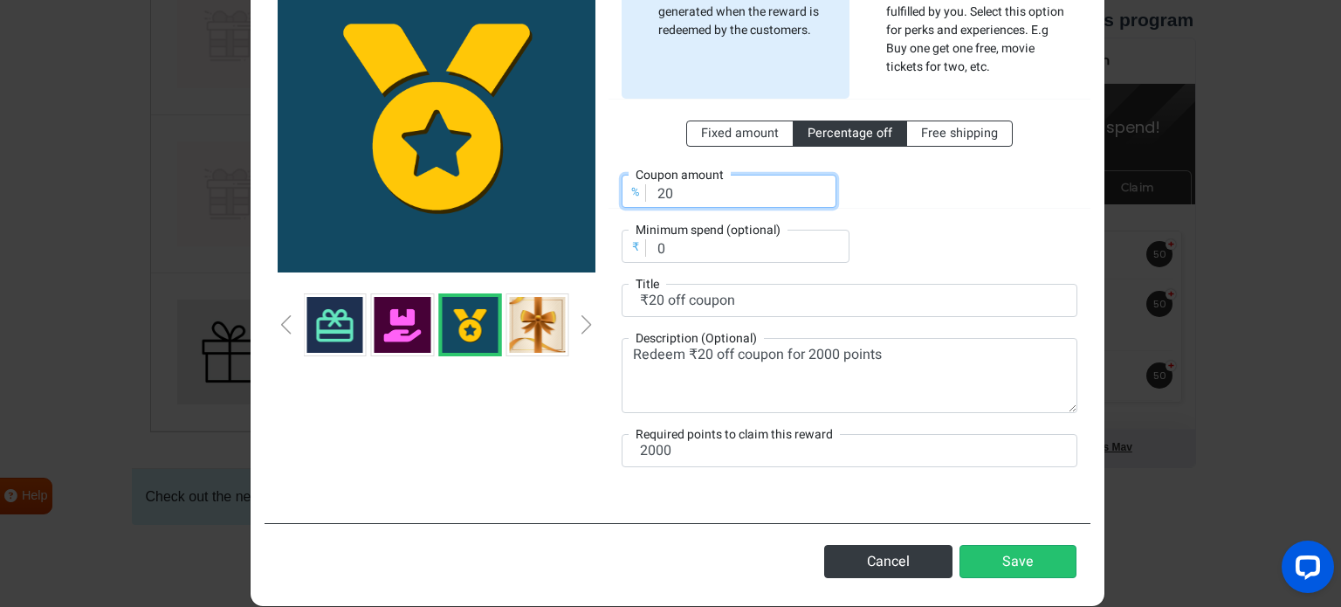
click at [672, 192] on input "20" at bounding box center [728, 191] width 215 height 33
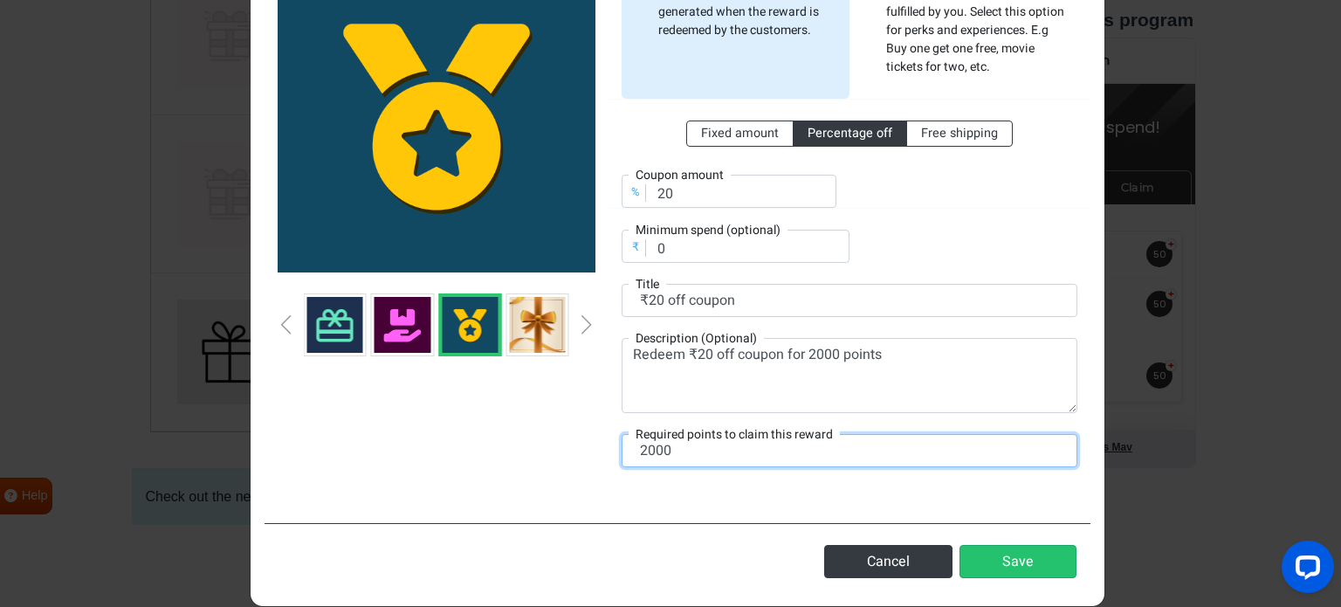
drag, startPoint x: 698, startPoint y: 452, endPoint x: 583, endPoint y: 445, distance: 115.4
click at [583, 445] on div "Automatic reward A coupon will be automatically generated when the reward is re…" at bounding box center [677, 221] width 826 height 575
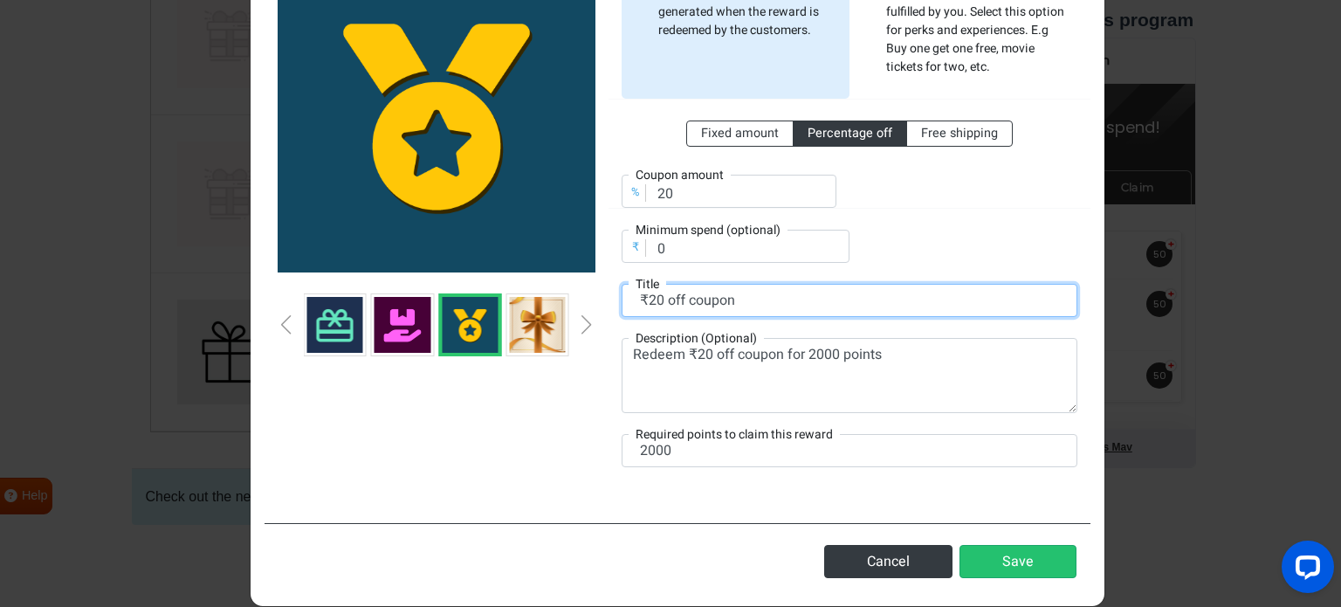
click at [640, 296] on input "₹20 off coupon" at bounding box center [849, 300] width 456 height 33
click at [644, 301] on input "20 off coupon" at bounding box center [849, 300] width 456 height 33
type input "20% off coupon"
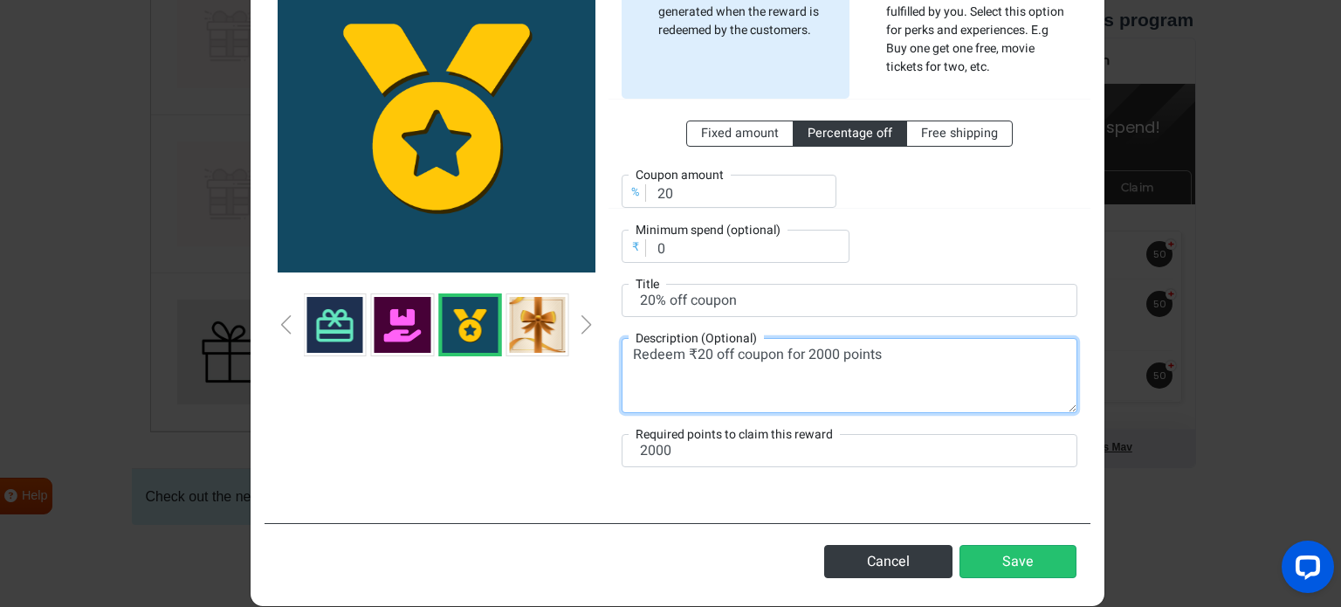
click at [689, 351] on textarea "Redeem ₹20 off coupon for 2000 points" at bounding box center [849, 375] width 456 height 75
type textarea "Redeem 20% off coupon for 2000 points"
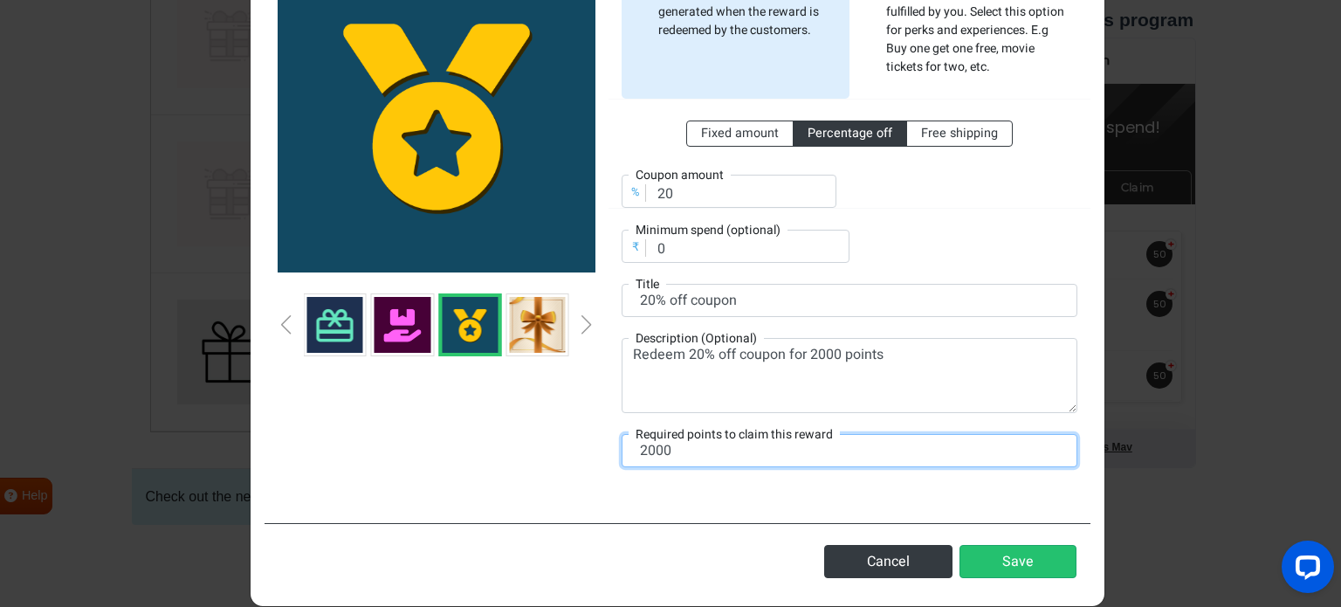
drag, startPoint x: 682, startPoint y: 453, endPoint x: 629, endPoint y: 448, distance: 52.6
click at [629, 448] on input "2000" at bounding box center [849, 450] width 456 height 33
type input "3"
type input "2000"
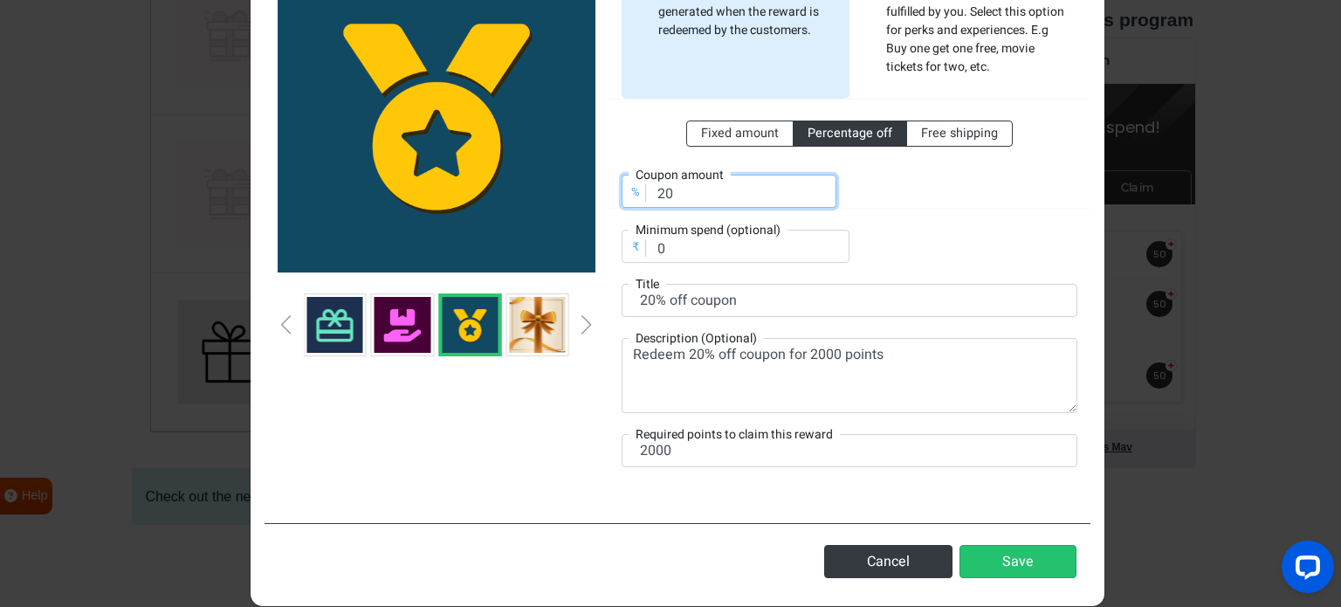
drag, startPoint x: 653, startPoint y: 186, endPoint x: 639, endPoint y: 186, distance: 14.0
click at [639, 186] on div "% Coupon amount 20" at bounding box center [728, 191] width 215 height 33
type input "15"
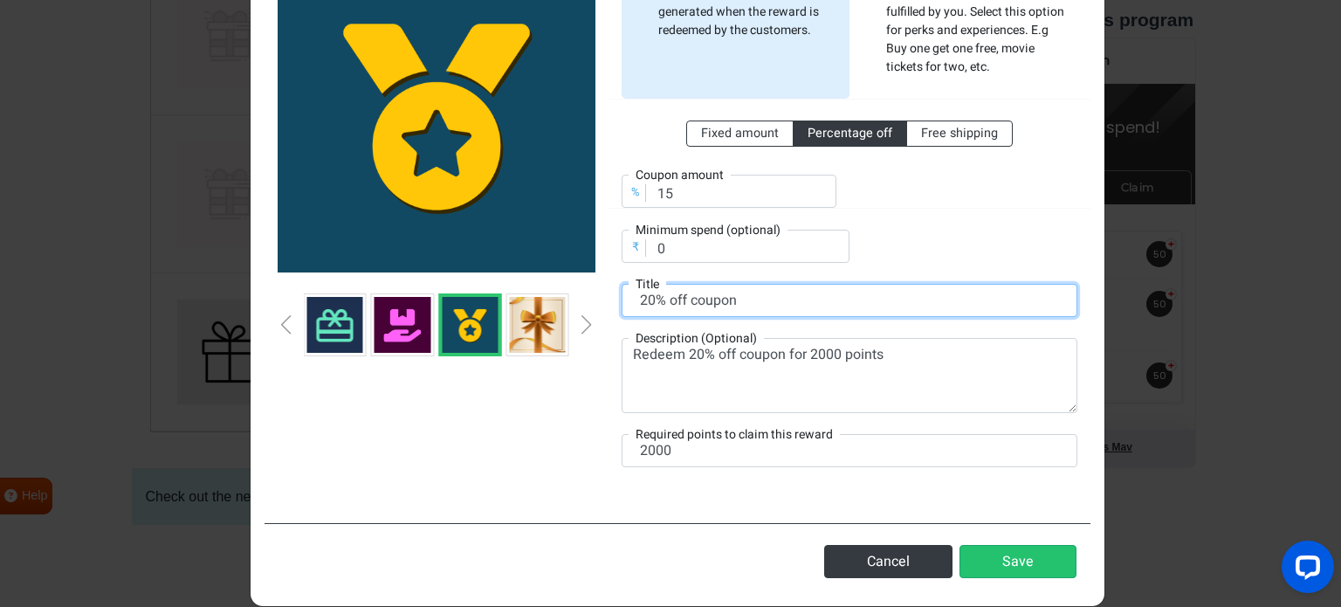
click at [643, 294] on input "20% off coupon" at bounding box center [849, 300] width 456 height 33
type input "15% off coupon"
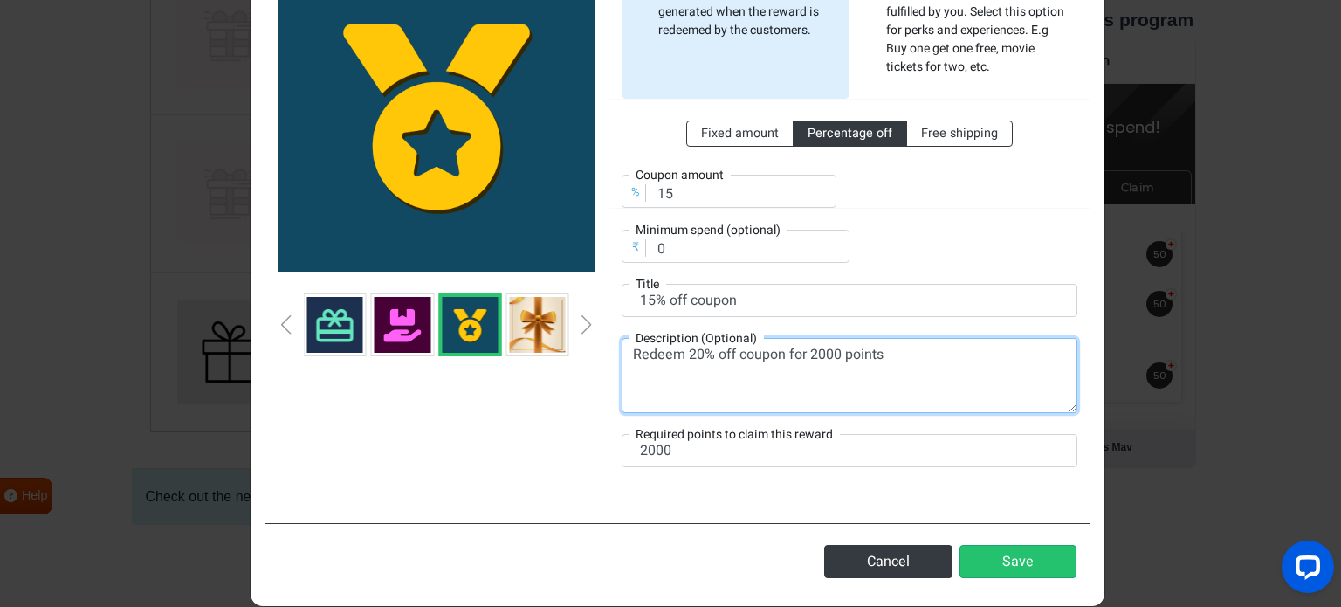
click at [695, 353] on textarea "Redeem 20% off coupon for 2000 points" at bounding box center [849, 375] width 456 height 75
type textarea "Redeem 15% off coupon for 2000 points"
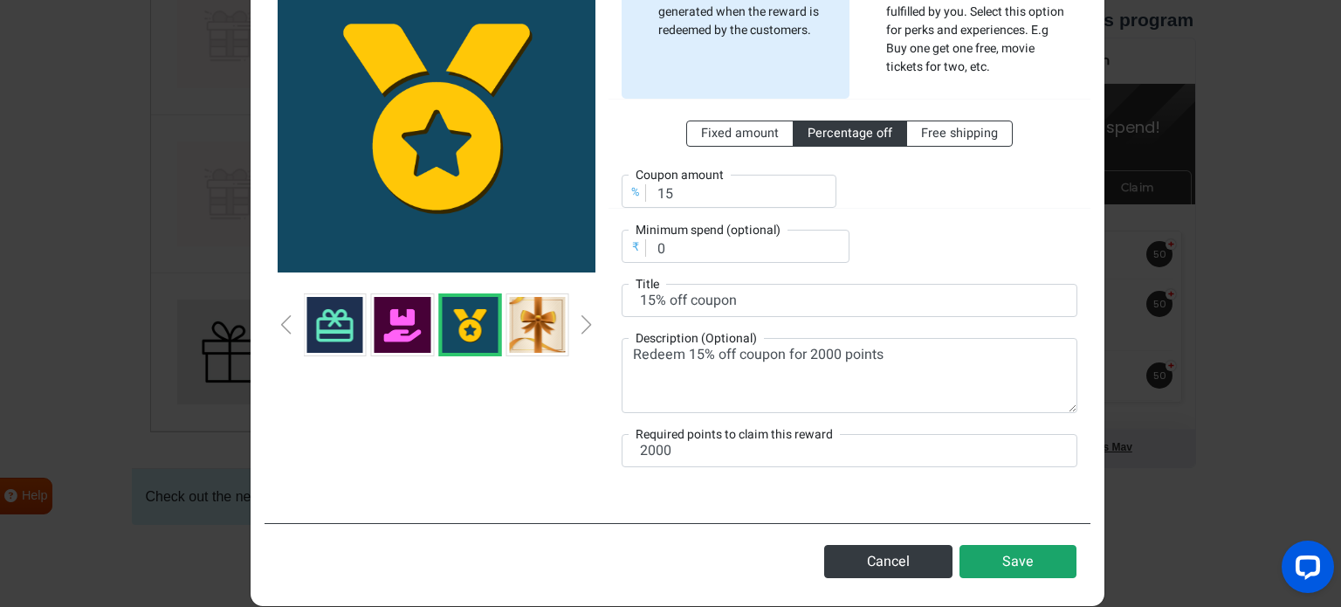
click at [998, 557] on button "Save" at bounding box center [1017, 561] width 117 height 33
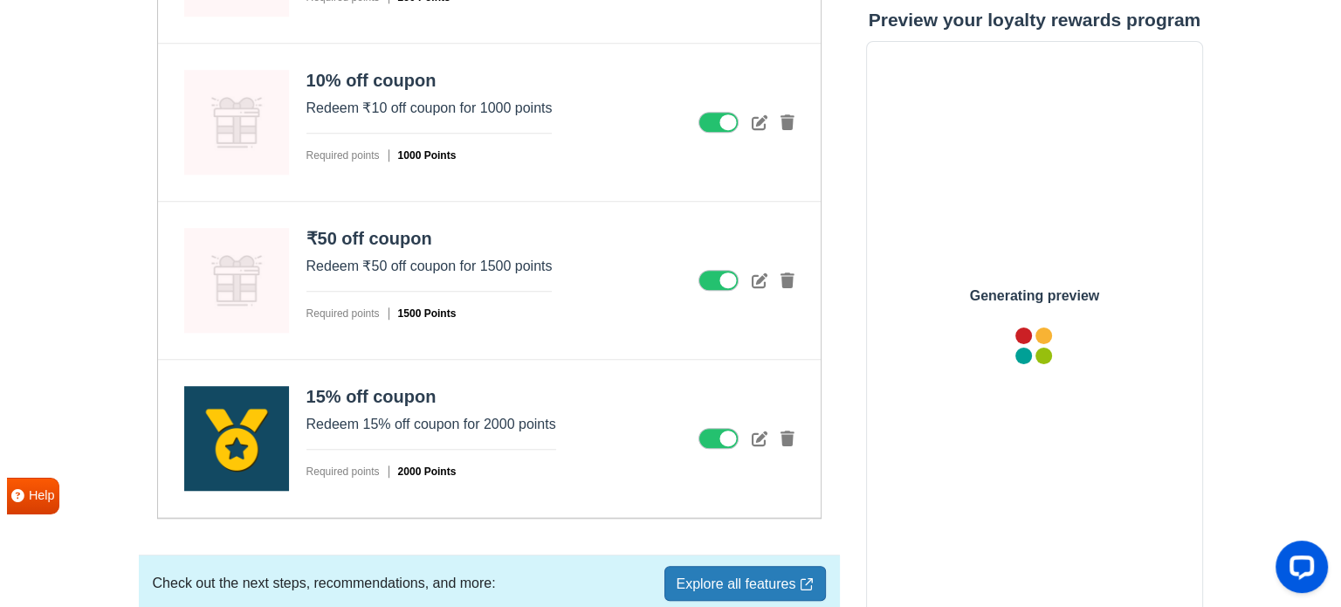
scroll to position [1117, 0]
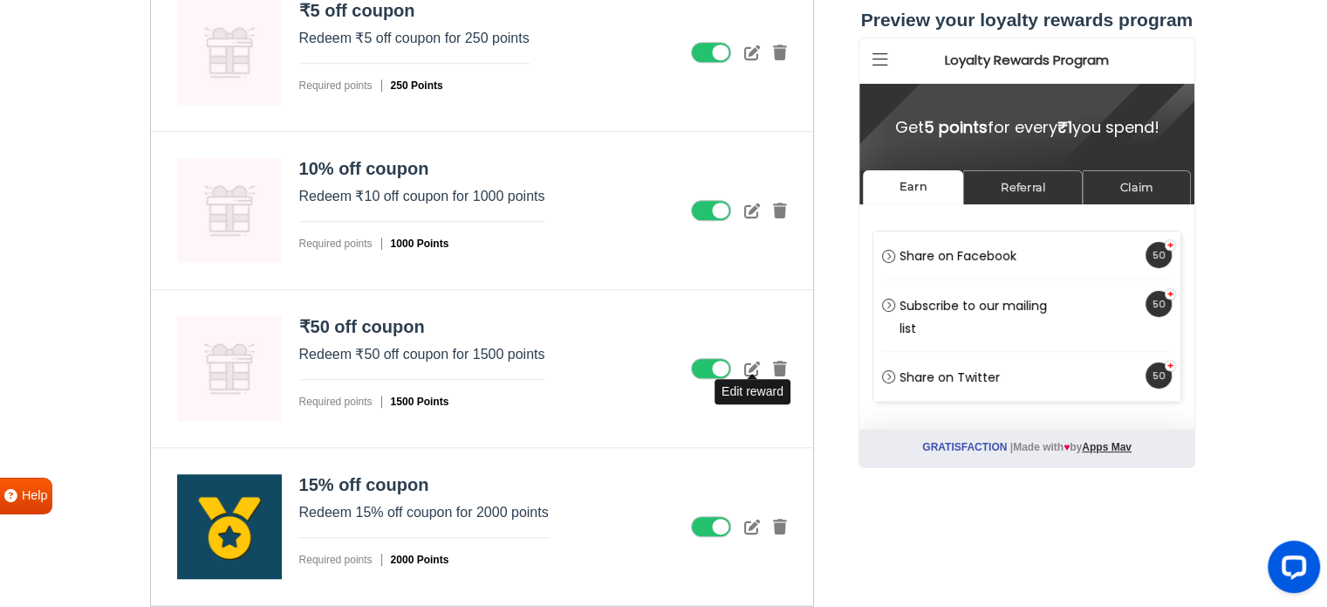
click at [747, 362] on icon at bounding box center [752, 368] width 16 height 16
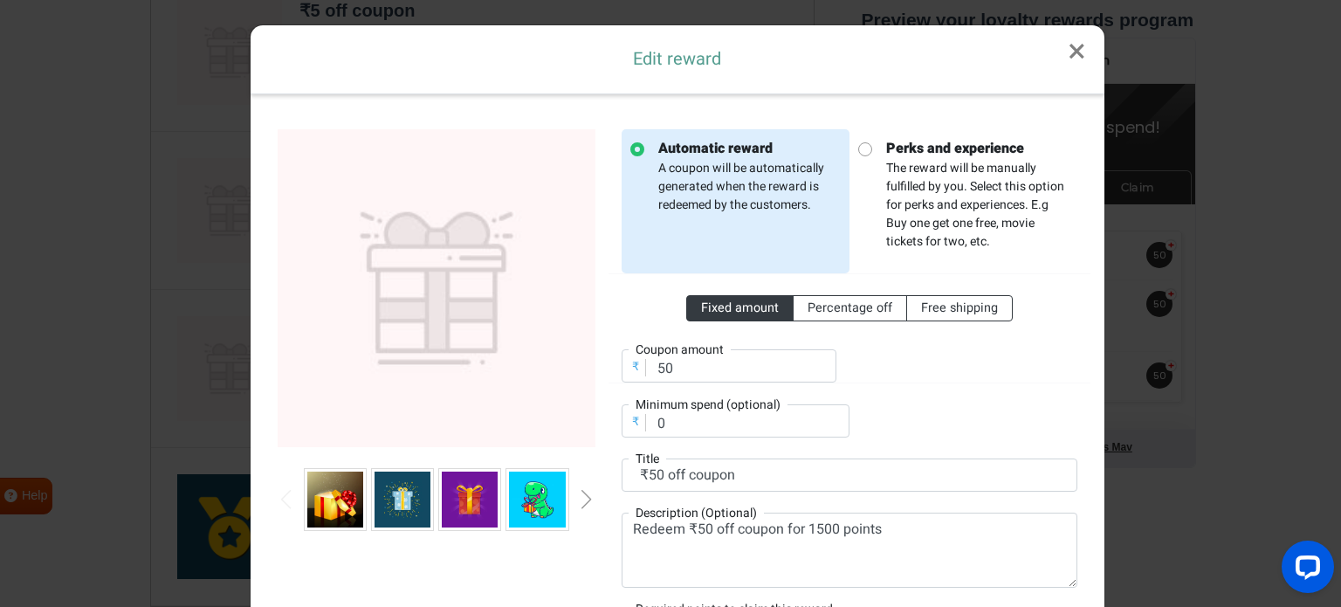
scroll to position [0, 0]
click at [398, 492] on img at bounding box center [402, 499] width 56 height 56
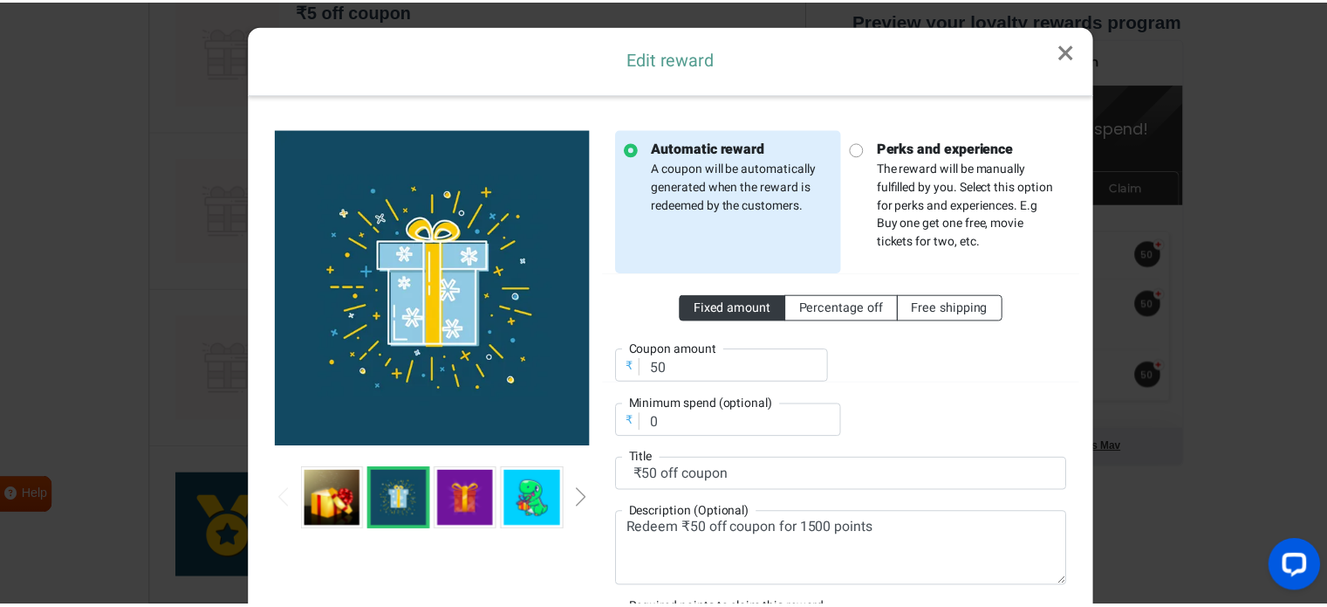
scroll to position [196, 0]
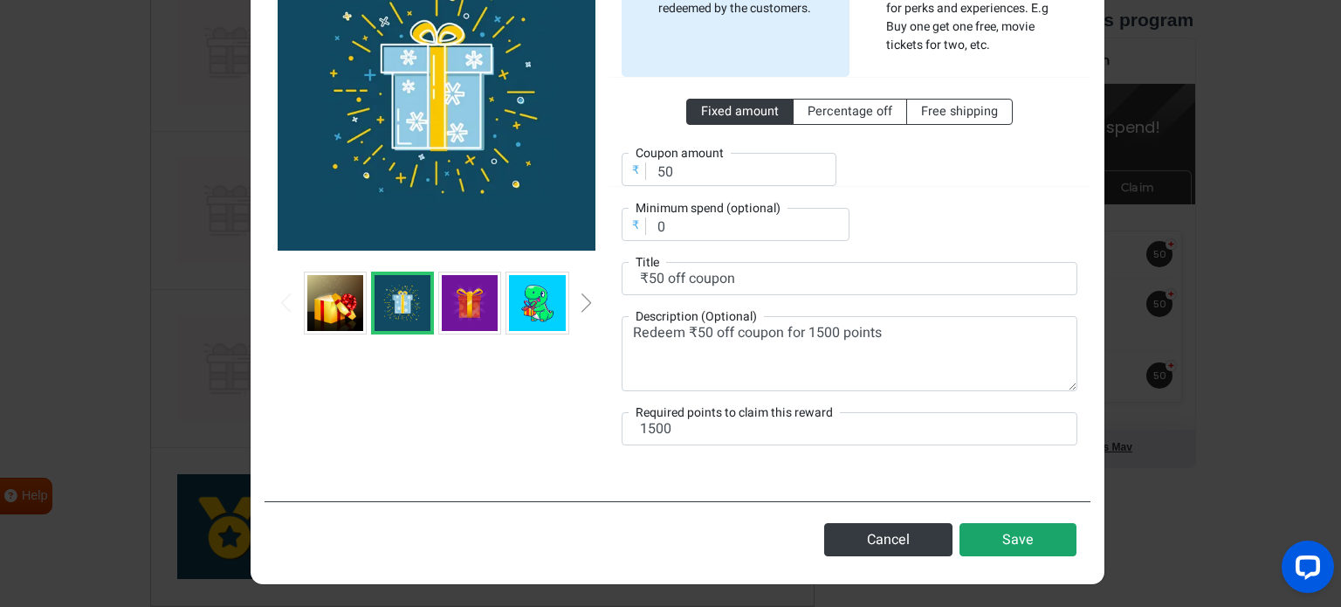
click at [989, 529] on button "Save" at bounding box center [1017, 539] width 117 height 33
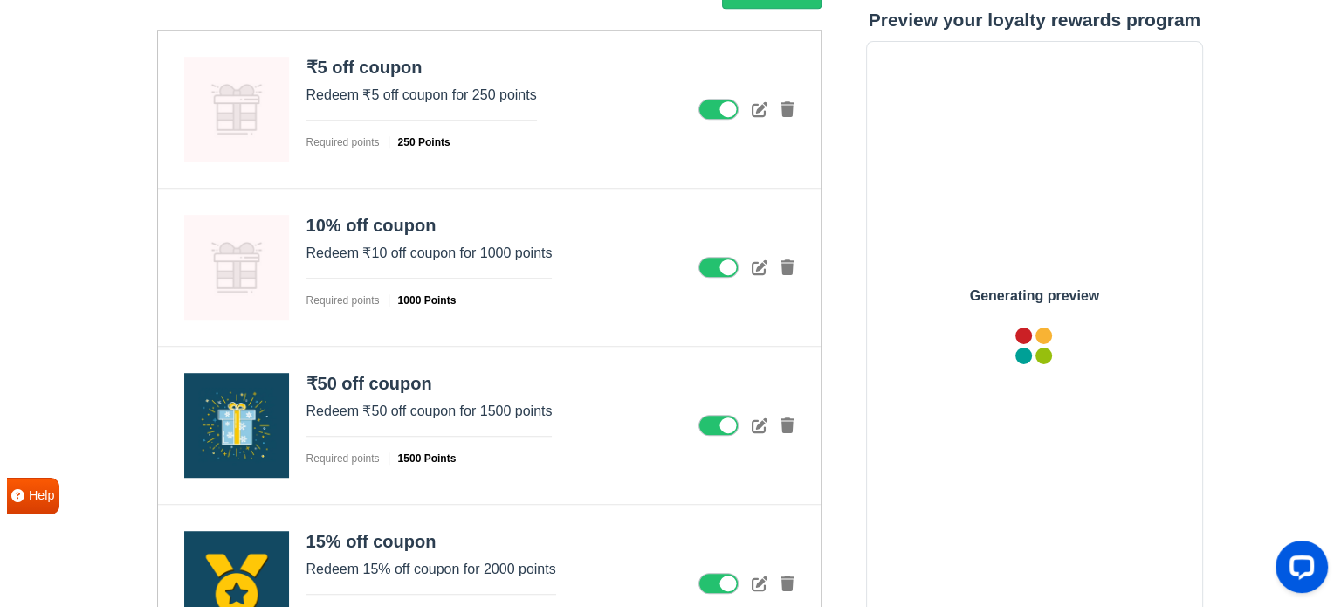
scroll to position [1030, 0]
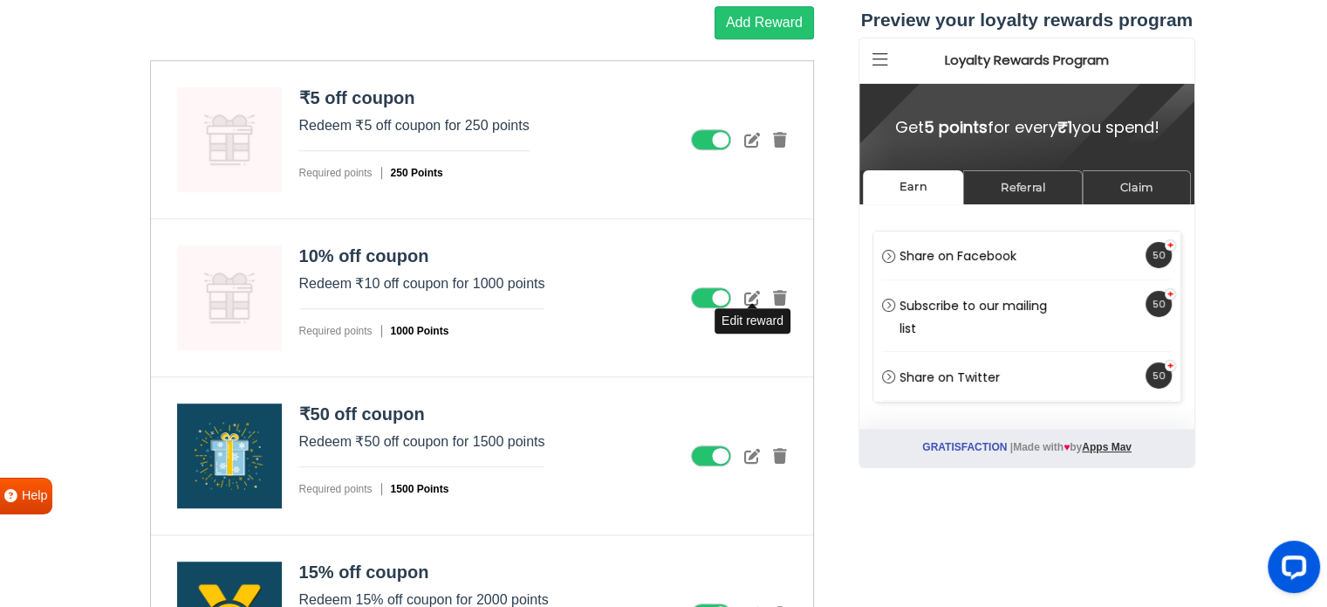
click at [757, 291] on icon at bounding box center [752, 298] width 16 height 16
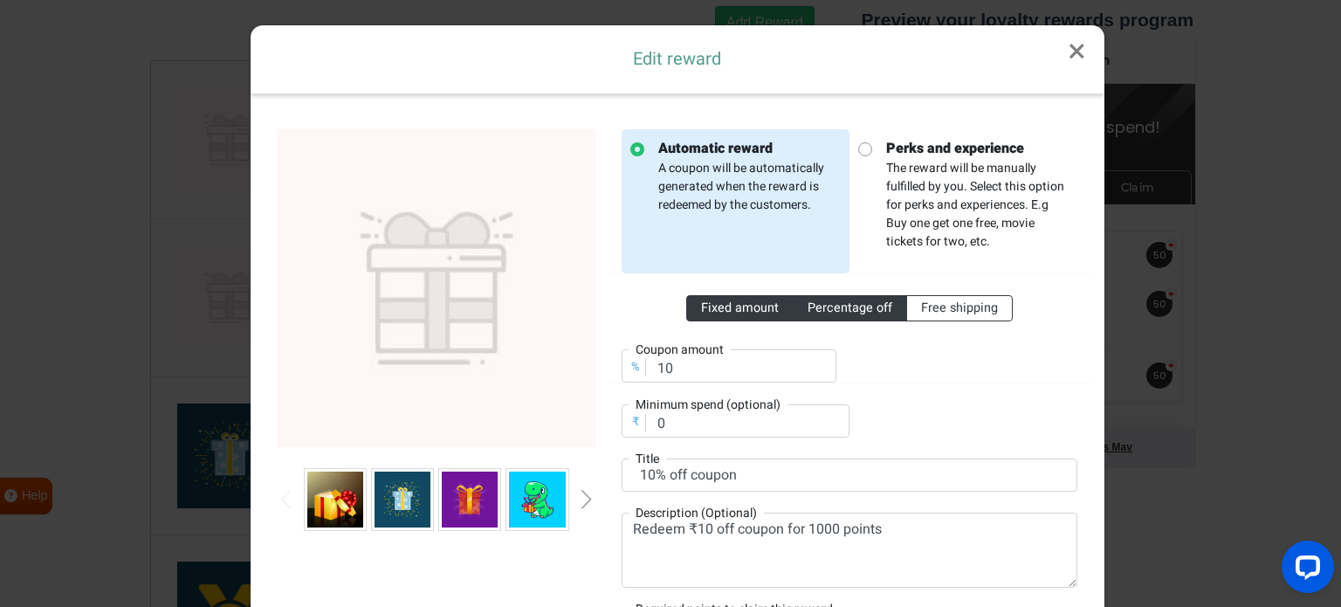
scroll to position [0, 0]
click at [582, 498] on div "Next slide" at bounding box center [586, 499] width 9 height 19
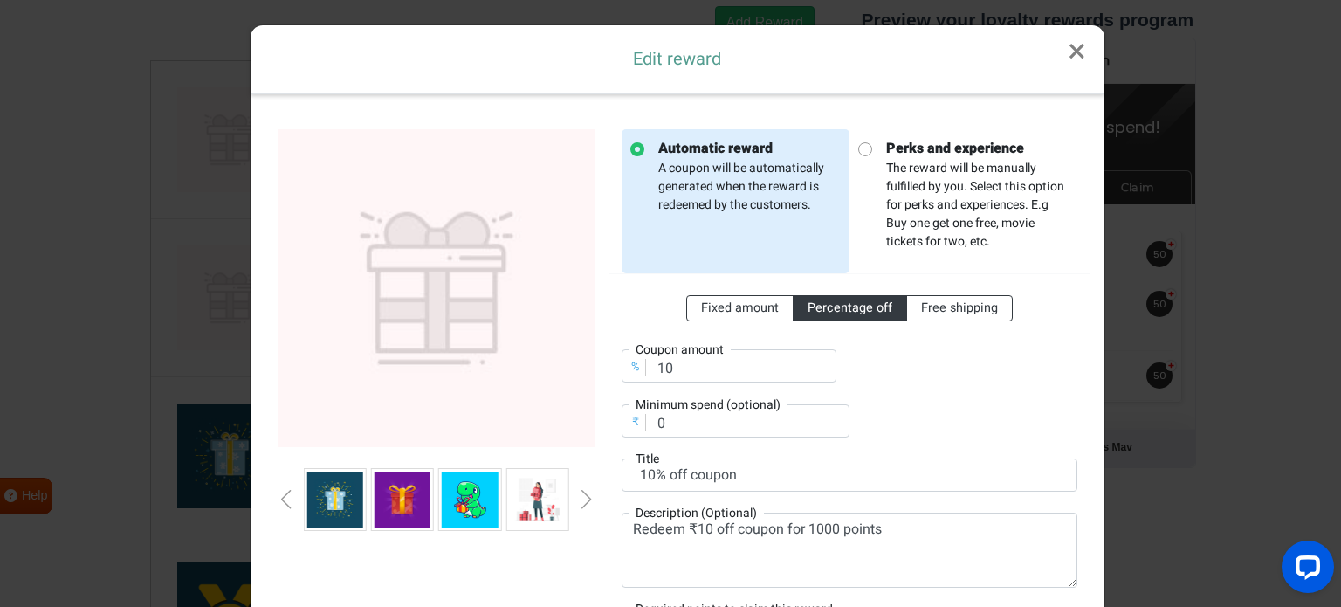
click at [469, 502] on img at bounding box center [470, 499] width 56 height 56
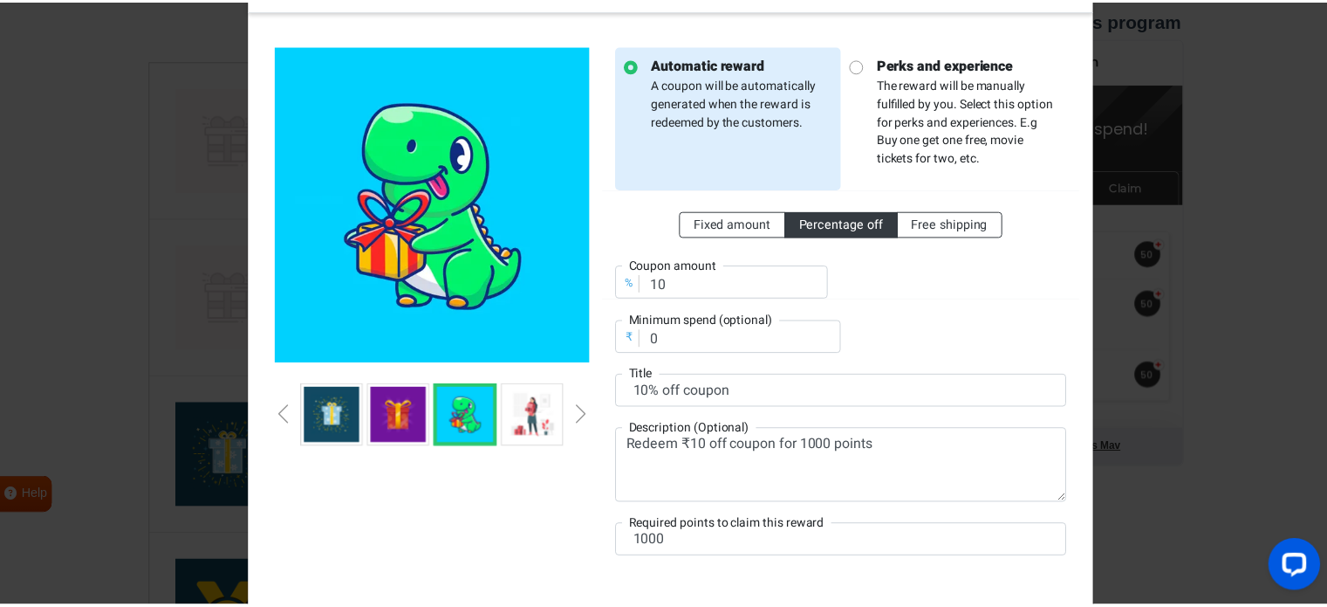
scroll to position [196, 0]
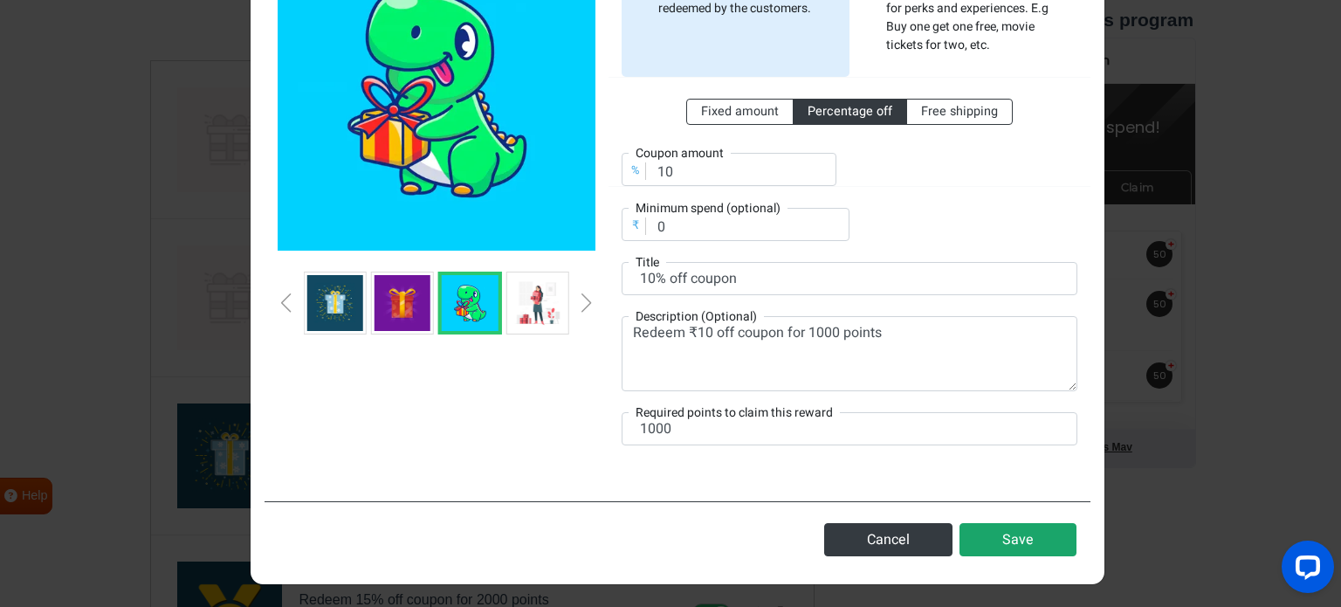
click at [991, 538] on button "Save" at bounding box center [1017, 539] width 117 height 33
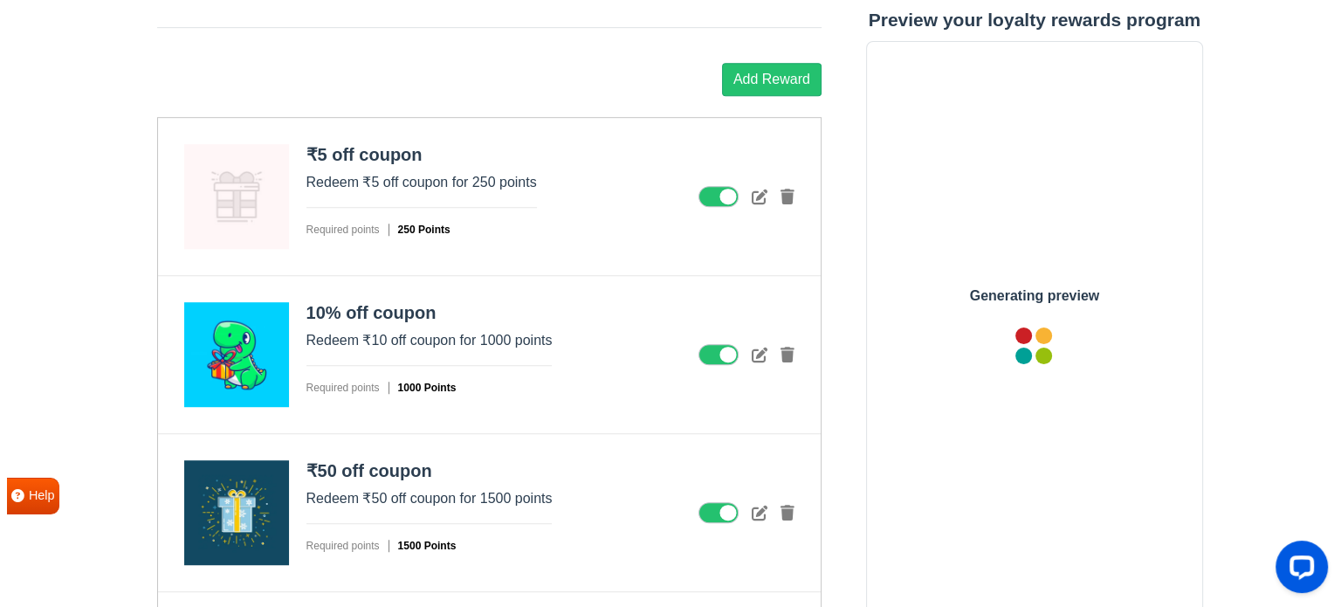
scroll to position [943, 0]
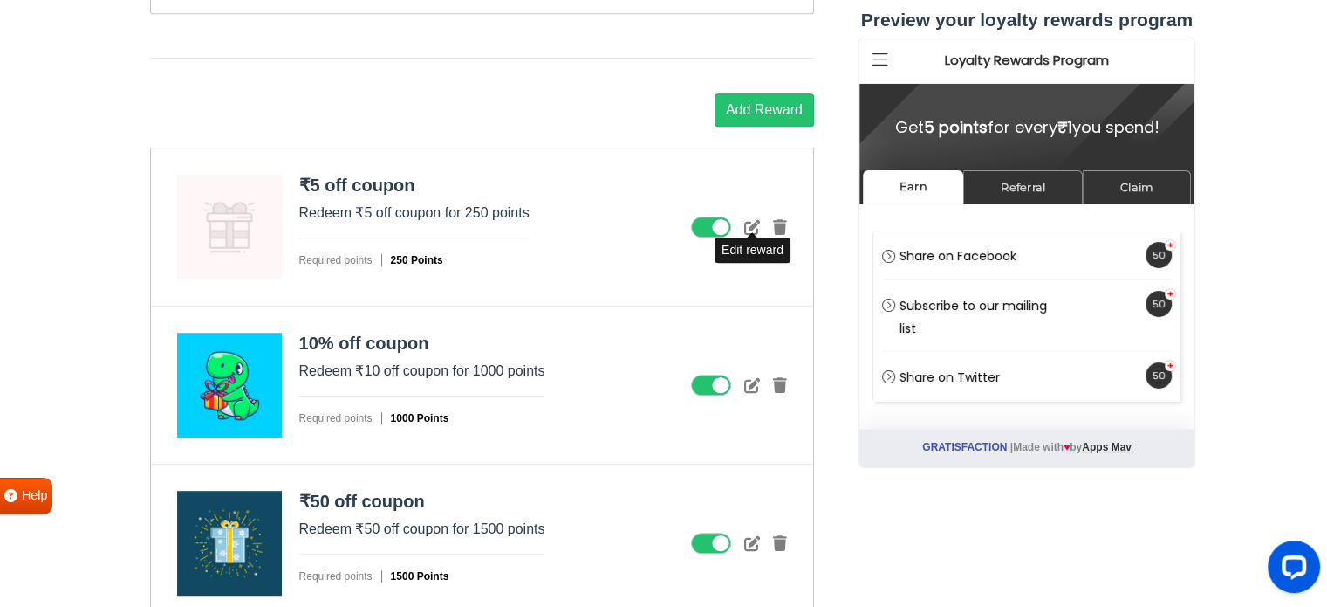
click at [749, 220] on icon at bounding box center [752, 227] width 16 height 16
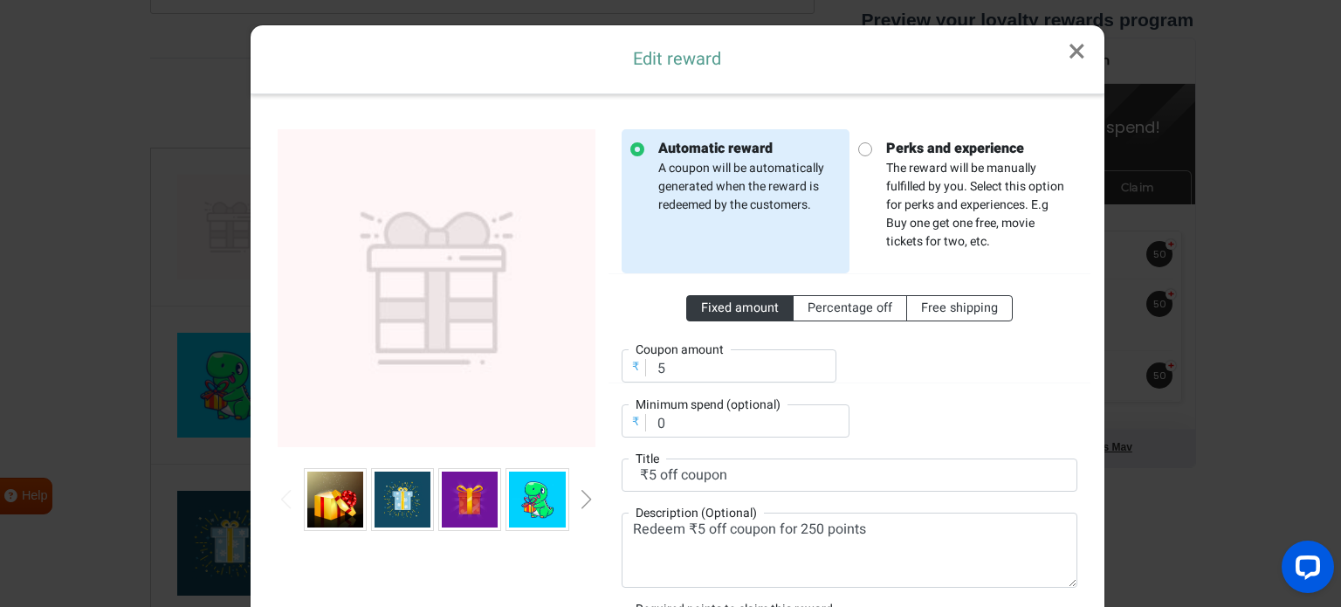
click at [582, 498] on div "Next slide" at bounding box center [586, 499] width 9 height 19
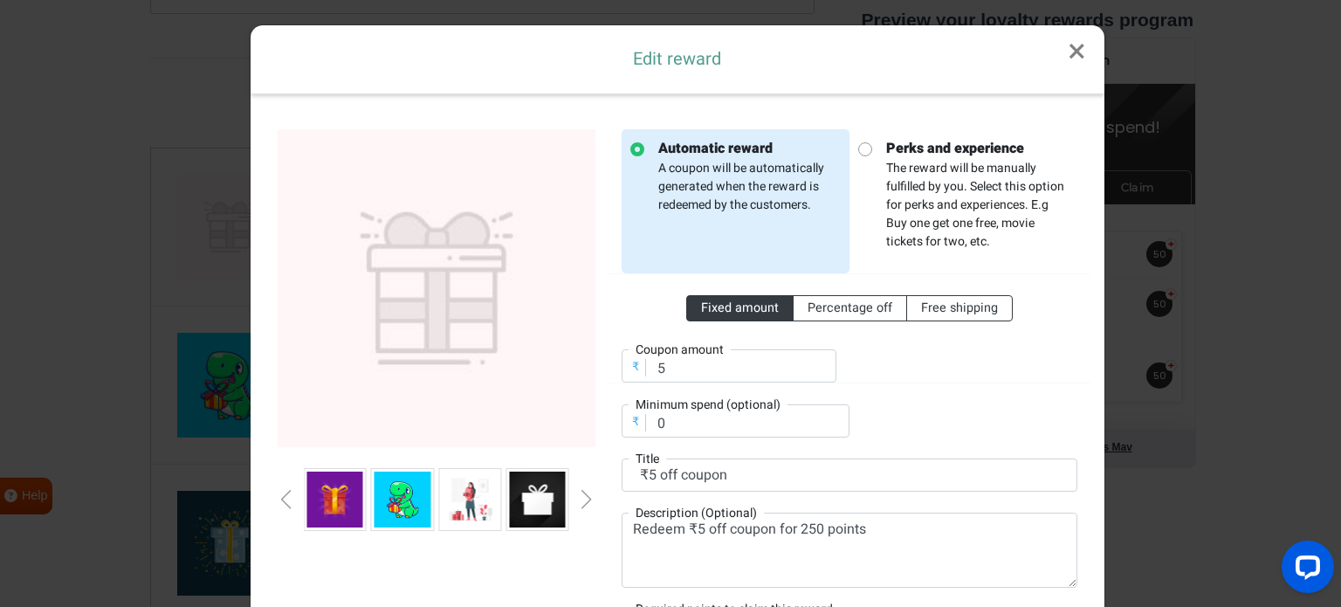
click at [582, 498] on div "Next slide" at bounding box center [586, 499] width 9 height 19
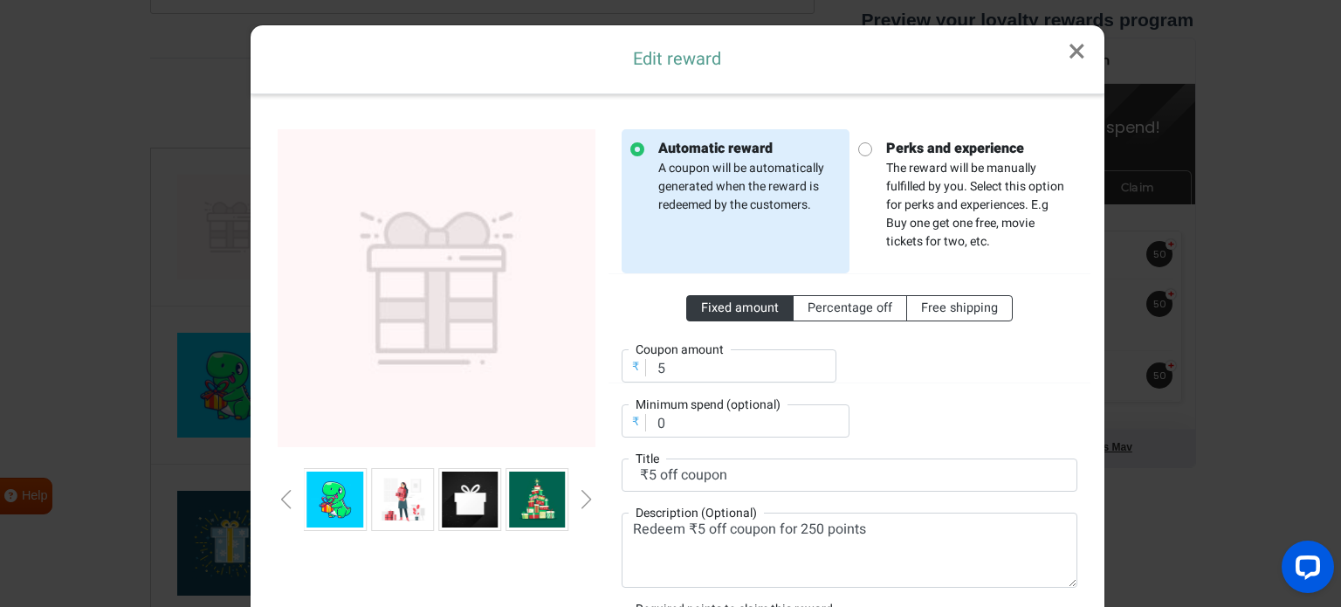
click at [573, 490] on div at bounding box center [437, 499] width 318 height 63
click at [582, 496] on div "Next slide" at bounding box center [586, 499] width 9 height 19
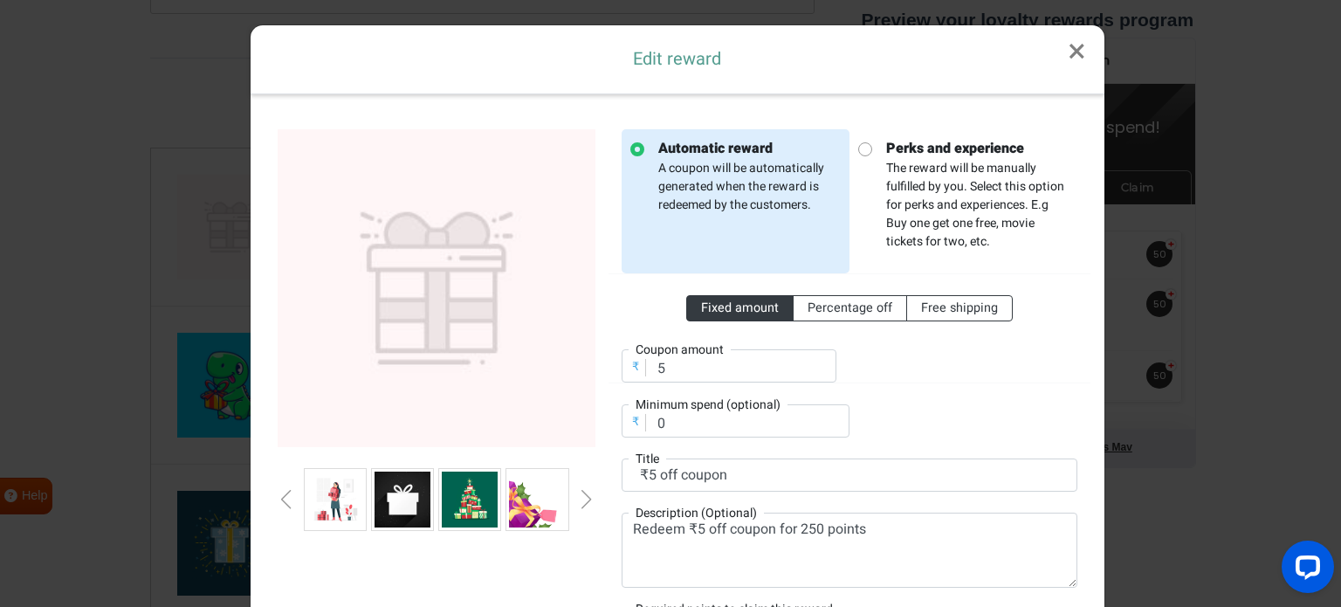
click at [582, 497] on div "Next slide" at bounding box center [586, 499] width 9 height 19
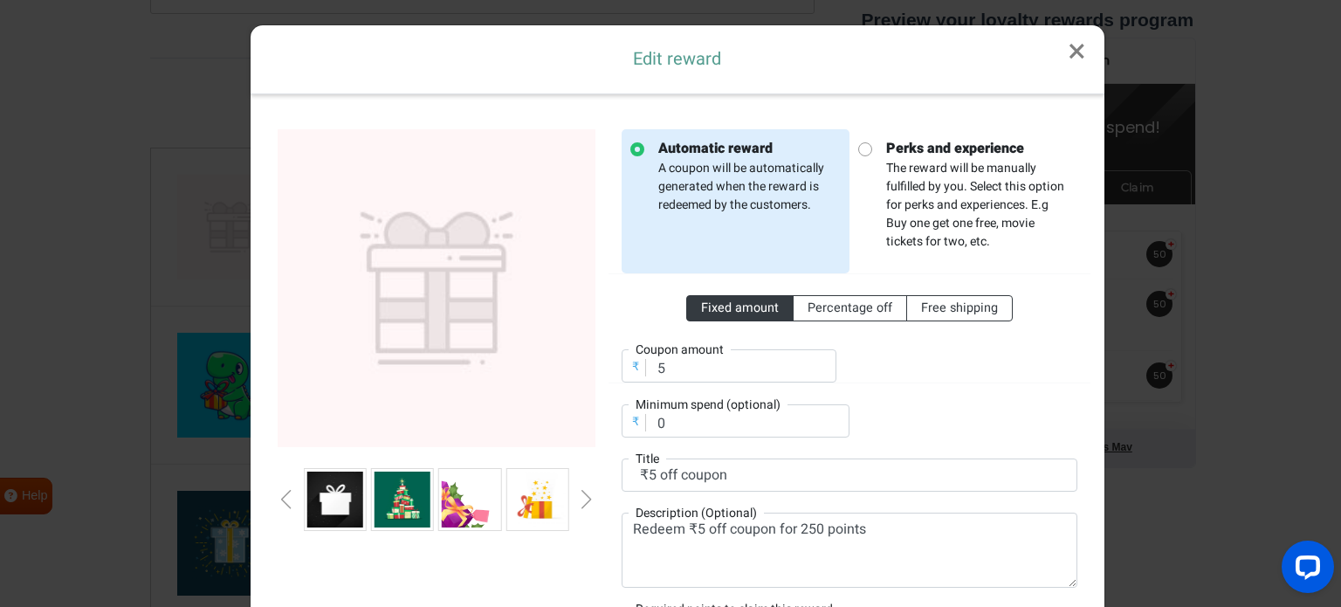
click at [582, 497] on div "Next slide" at bounding box center [586, 499] width 9 height 19
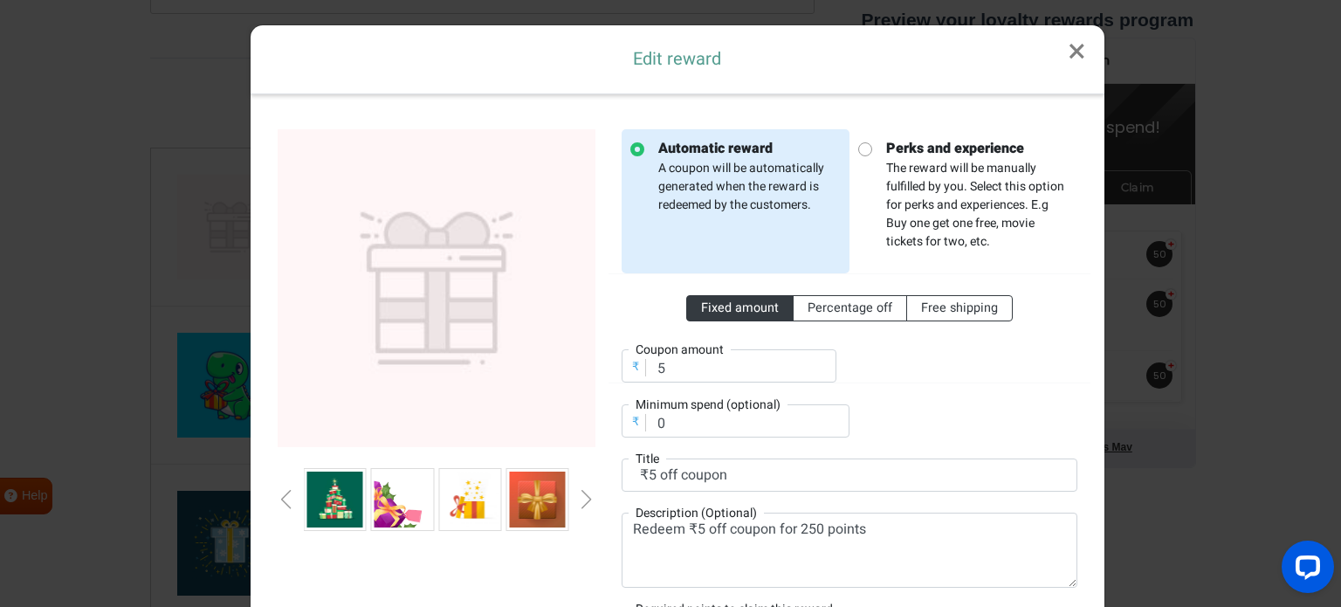
click at [464, 504] on img at bounding box center [470, 499] width 56 height 56
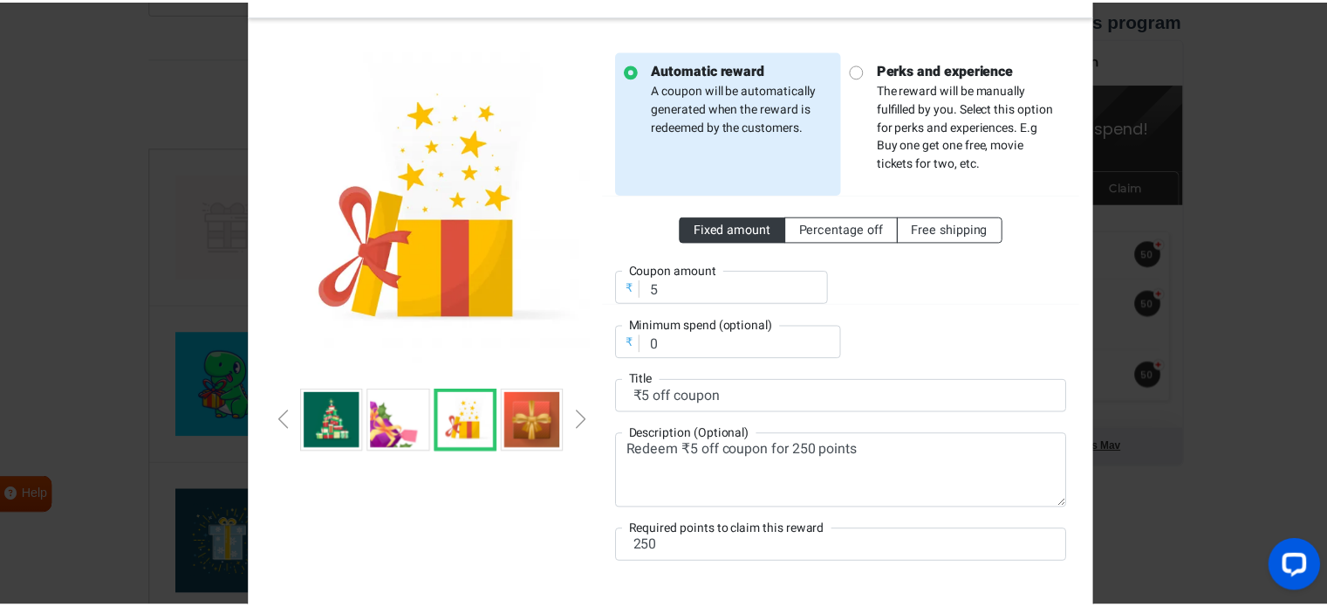
scroll to position [196, 0]
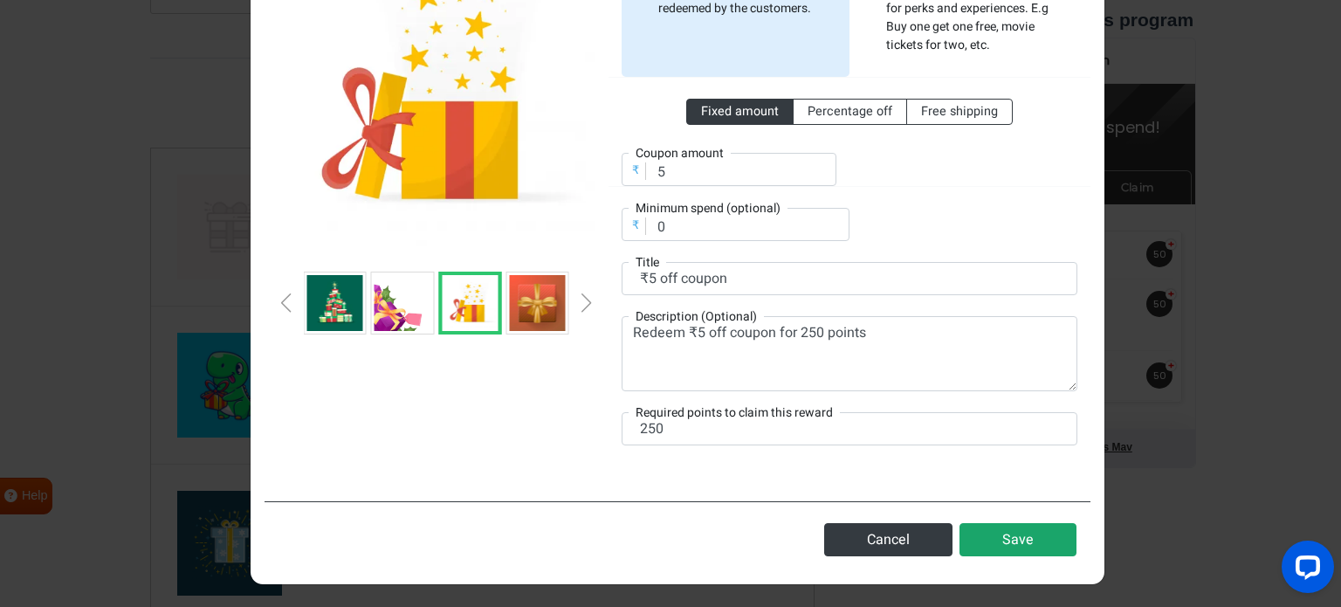
click at [1023, 533] on button "Save" at bounding box center [1017, 539] width 117 height 33
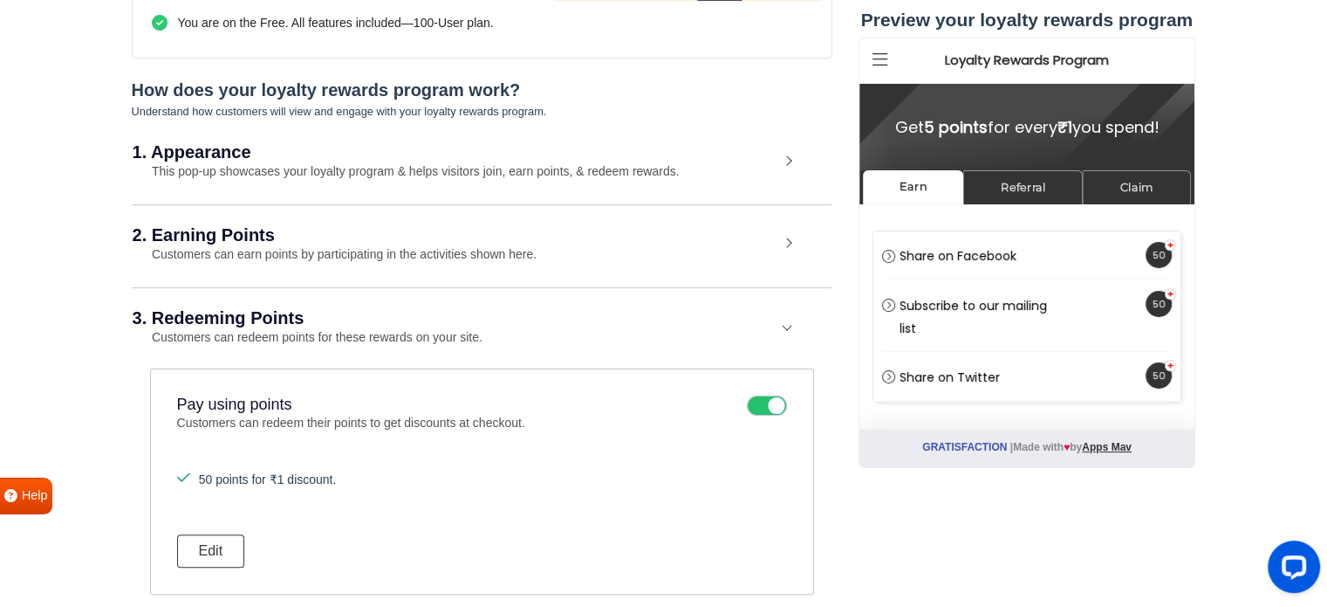
scroll to position [332, 0]
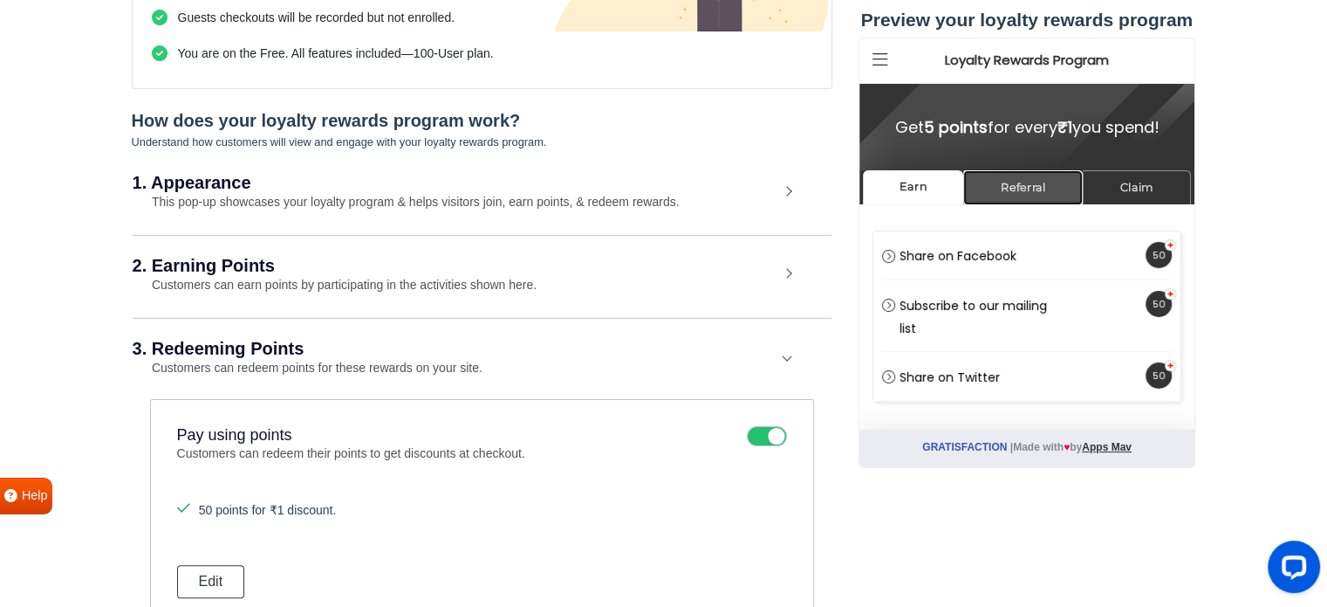
click at [1007, 182] on link "Referral" at bounding box center [1023, 187] width 120 height 34
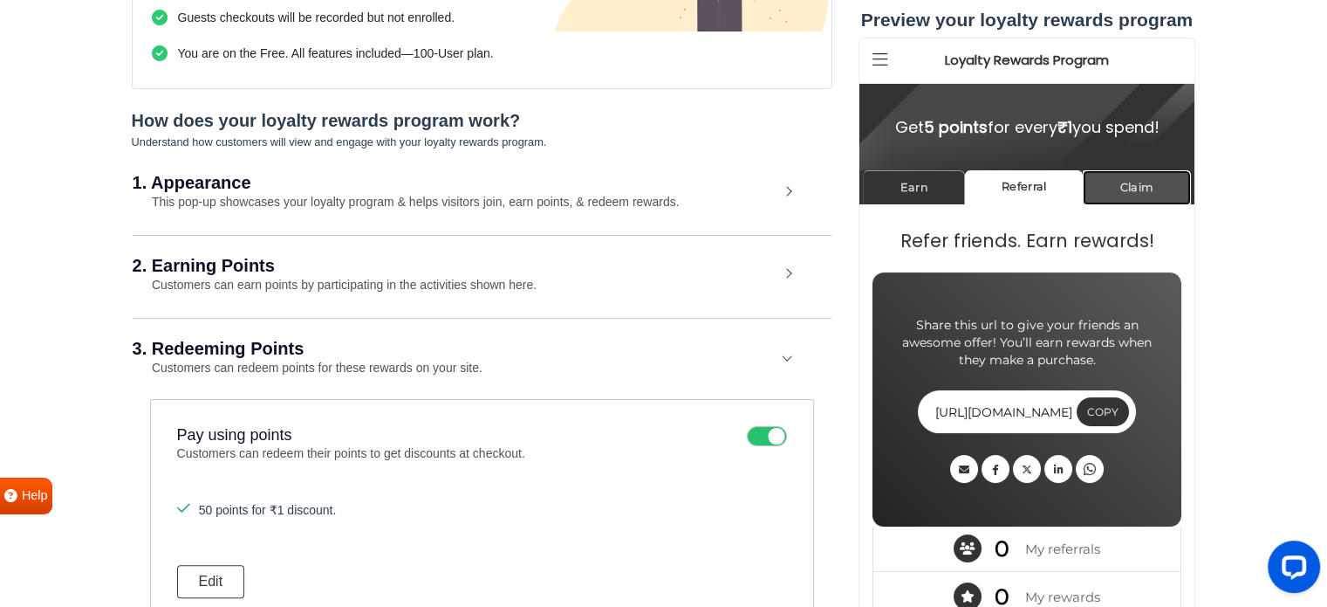
click at [1150, 181] on link "Claim" at bounding box center [1136, 187] width 108 height 34
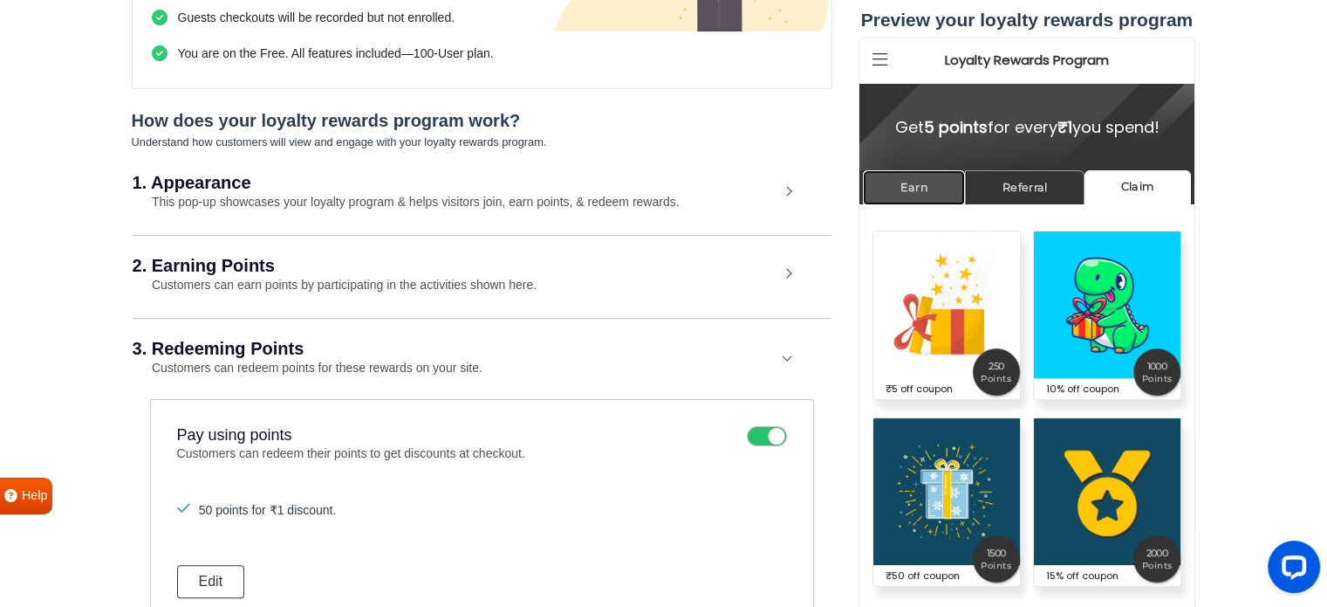
click at [945, 178] on link "Earn" at bounding box center [913, 187] width 102 height 34
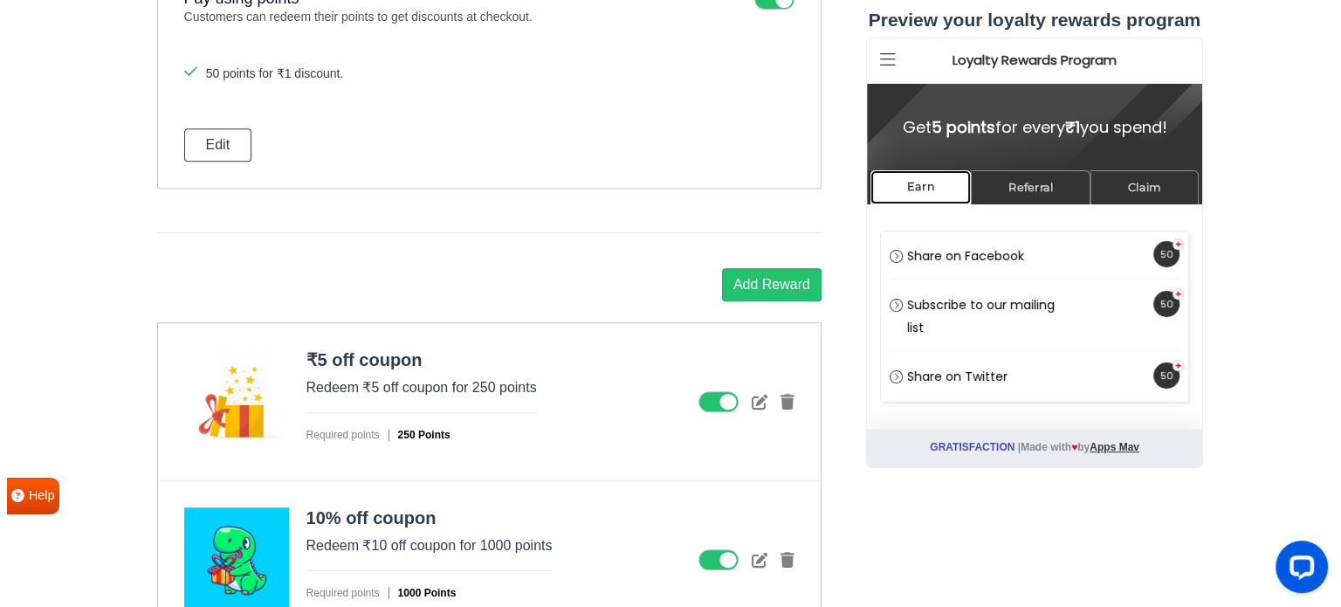
scroll to position [855, 0]
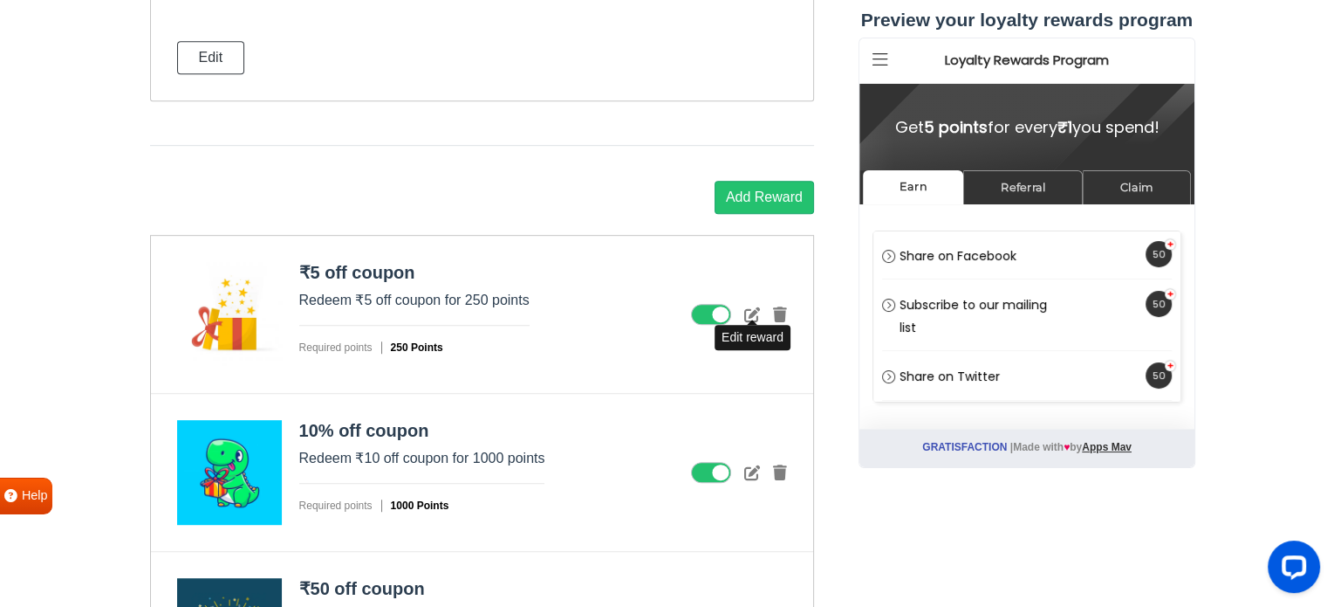
click at [751, 306] on icon at bounding box center [752, 314] width 16 height 16
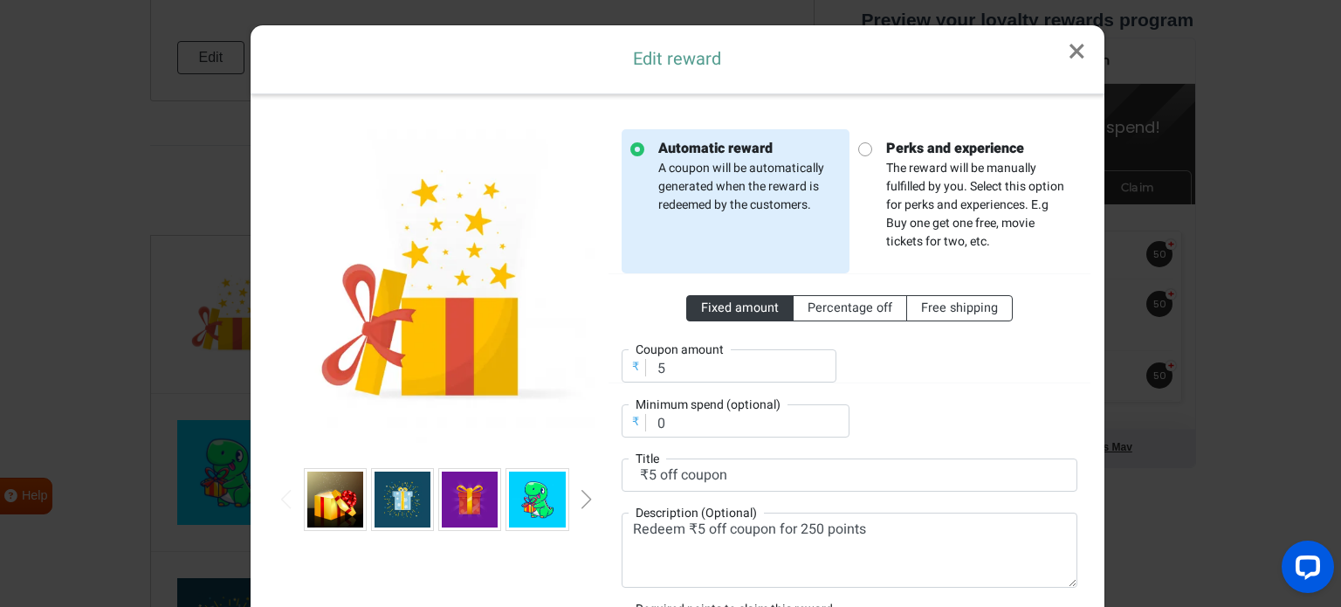
scroll to position [0, 0]
click at [737, 306] on span "Fixed amount" at bounding box center [740, 307] width 78 height 18
click at [712, 306] on input "Fixed amount" at bounding box center [706, 303] width 11 height 11
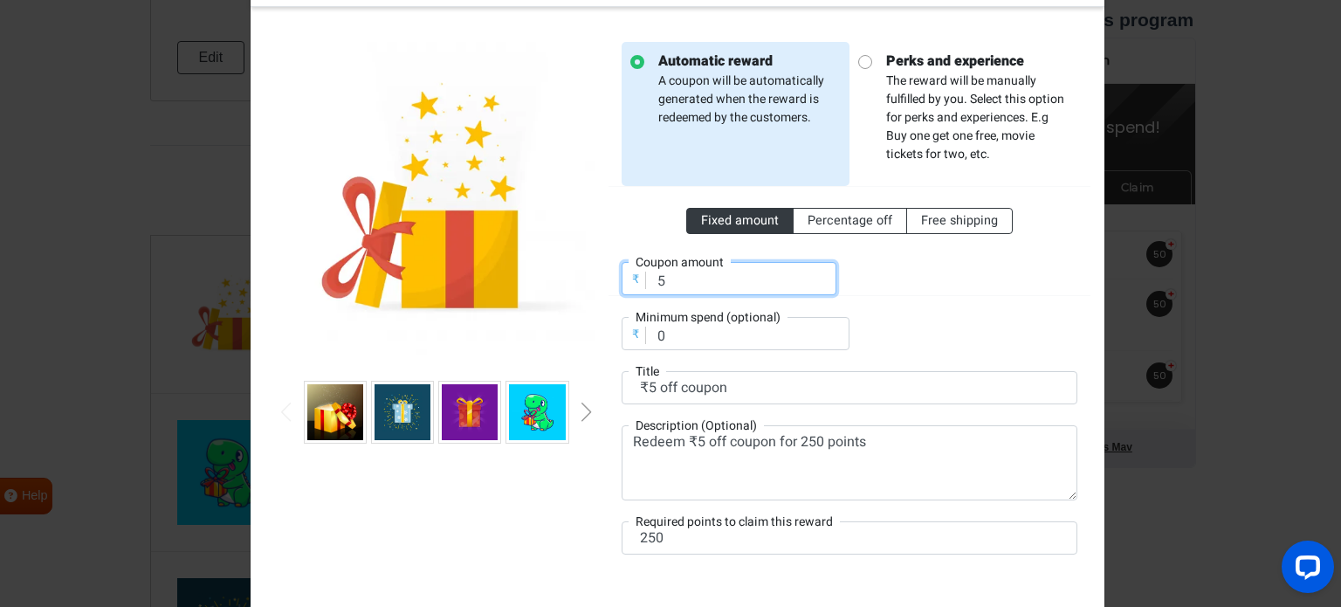
click at [677, 285] on input "5" at bounding box center [728, 278] width 215 height 33
drag, startPoint x: 685, startPoint y: 276, endPoint x: 605, endPoint y: 274, distance: 80.3
click at [608, 274] on div "₹ Coupon amount 5" at bounding box center [728, 268] width 241 height 54
click at [924, 286] on div at bounding box center [969, 268] width 241 height 54
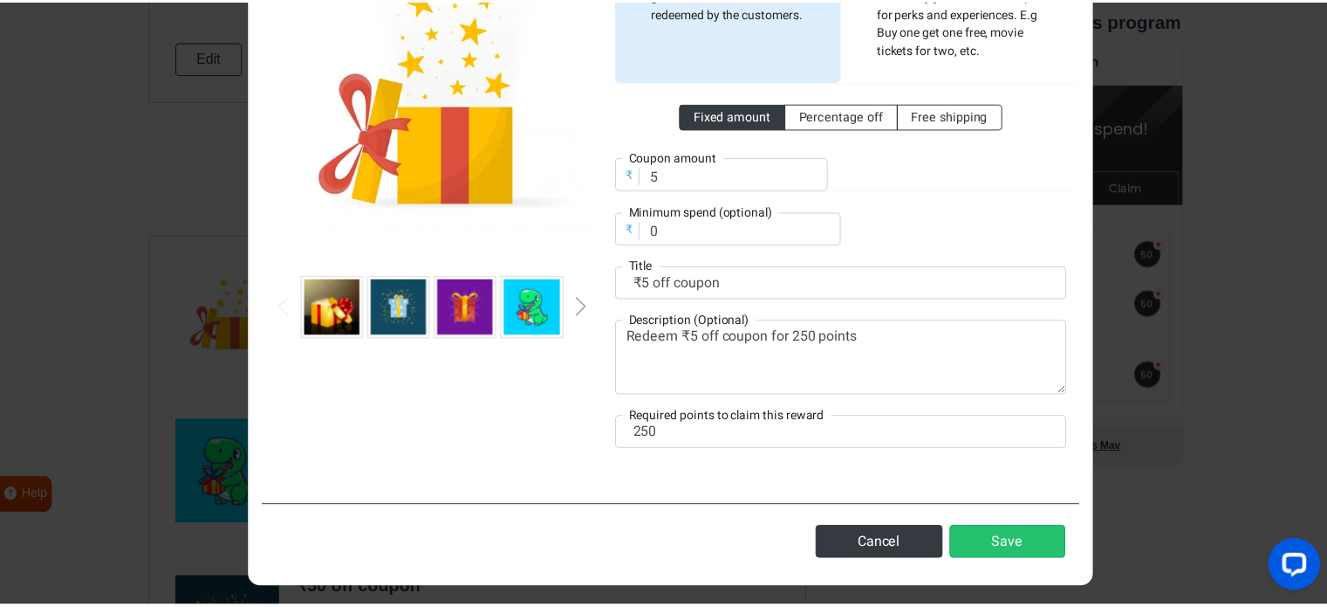
scroll to position [196, 0]
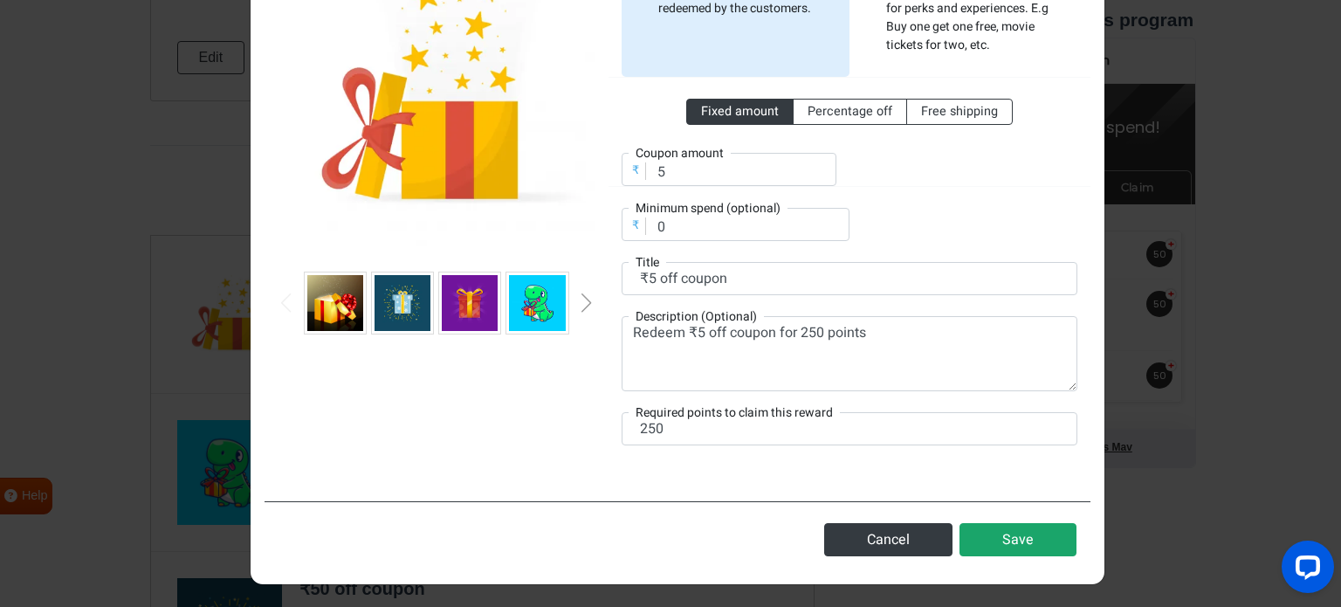
click at [1004, 538] on button "Save" at bounding box center [1017, 539] width 117 height 33
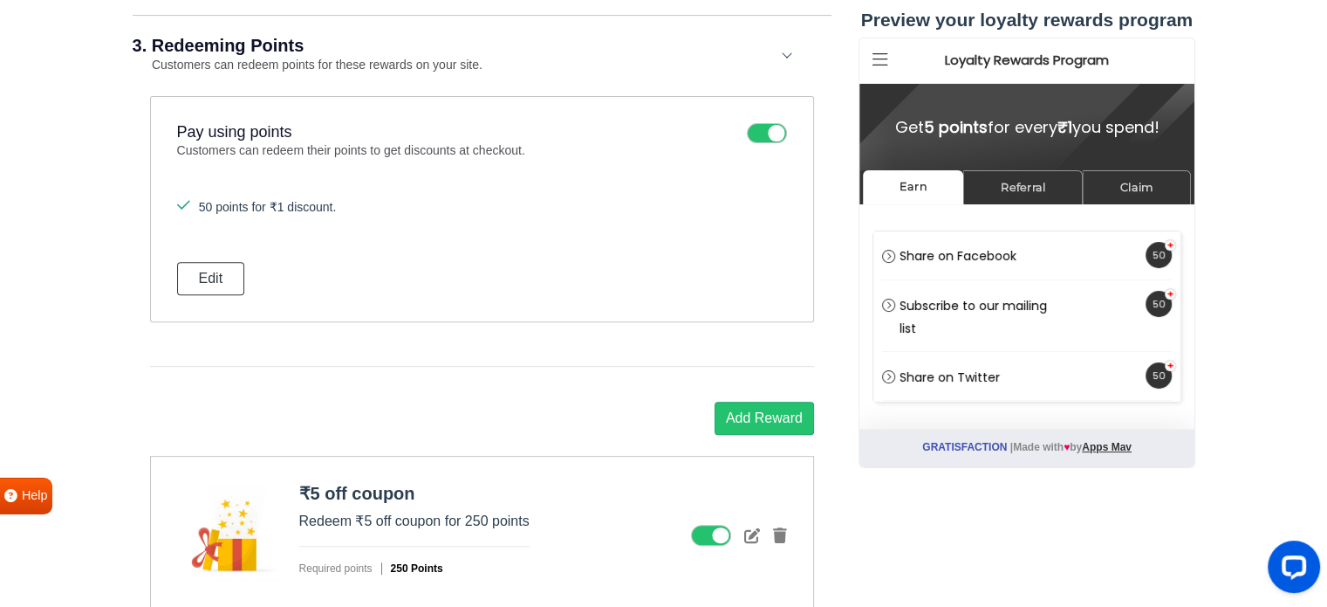
scroll to position [593, 0]
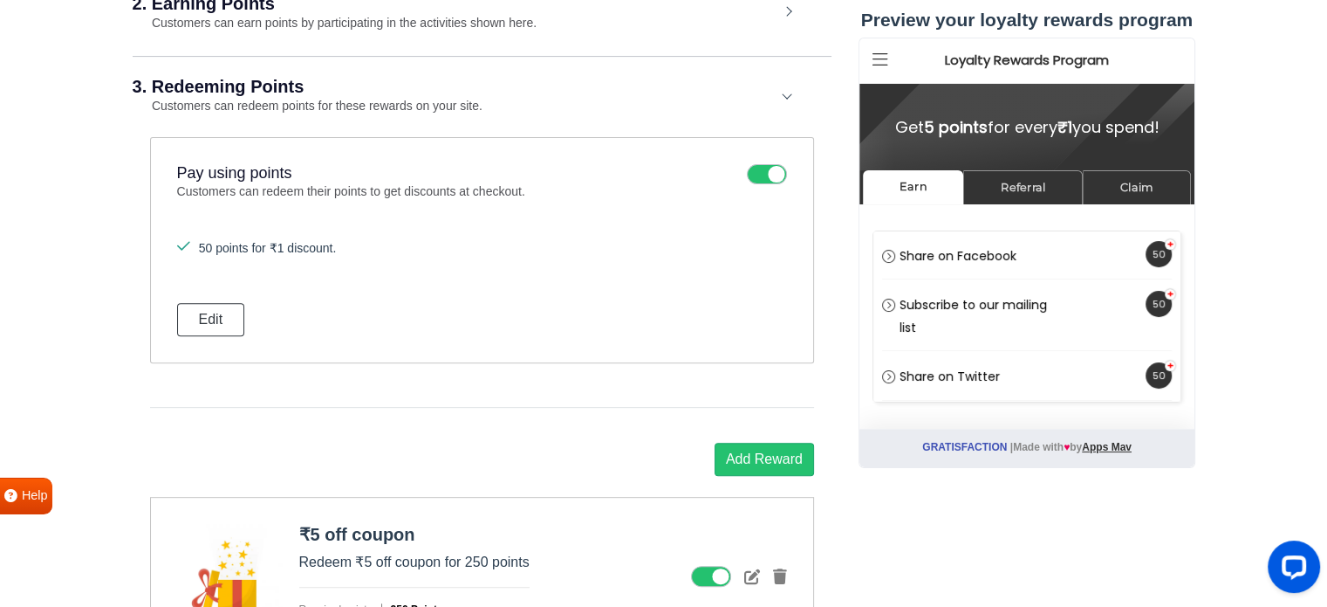
drag, startPoint x: 218, startPoint y: 244, endPoint x: 356, endPoint y: 246, distance: 137.9
click at [356, 246] on li "50 points for ₹1 discount." at bounding box center [482, 248] width 610 height 18
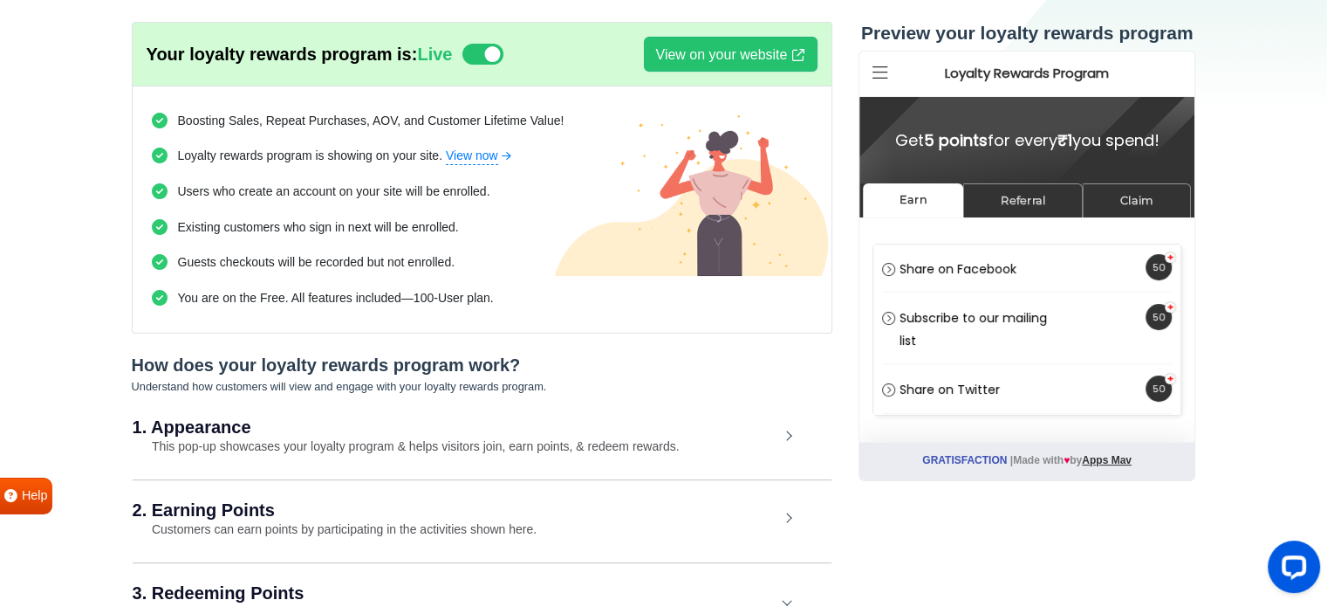
scroll to position [70, 0]
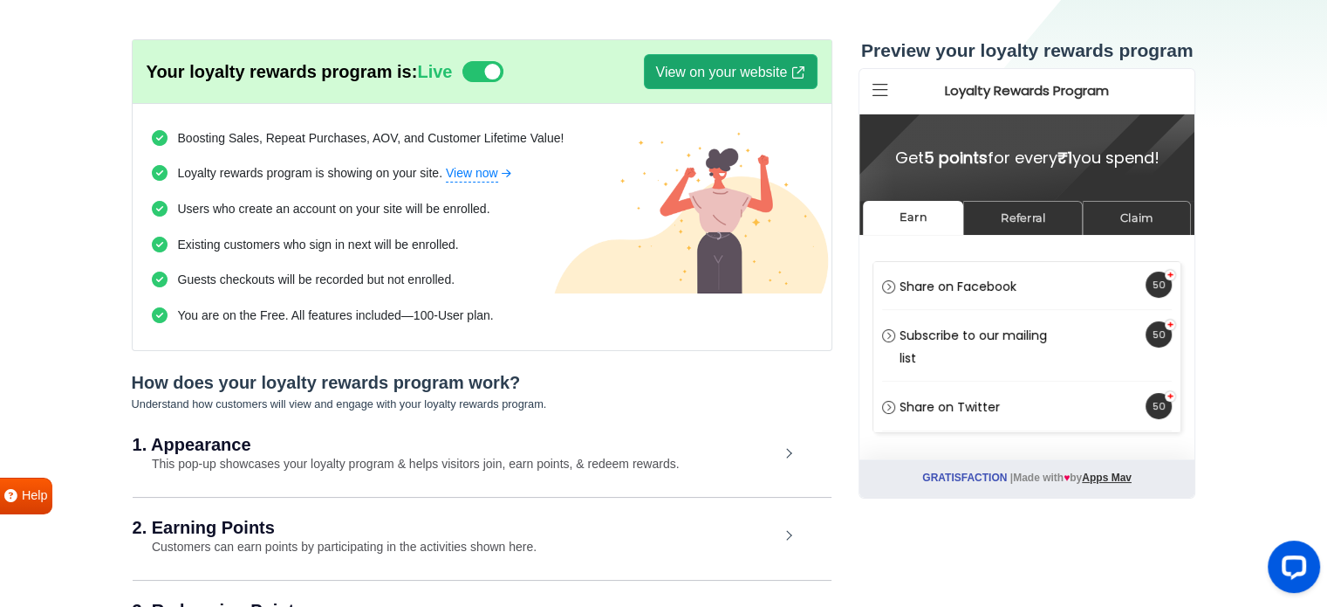
click at [667, 72] on link "View on your website" at bounding box center [730, 71] width 173 height 35
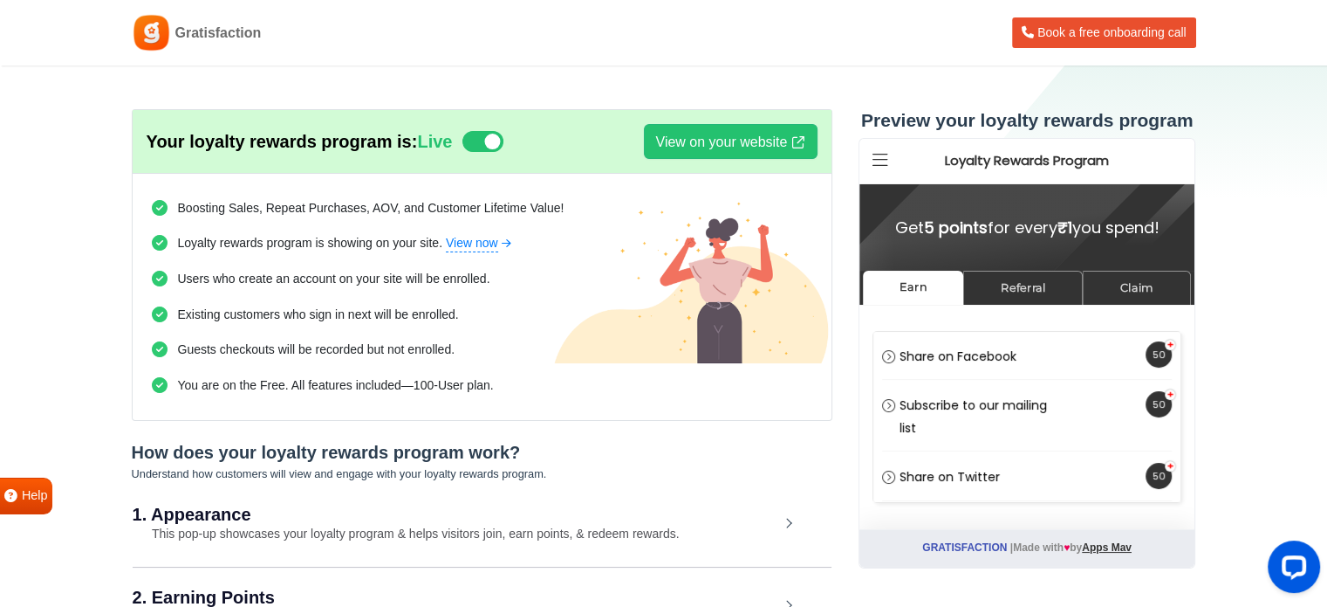
click at [1071, 218] on strong "₹1" at bounding box center [1065, 227] width 15 height 22
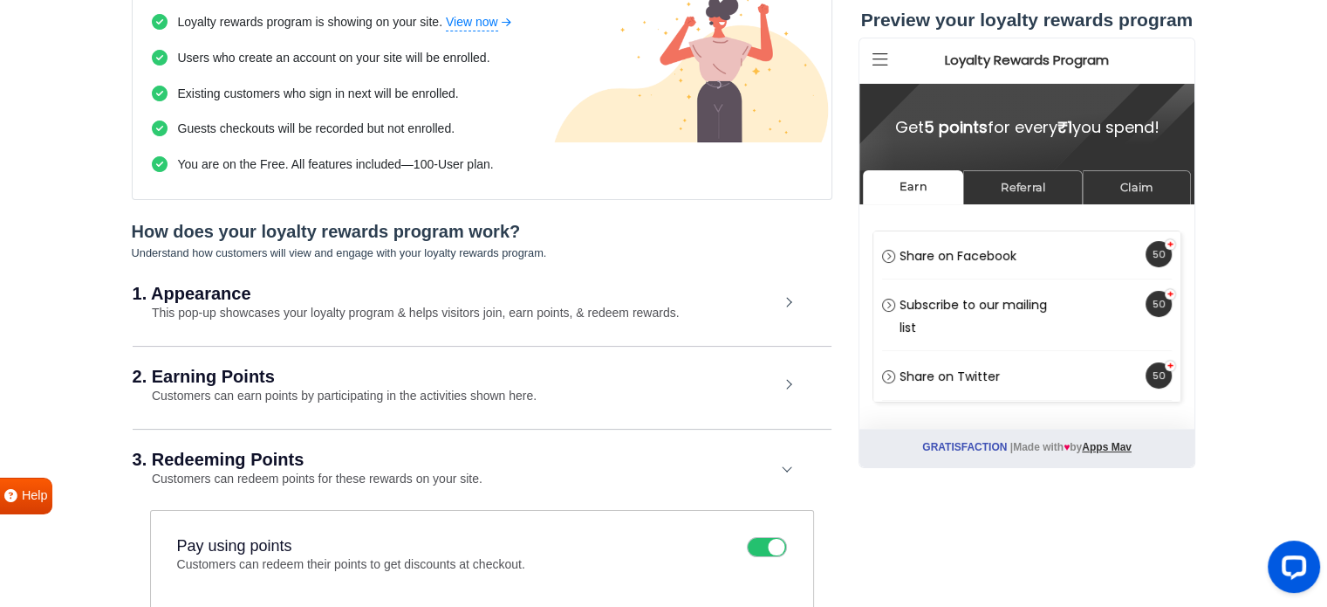
scroll to position [262, 0]
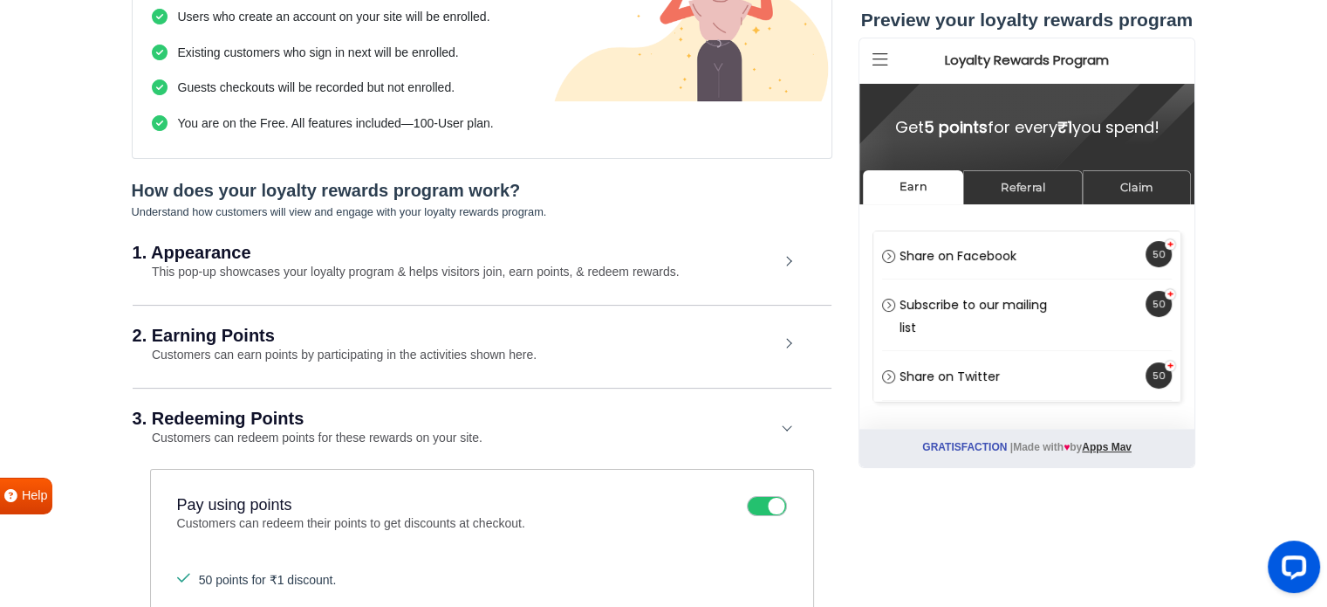
click at [527, 344] on div "2. Earning Points Customers can earn points by participating in the activities …" at bounding box center [482, 345] width 699 height 81
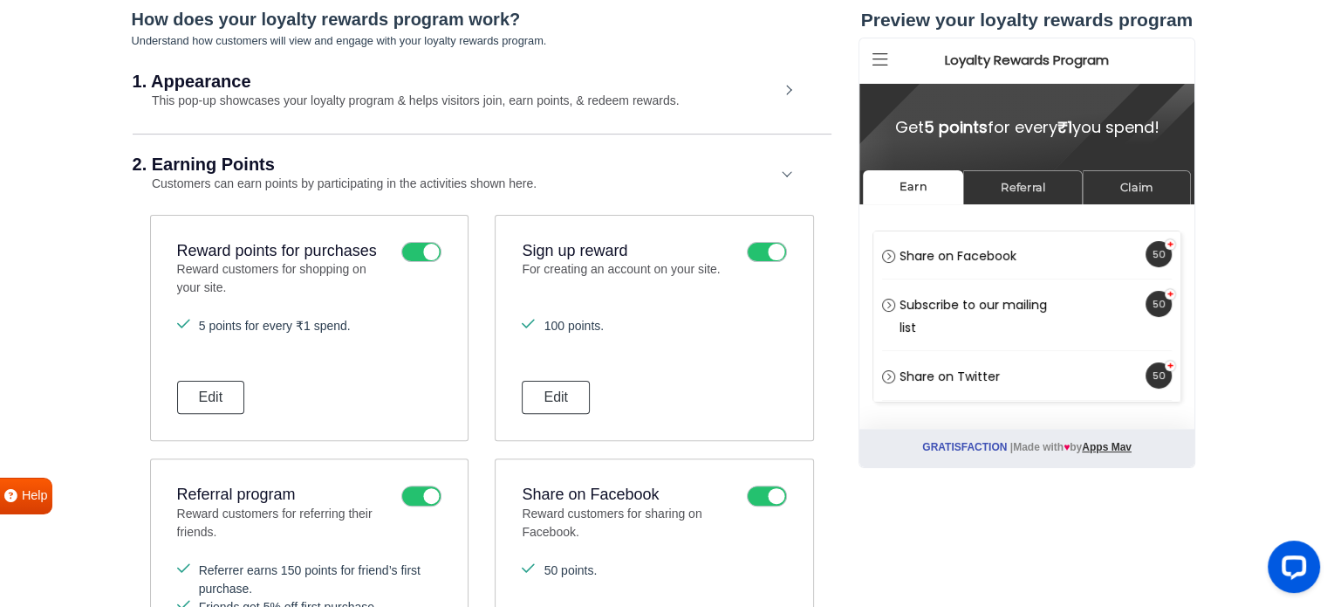
scroll to position [436, 0]
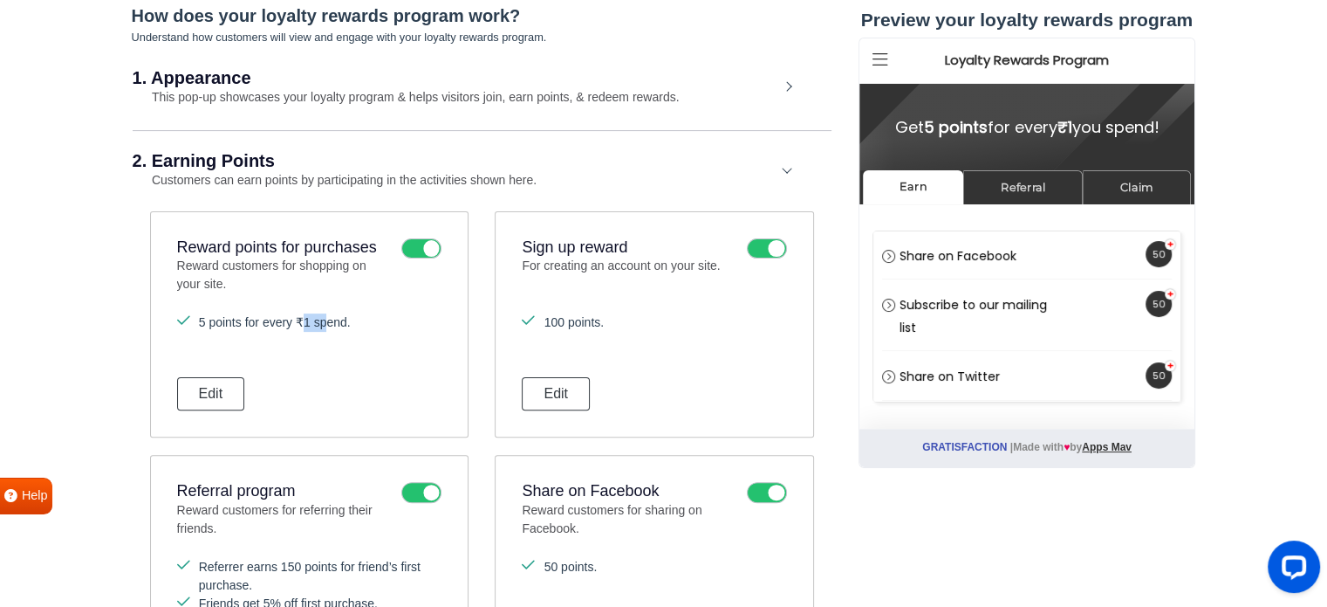
drag, startPoint x: 296, startPoint y: 319, endPoint x: 321, endPoint y: 320, distance: 25.3
click at [321, 320] on li "5 points for every ₹1 spend." at bounding box center [309, 322] width 264 height 18
click at [216, 395] on button "Edit" at bounding box center [211, 393] width 68 height 33
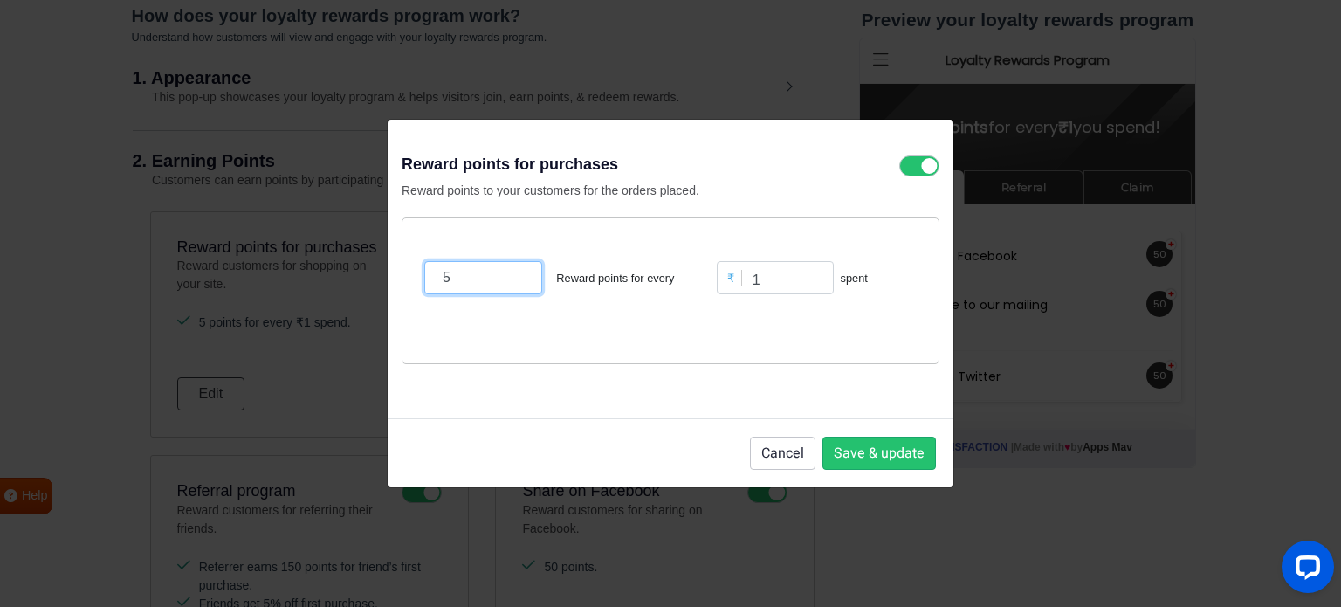
drag, startPoint x: 454, startPoint y: 275, endPoint x: 426, endPoint y: 275, distance: 27.9
click at [426, 275] on input "5" at bounding box center [483, 277] width 118 height 33
click at [466, 277] on input "5" at bounding box center [483, 277] width 118 height 33
drag, startPoint x: 455, startPoint y: 278, endPoint x: 429, endPoint y: 278, distance: 25.3
click at [429, 278] on input "5" at bounding box center [483, 277] width 118 height 33
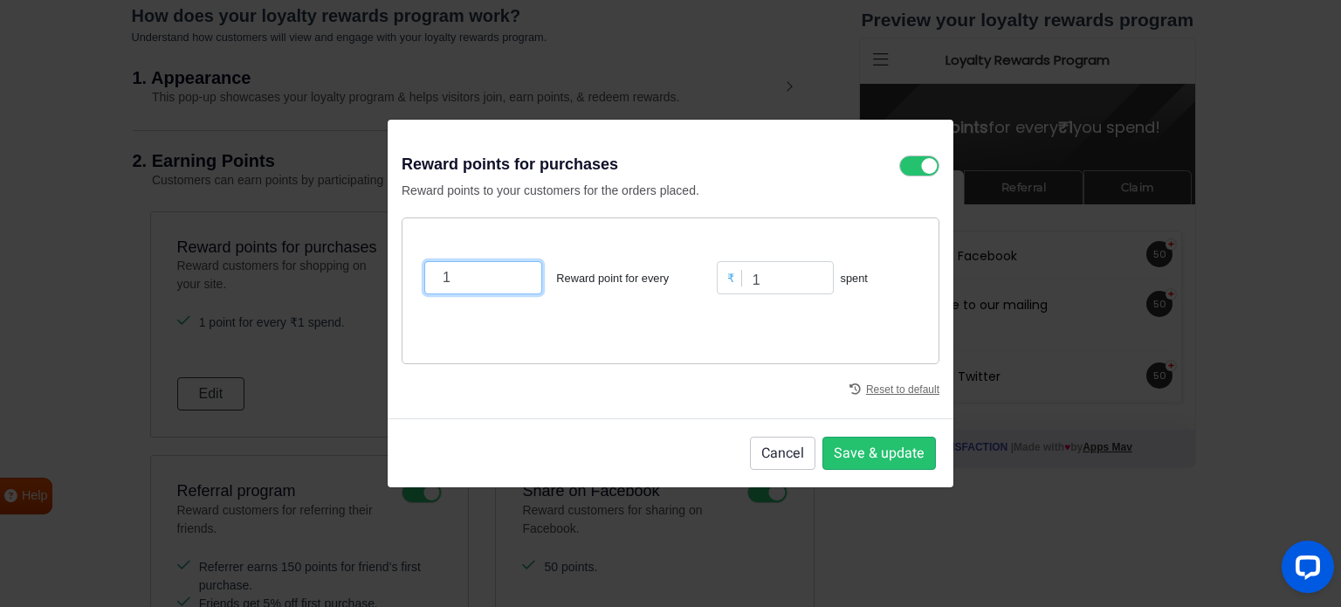
type input "1"
click at [729, 346] on div "1 Reward point for every ₹ 1 spent" at bounding box center [670, 290] width 538 height 147
click at [881, 446] on button "Save & update" at bounding box center [878, 452] width 113 height 33
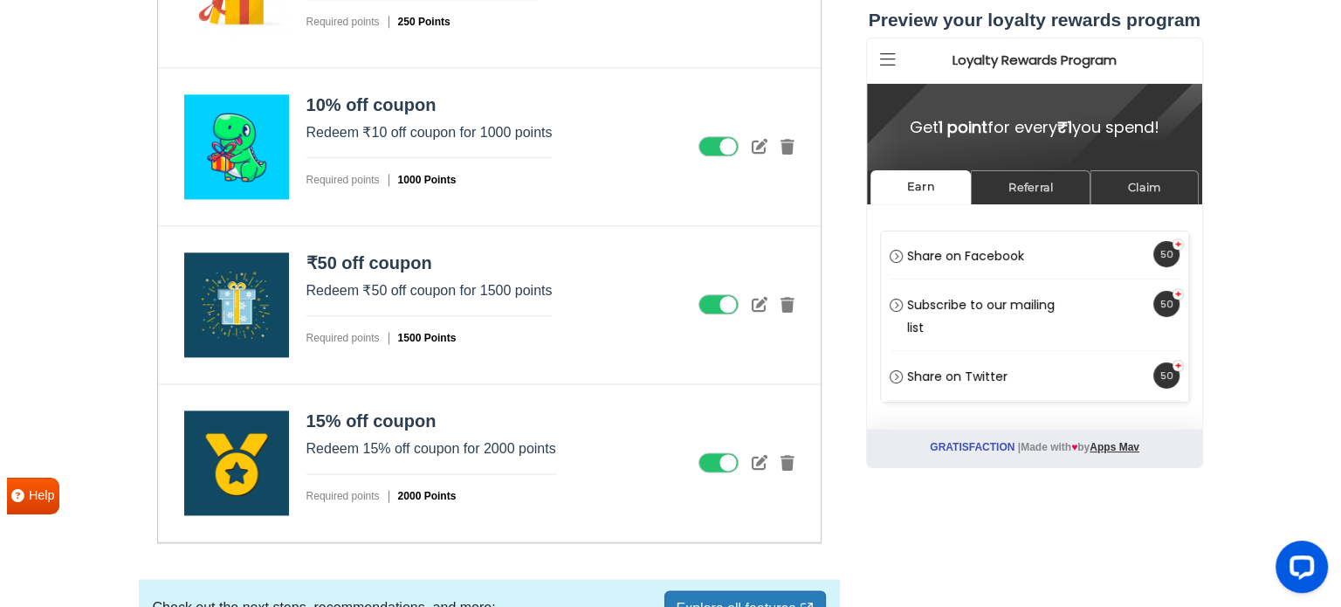
scroll to position [1979, 0]
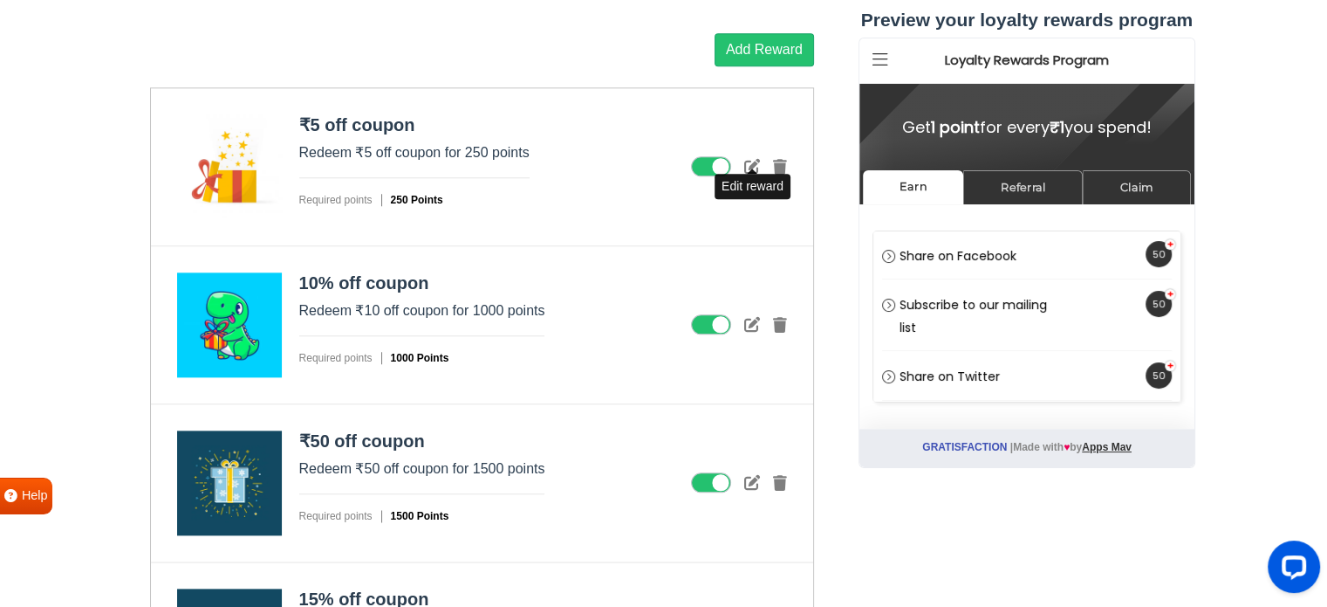
click at [754, 158] on icon at bounding box center [752, 166] width 16 height 16
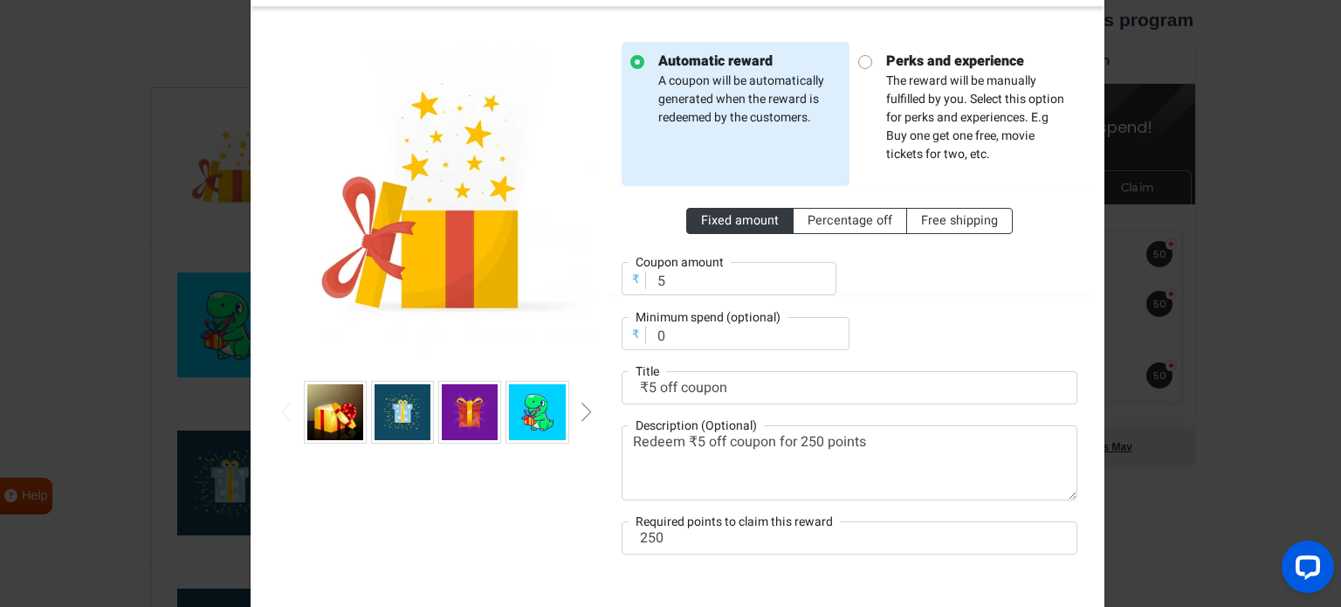
scroll to position [175, 0]
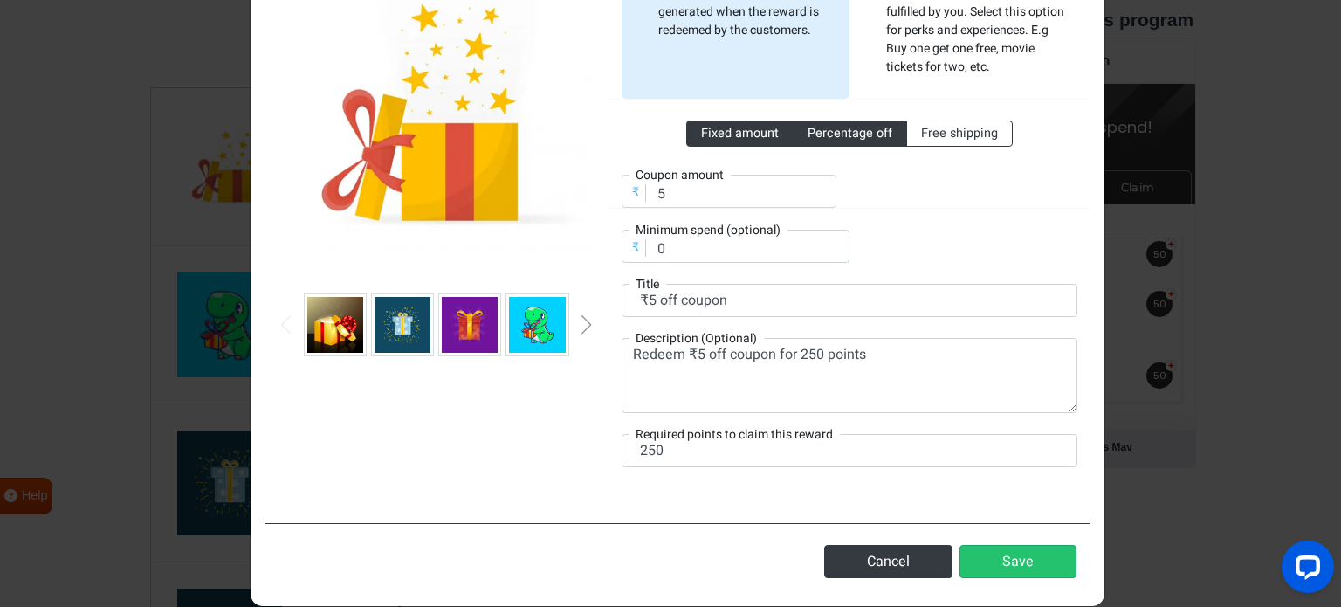
click at [838, 129] on span "Percentage off" at bounding box center [849, 133] width 85 height 18
click at [819, 129] on input "Percentage off" at bounding box center [812, 129] width 11 height 11
radio input "true"
click at [731, 128] on span "Fixed amount" at bounding box center [740, 133] width 78 height 18
click at [712, 128] on input "Fixed amount" at bounding box center [706, 129] width 11 height 11
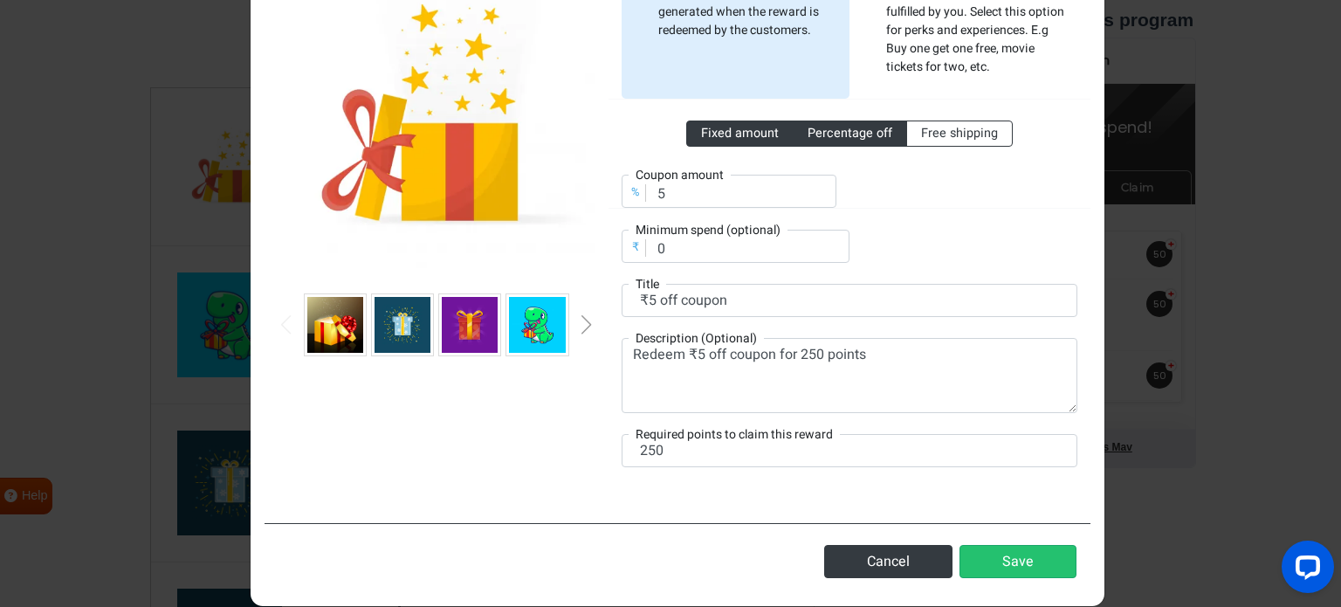
radio input "true"
click at [950, 124] on span "Free shipping" at bounding box center [959, 133] width 77 height 18
click at [932, 124] on input "Free shipping" at bounding box center [926, 129] width 11 height 11
radio input "true"
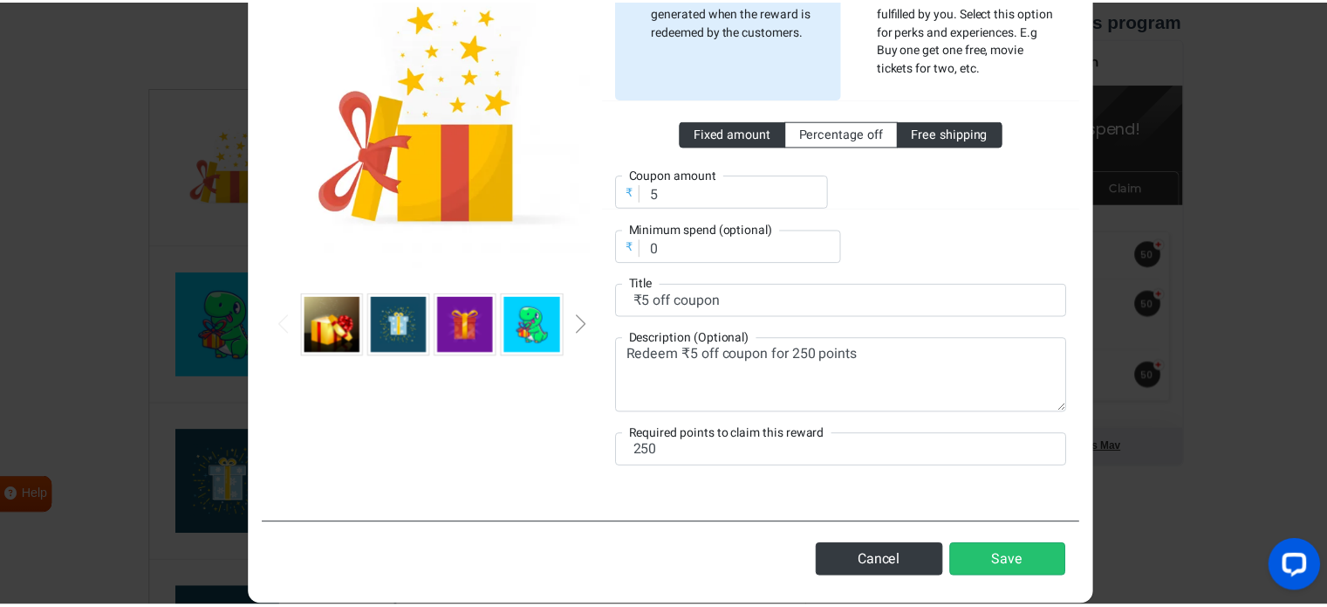
scroll to position [142, 0]
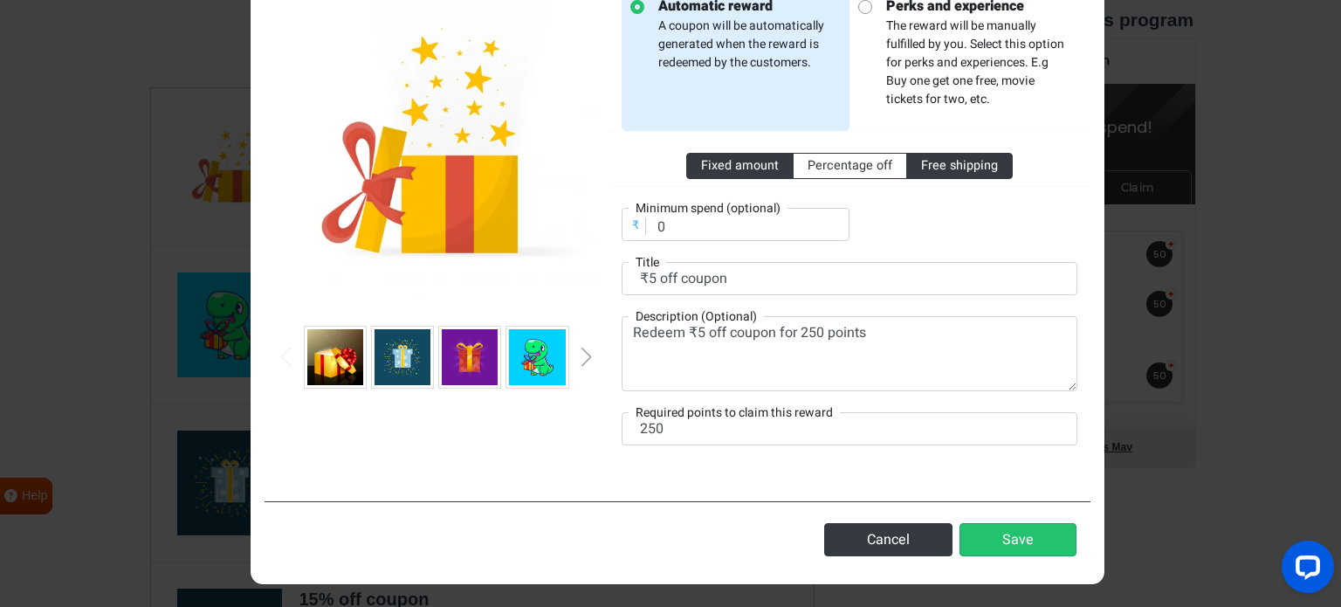
click at [730, 156] on span "Fixed amount" at bounding box center [740, 165] width 78 height 18
click at [712, 156] on input "Fixed amount" at bounding box center [706, 161] width 11 height 11
radio input "true"
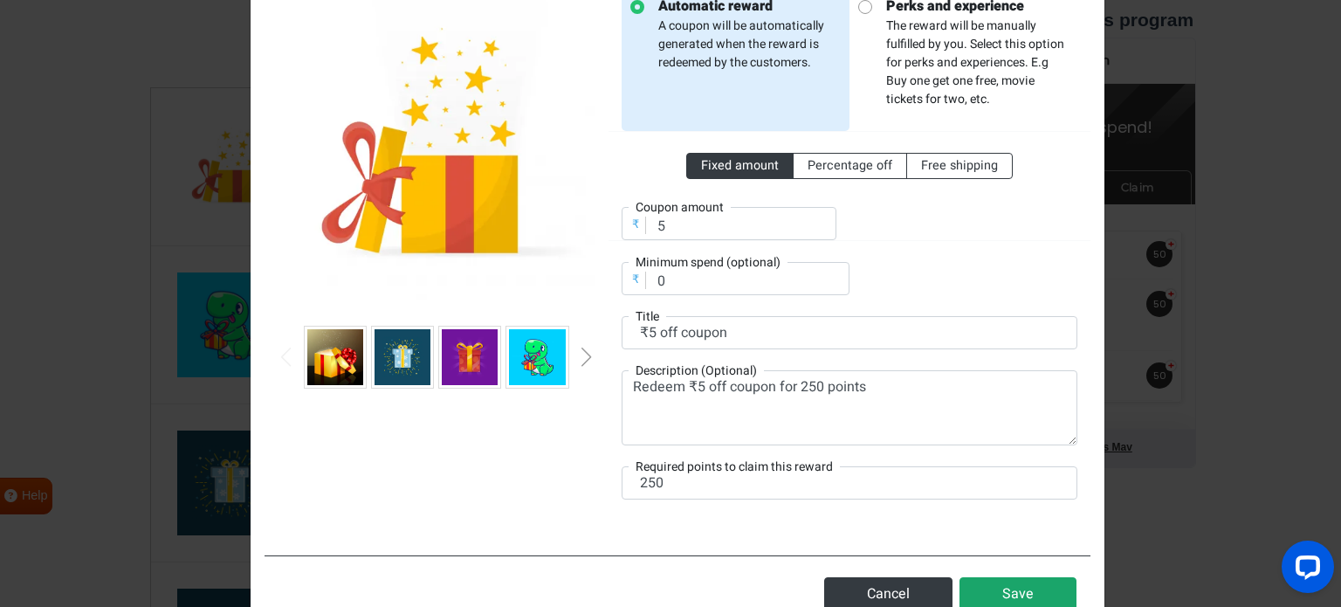
click at [1017, 579] on button "Save" at bounding box center [1017, 593] width 117 height 33
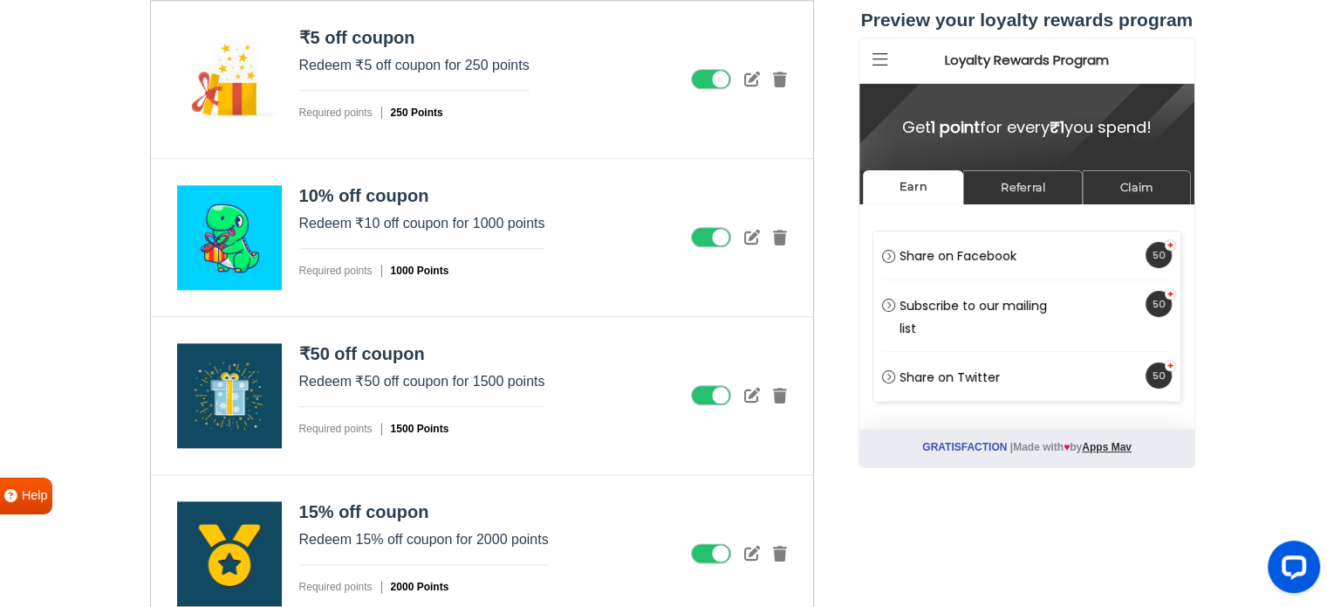
scroll to position [2266, 0]
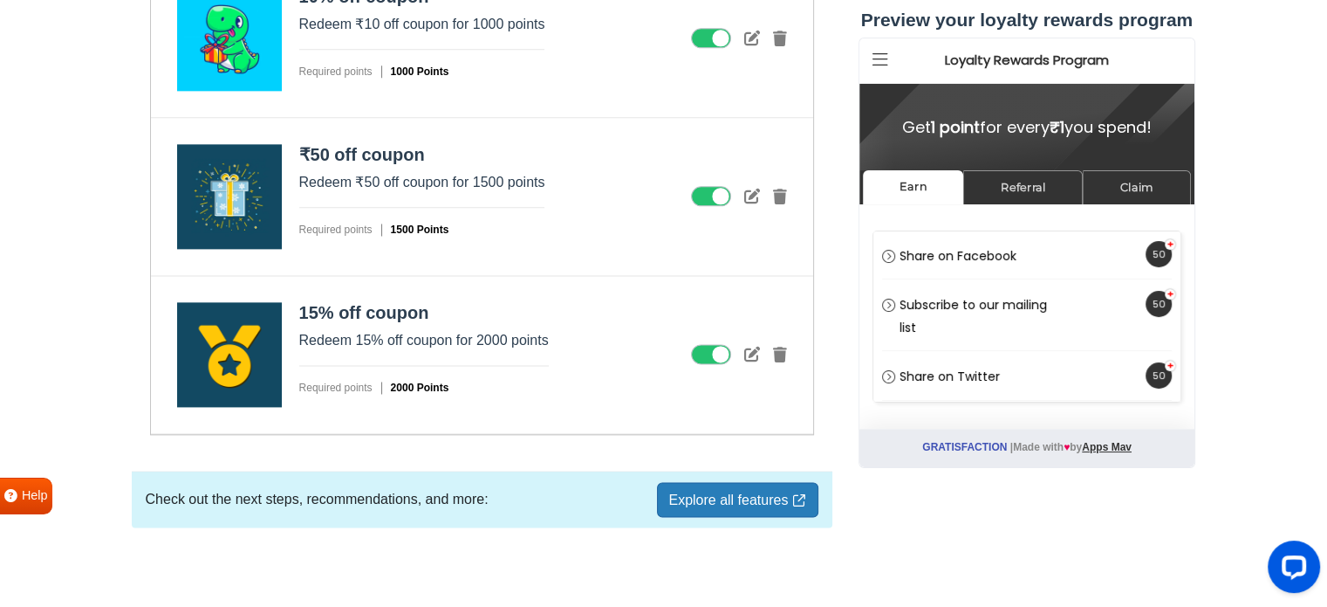
click at [715, 482] on link "Explore all features" at bounding box center [737, 499] width 161 height 35
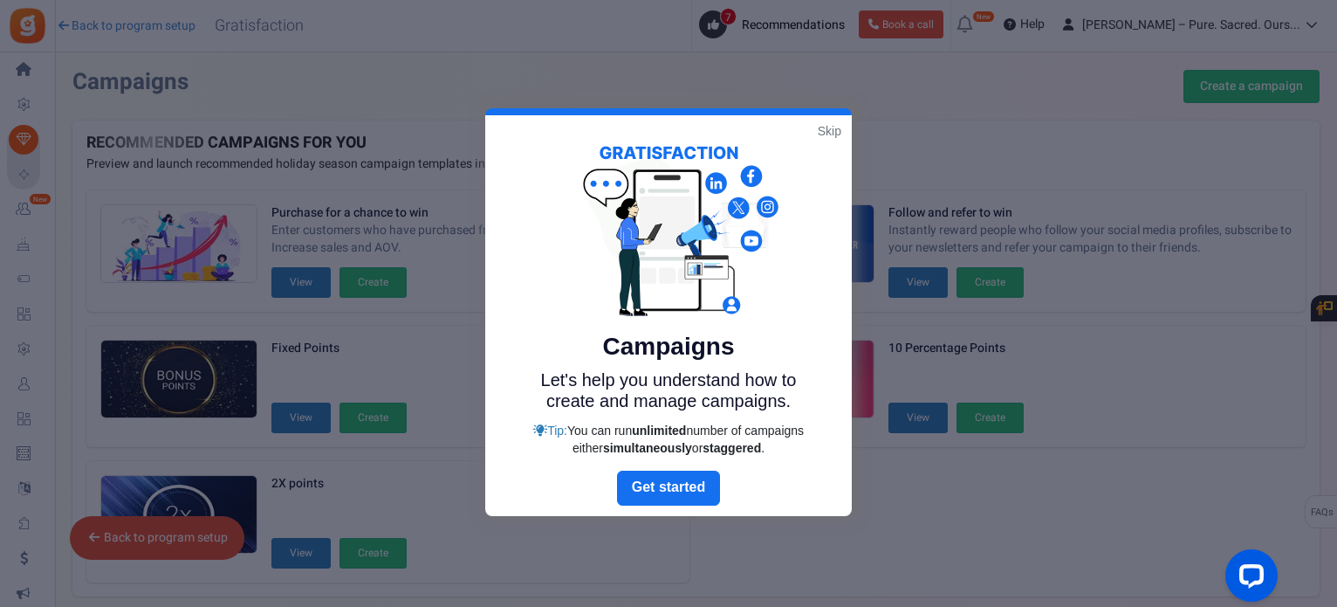
click at [829, 129] on link "Skip" at bounding box center [830, 130] width 24 height 17
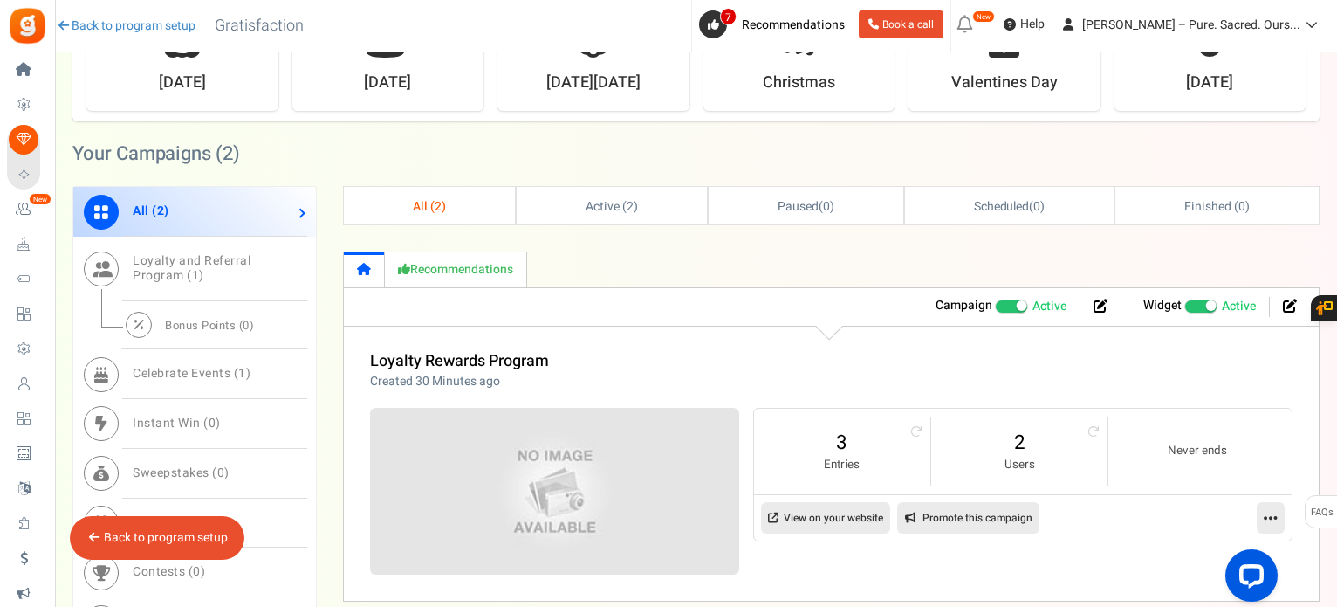
scroll to position [677, 0]
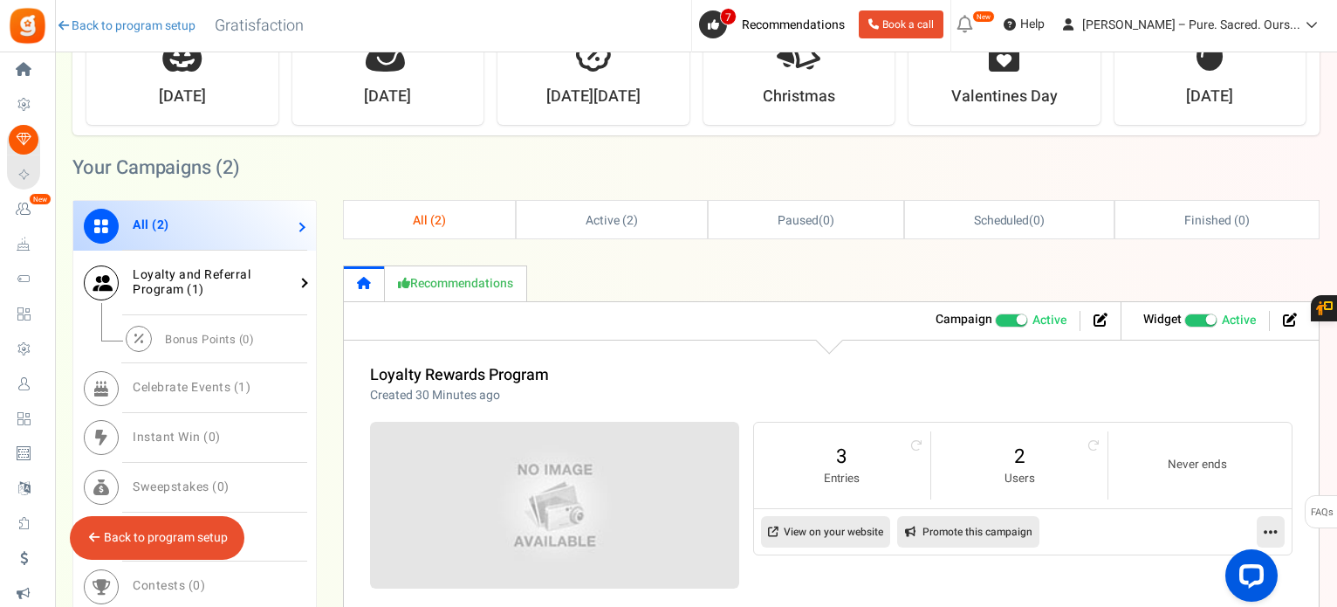
click span "Loyalty and Referral Program ( 1 )"
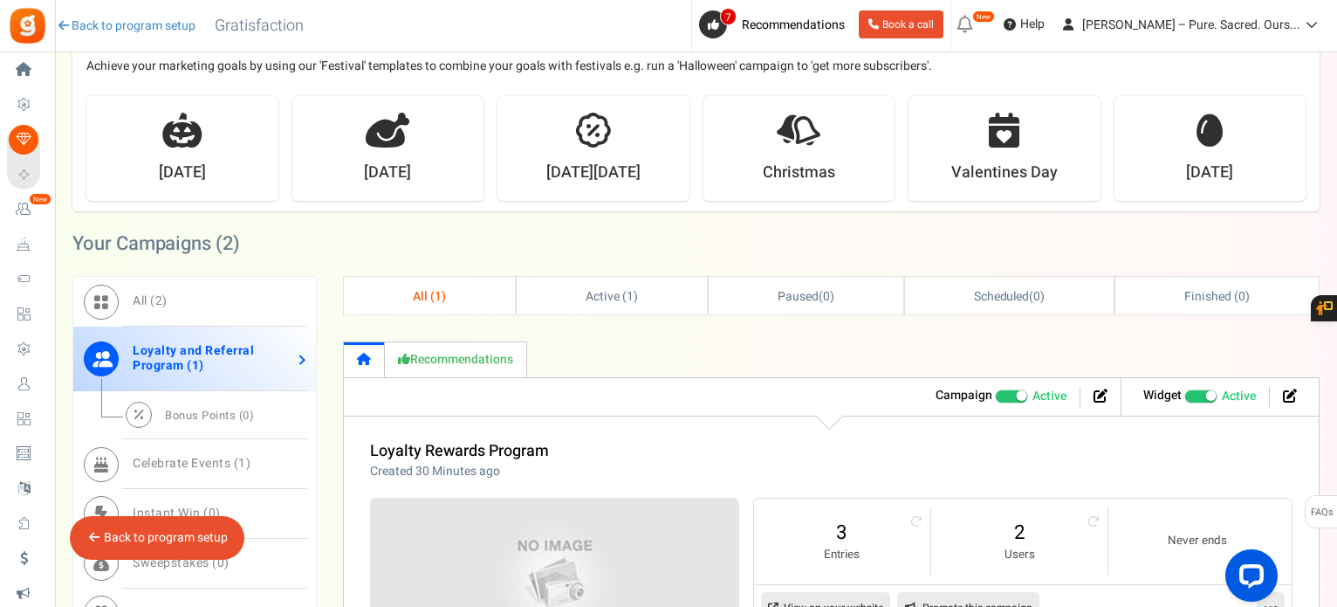
scroll to position [590, 0]
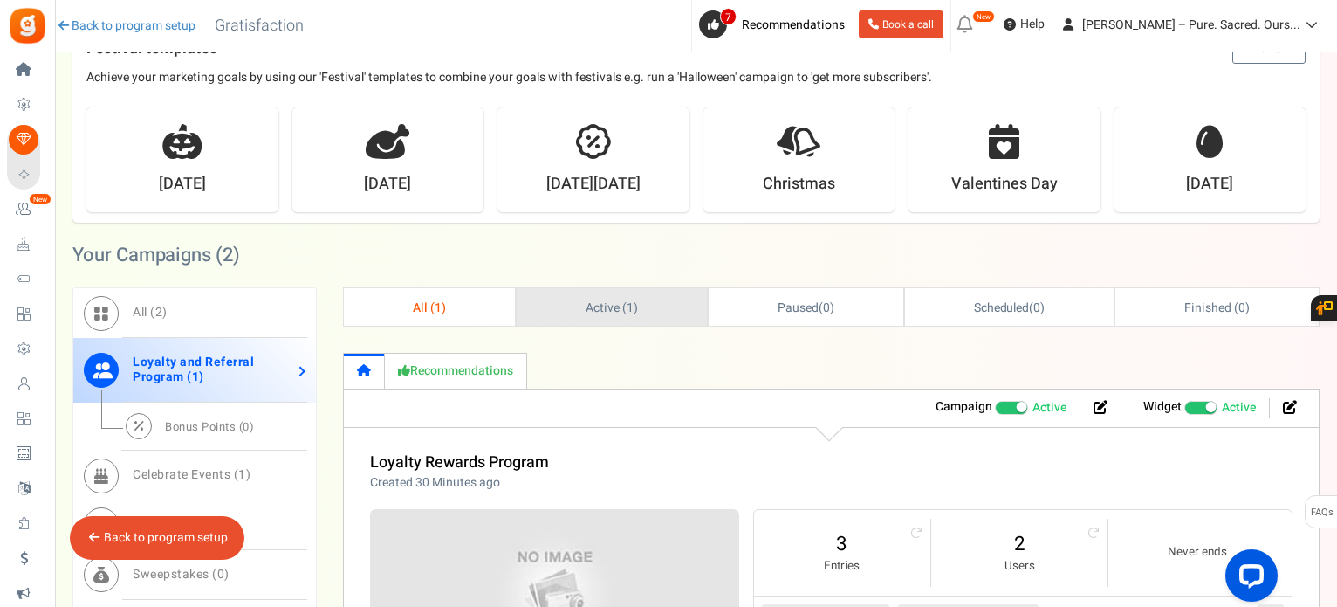
click span "Active ( 1 )"
